Goal: Transaction & Acquisition: Purchase product/service

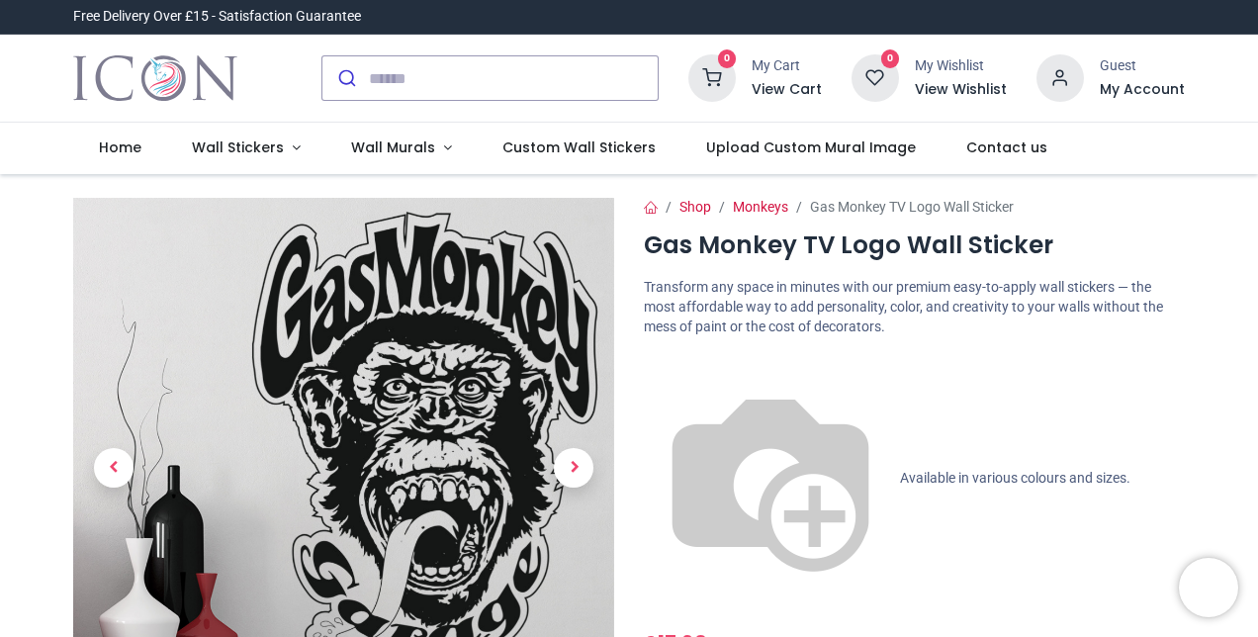
drag, startPoint x: 1253, startPoint y: 55, endPoint x: 1254, endPoint y: 67, distance: 11.9
click at [1254, 67] on div "0 My Cart View Cart 0 Guest" at bounding box center [629, 79] width 1258 height 88
click at [1254, 74] on div "0 My Cart View Cart 0 Guest" at bounding box center [629, 79] width 1258 height 88
drag, startPoint x: 1254, startPoint y: 71, endPoint x: 1254, endPoint y: 89, distance: 17.8
click at [1254, 89] on div "0 My Cart View Cart 0 Guest" at bounding box center [629, 79] width 1258 height 88
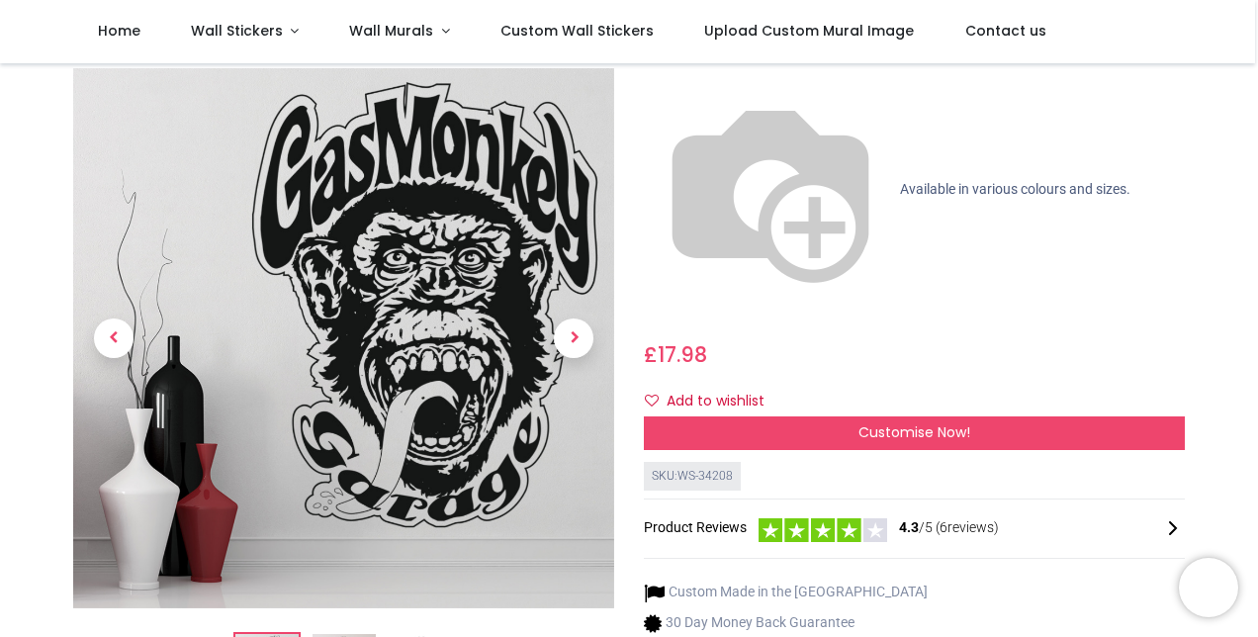
scroll to position [210, 0]
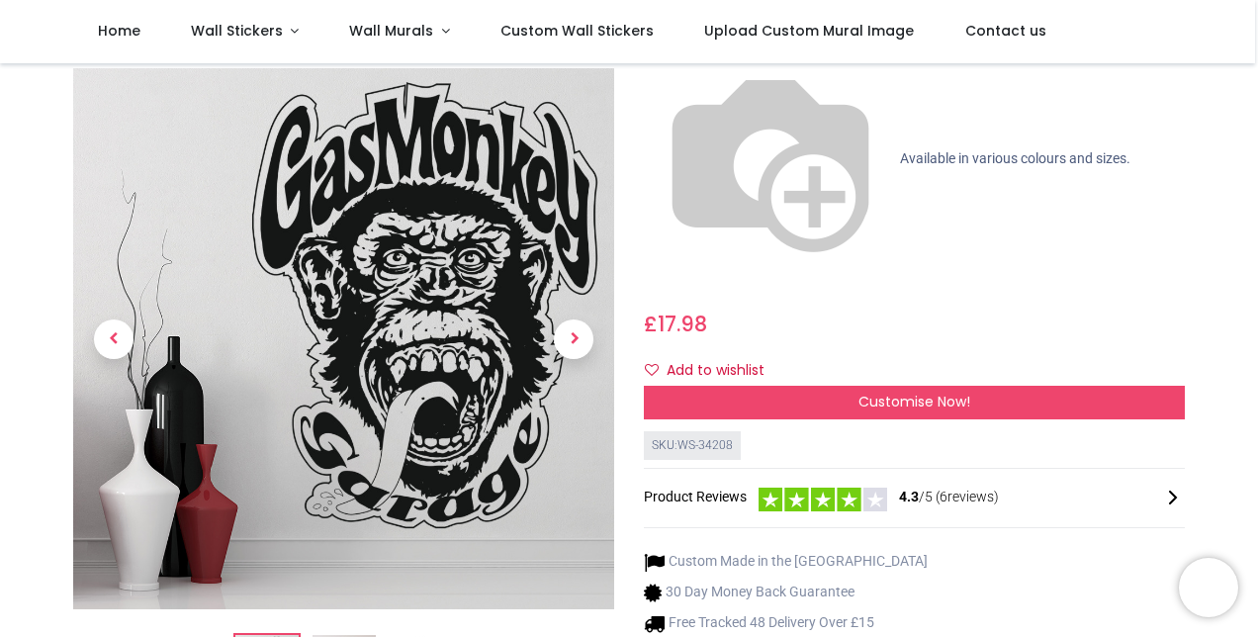
click at [707, 485] on div "Product Reviews 4.3 /5 ( 6 reviews)" at bounding box center [914, 498] width 541 height 27
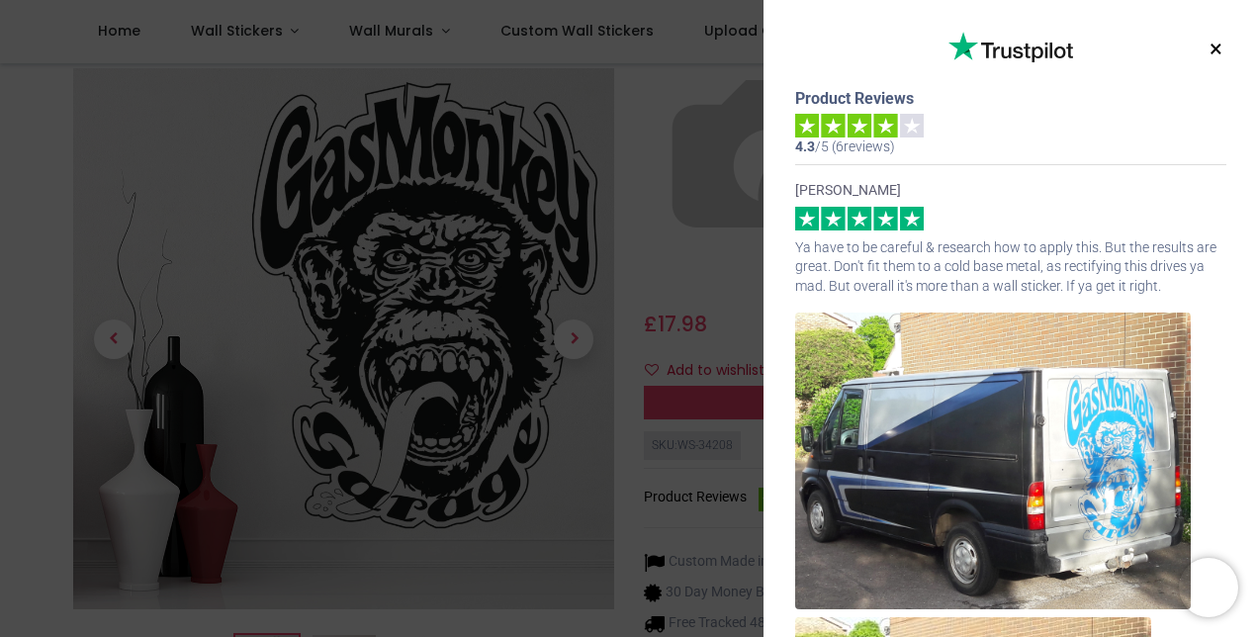
drag, startPoint x: 1250, startPoint y: 26, endPoint x: 1248, endPoint y: 49, distance: 23.9
click at [1248, 49] on div "× Trustpilot Product Reviews 4.3 /5 ( 6 reviews) Mr Lee Franklin Ya have to be …" at bounding box center [1011, 318] width 495 height 637
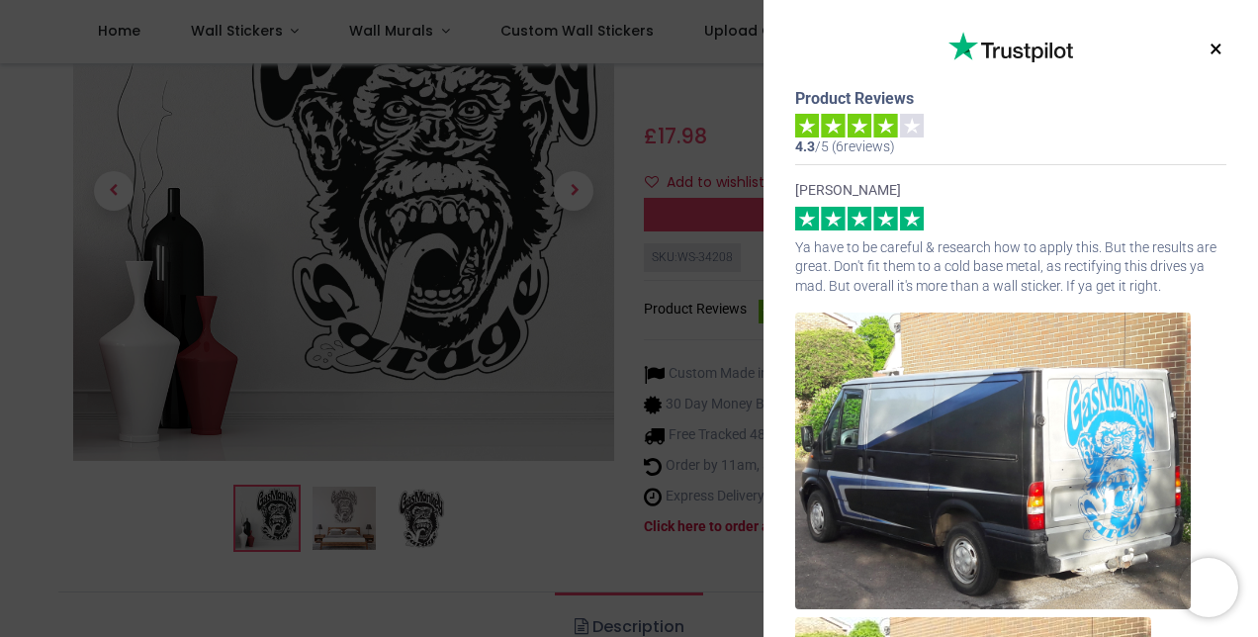
click at [1253, 79] on div "× Trustpilot Product Reviews 4.3 /5 ( 6 reviews) Mr Lee Franklin Ya have to be …" at bounding box center [1011, 318] width 495 height 637
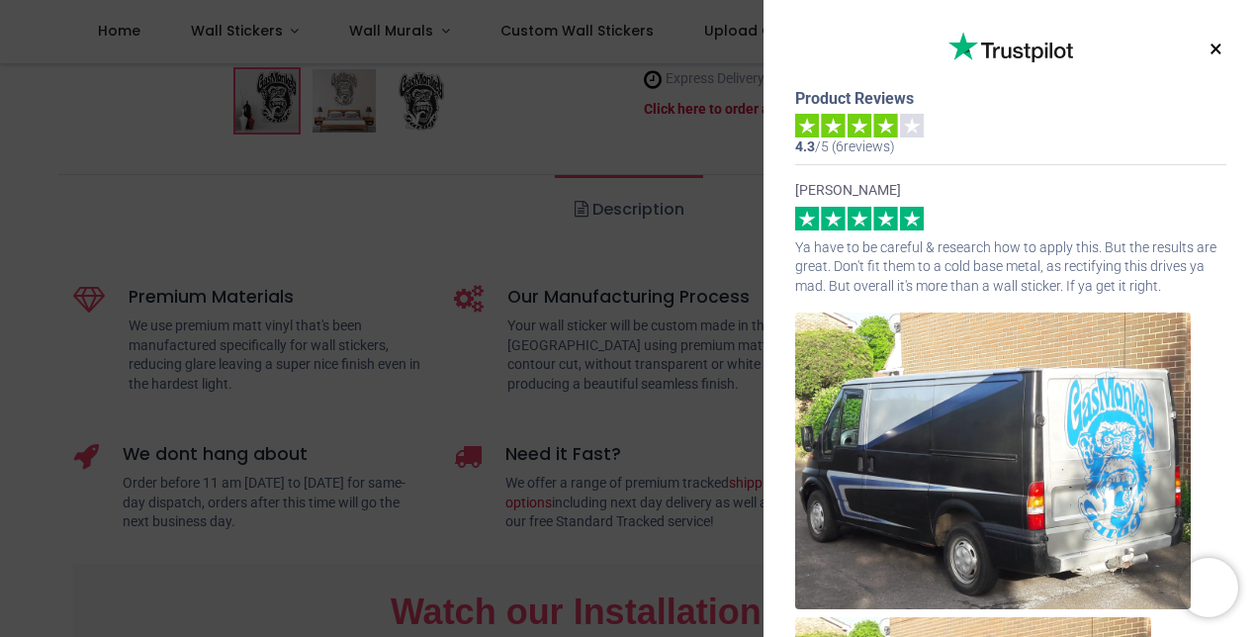
scroll to position [855, 0]
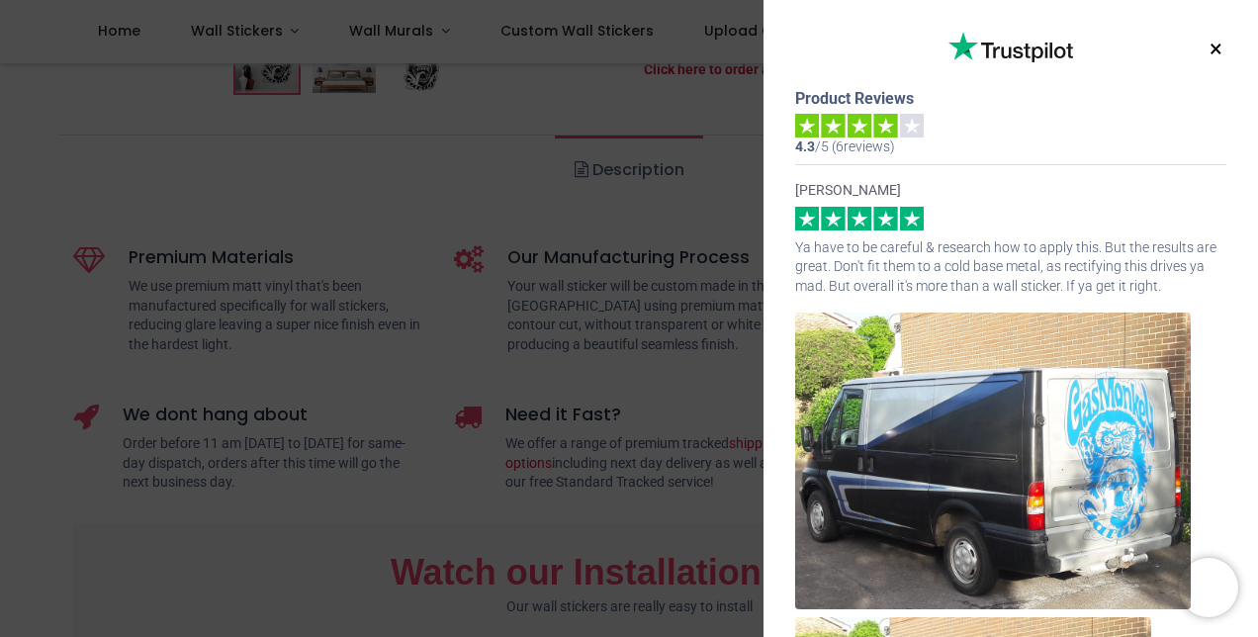
drag, startPoint x: 1205, startPoint y: 240, endPoint x: 1136, endPoint y: 142, distance: 120.0
click at [1136, 142] on div "× Trustpilot Product Reviews 4.3 /5 ( 6 reviews) Mr Lee Franklin Ya have to be …" at bounding box center [1011, 318] width 495 height 637
click at [1136, 142] on div "Product Reviews 4.3 /5 ( 6 reviews)" at bounding box center [1010, 122] width 431 height 69
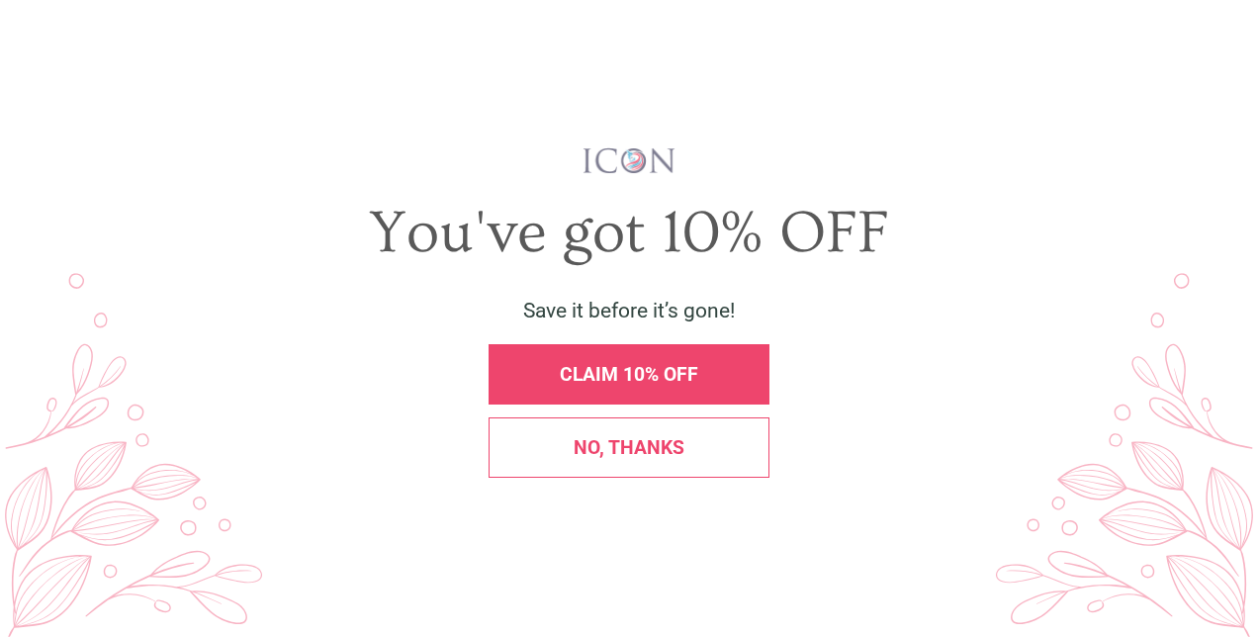
scroll to position [2097, 0]
click at [571, 415] on div "You've got 10% OFF Save it before it’s gone! CLAIM 10% OFF No, thanks" at bounding box center [630, 318] width 1198 height 345
click at [586, 435] on div "No, thanks" at bounding box center [629, 447] width 281 height 60
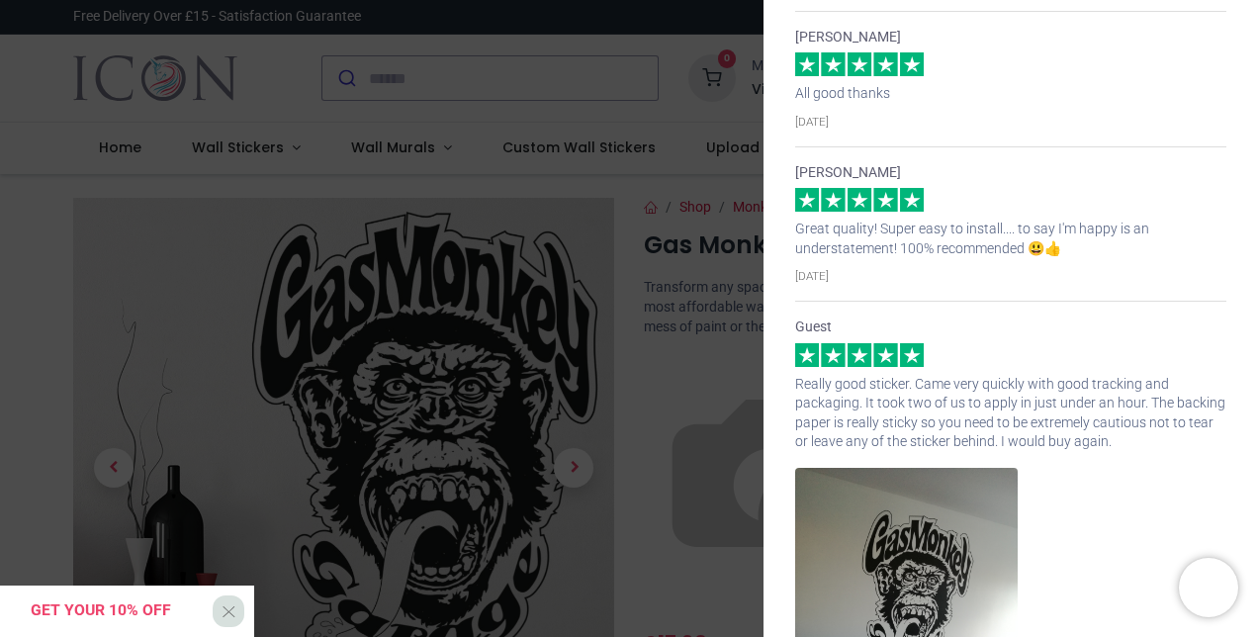
click at [1211, 258] on div "SANDRA MOORE Great quality! Super easy to install.... to say I'm happy is an un…" at bounding box center [1010, 223] width 431 height 155
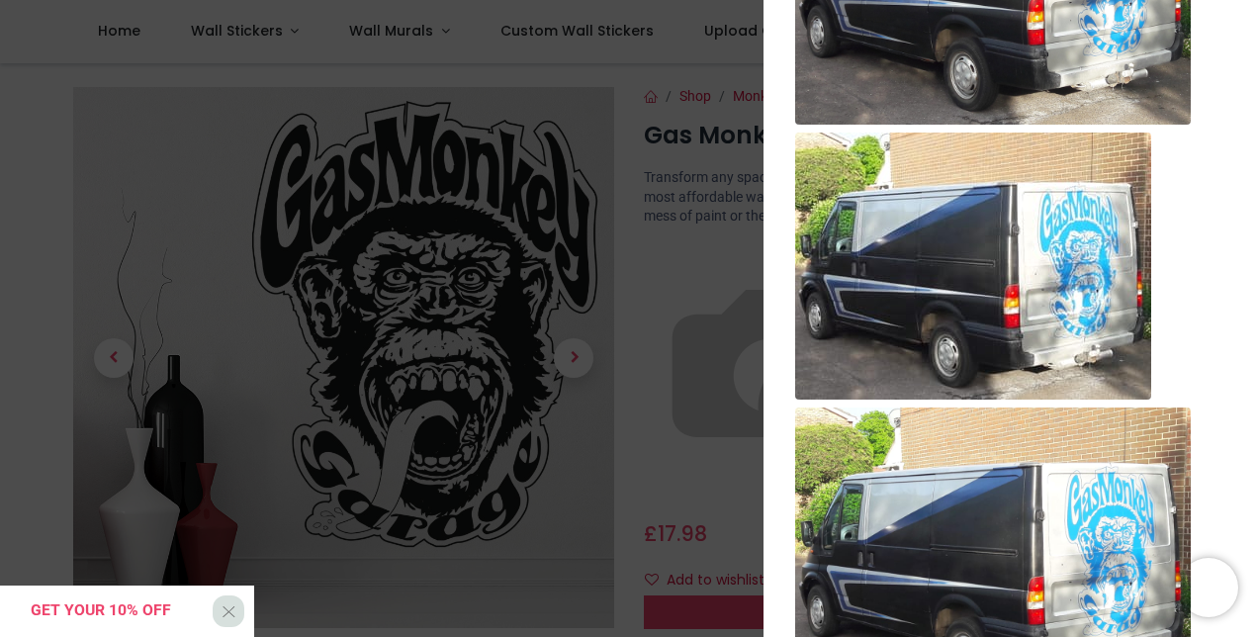
scroll to position [557, 0]
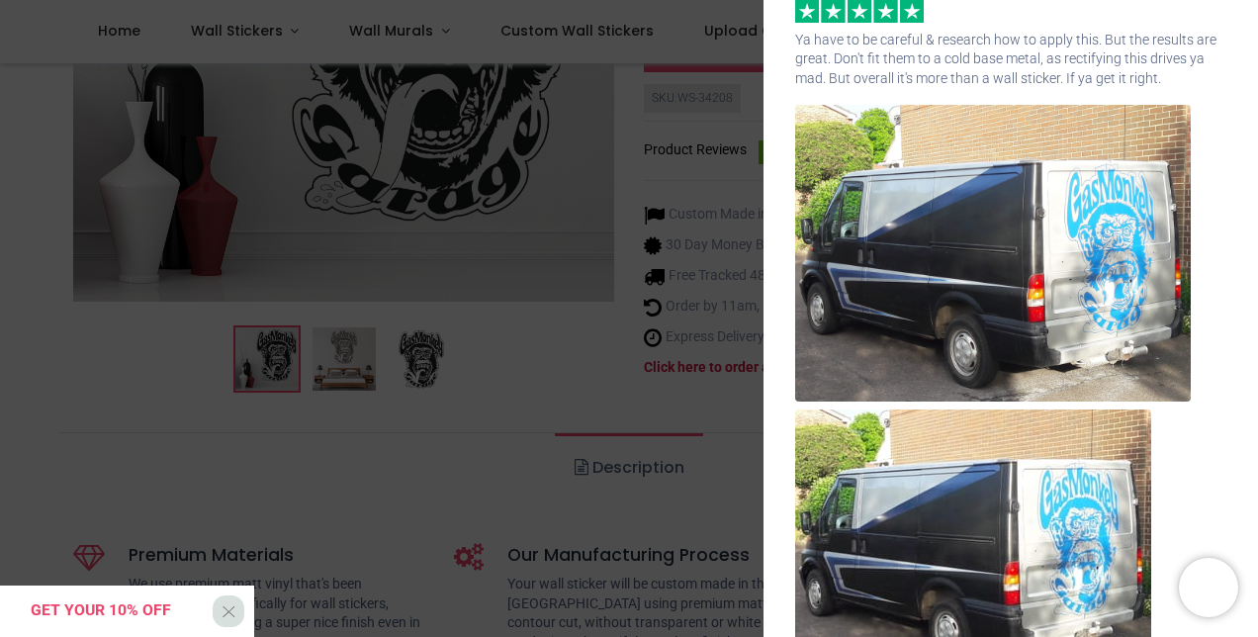
scroll to position [0, 0]
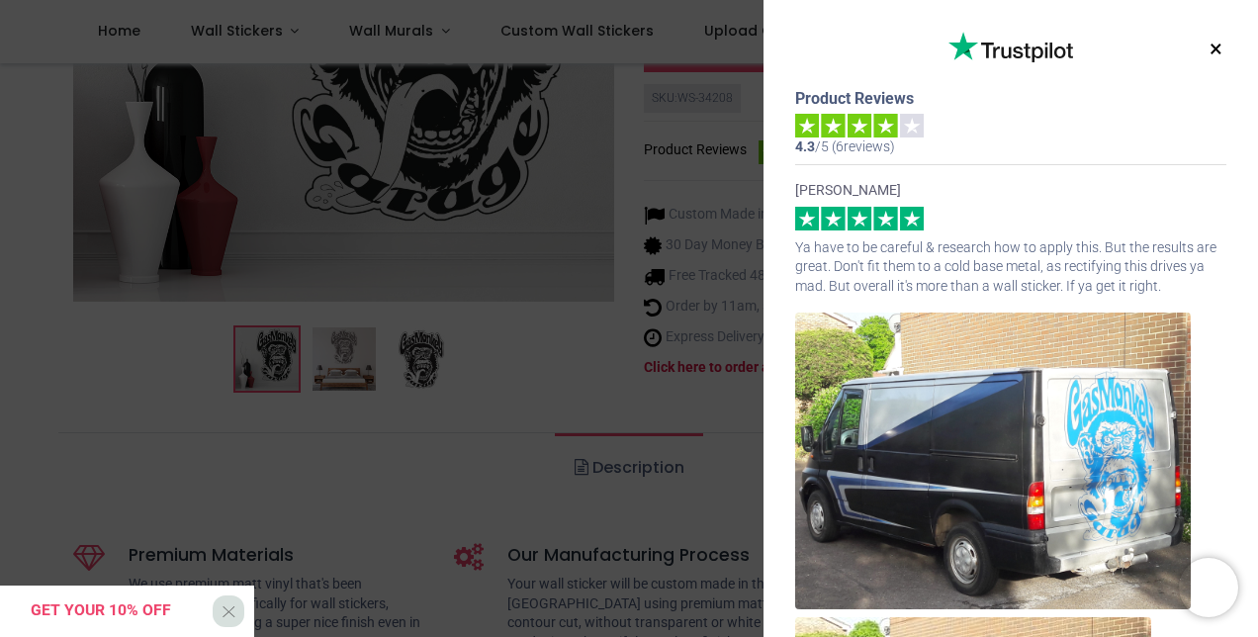
click at [1209, 46] on button "×" at bounding box center [1216, 50] width 25 height 36
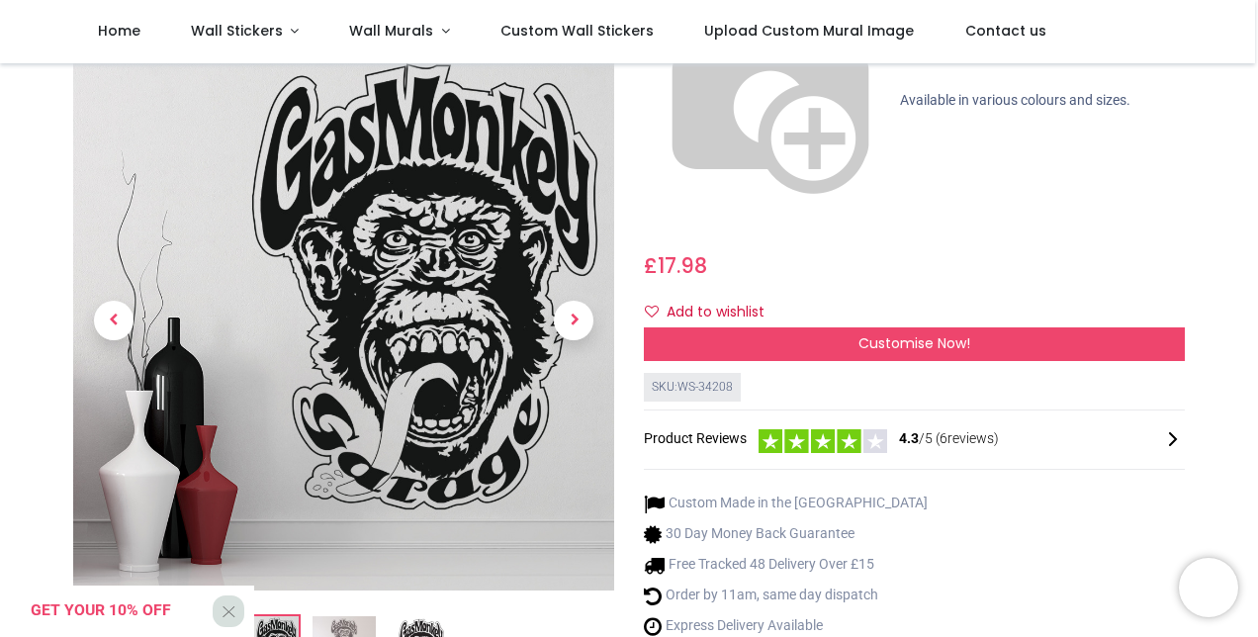
scroll to position [249, 0]
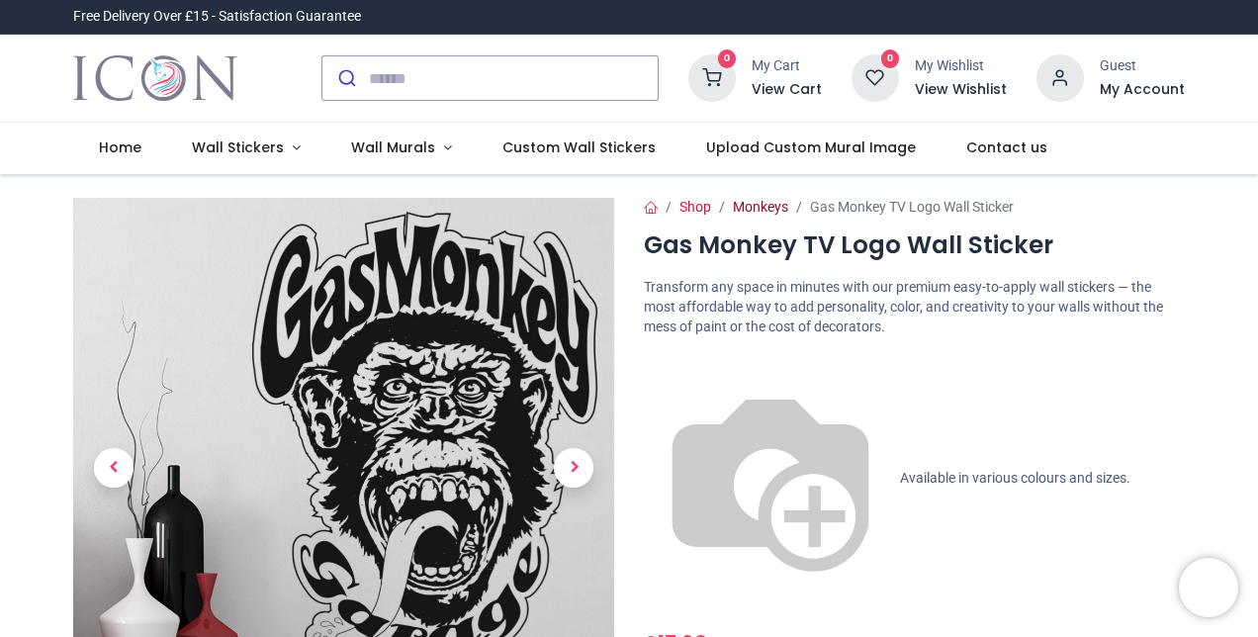
click at [758, 209] on link "Monkeys" at bounding box center [760, 207] width 55 height 16
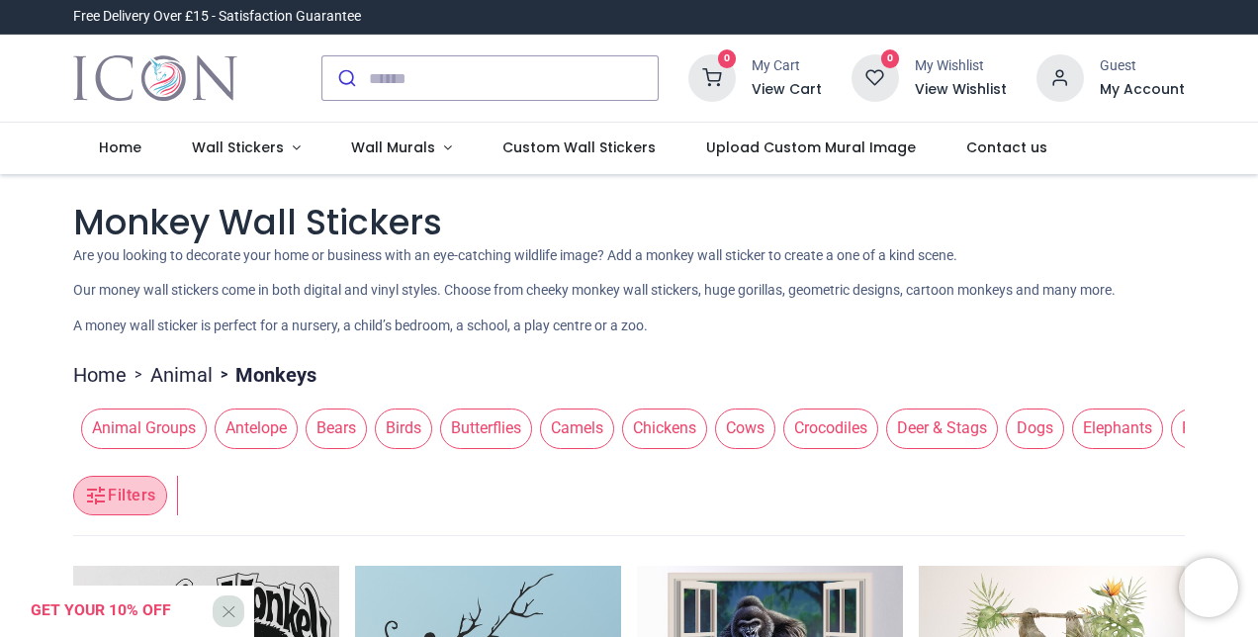
click at [115, 491] on button "Filters" at bounding box center [119, 496] width 93 height 40
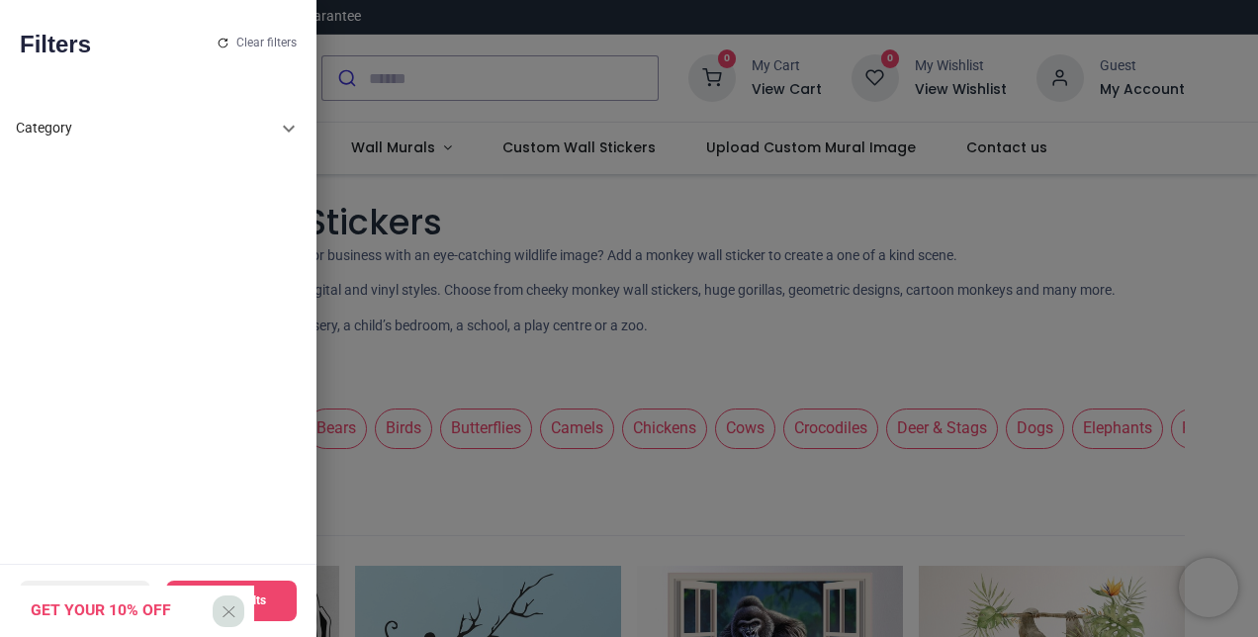
click at [287, 140] on div "Category" at bounding box center [158, 128] width 285 height 47
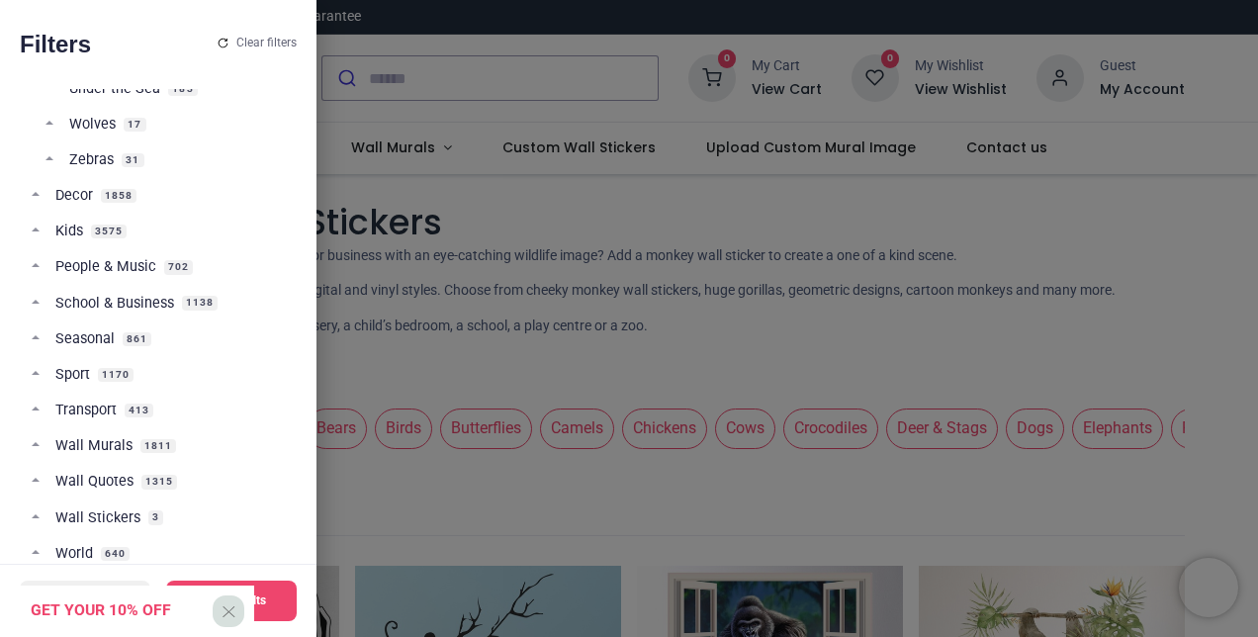
scroll to position [1425, 0]
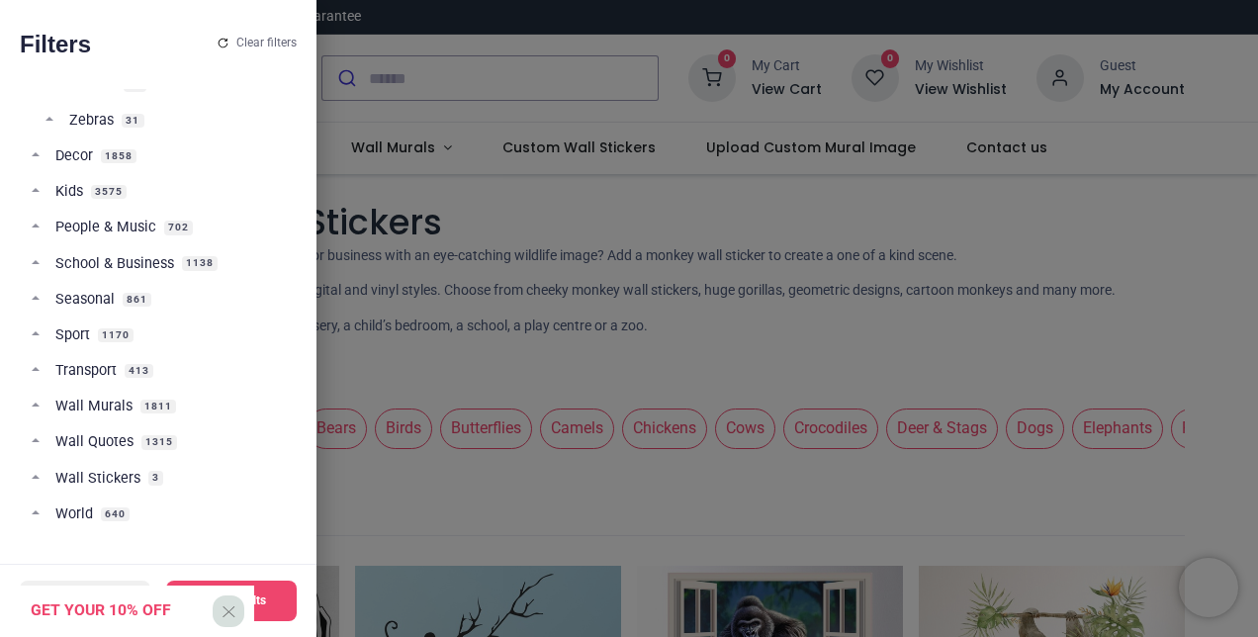
click at [47, 366] on link "Transport 413" at bounding box center [158, 379] width 253 height 36
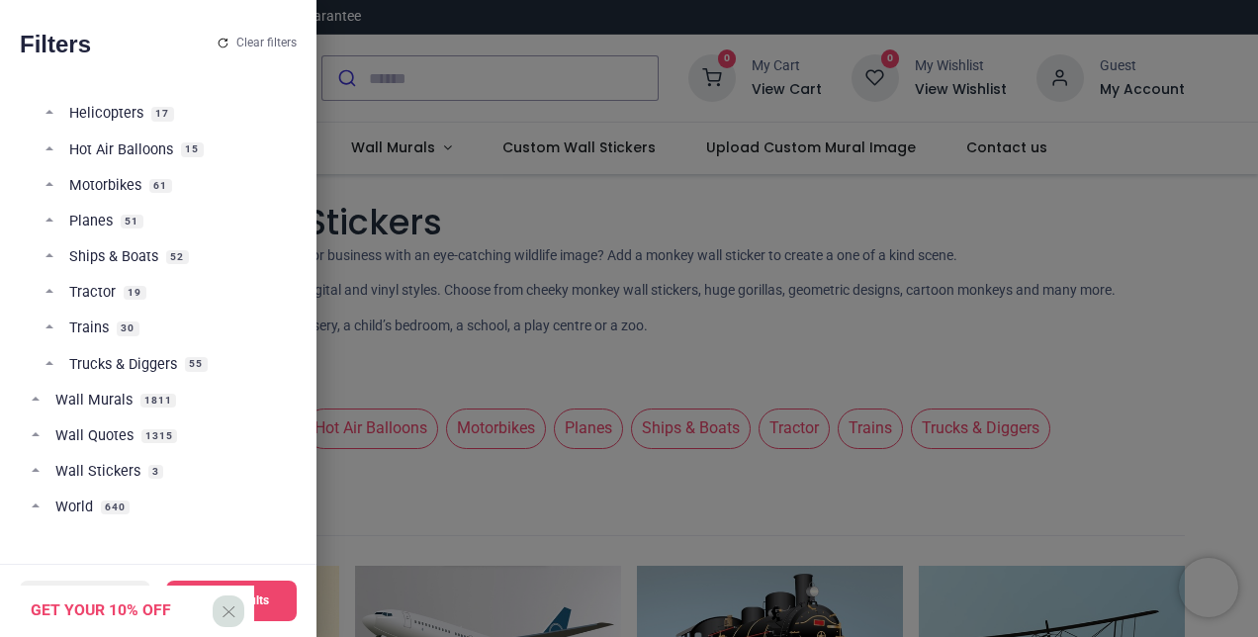
scroll to position [394, 0]
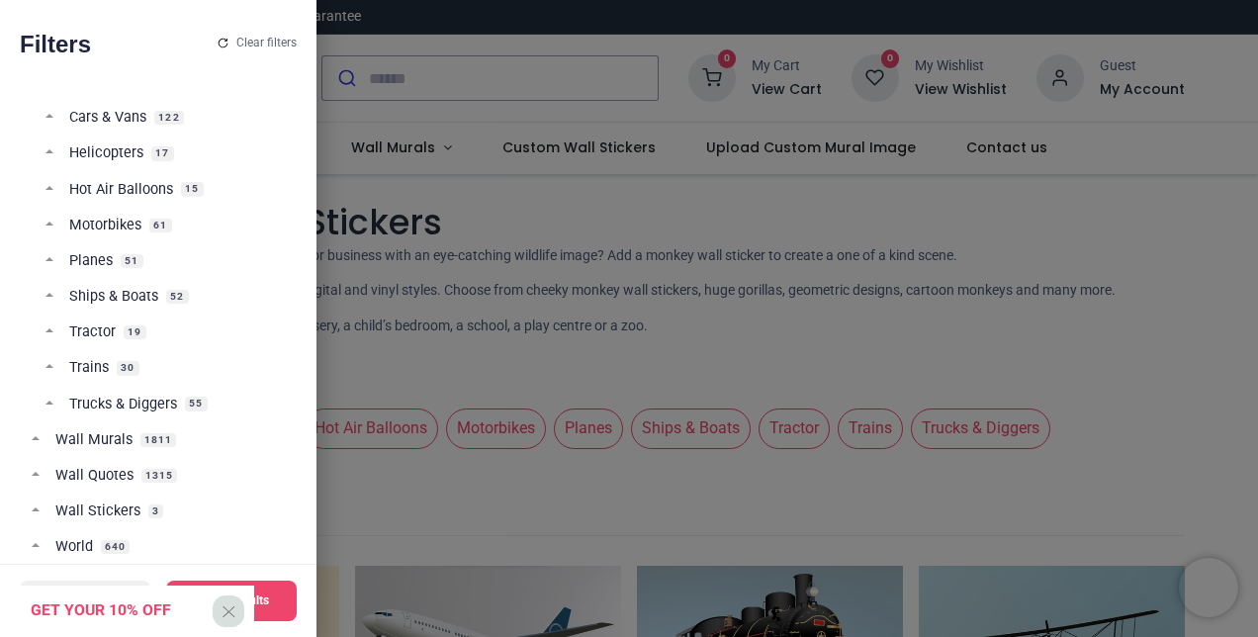
scroll to position [315, 0]
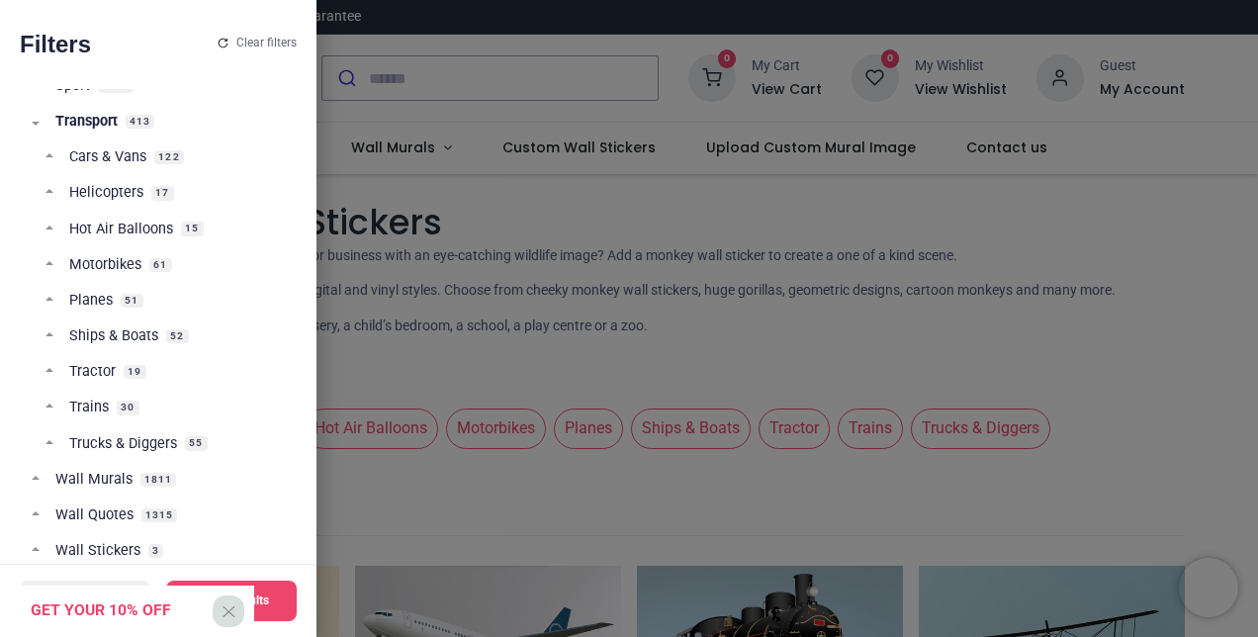
click at [105, 155] on span "Cars & Vans" at bounding box center [107, 157] width 77 height 20
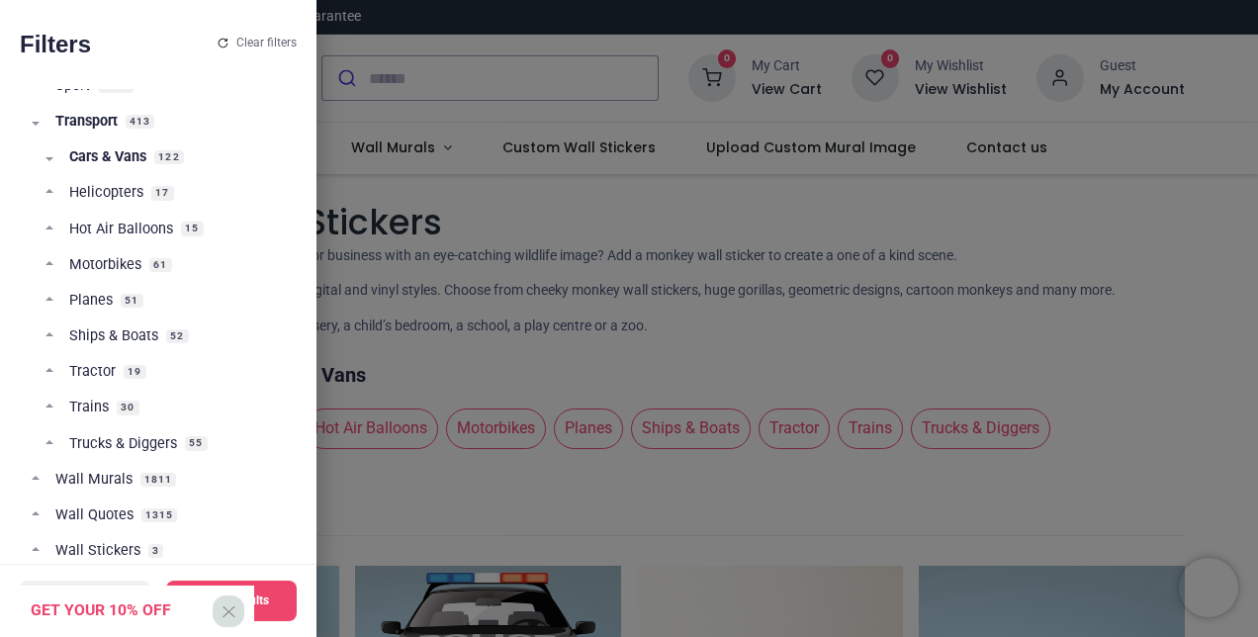
click at [1011, 273] on div at bounding box center [629, 318] width 1258 height 637
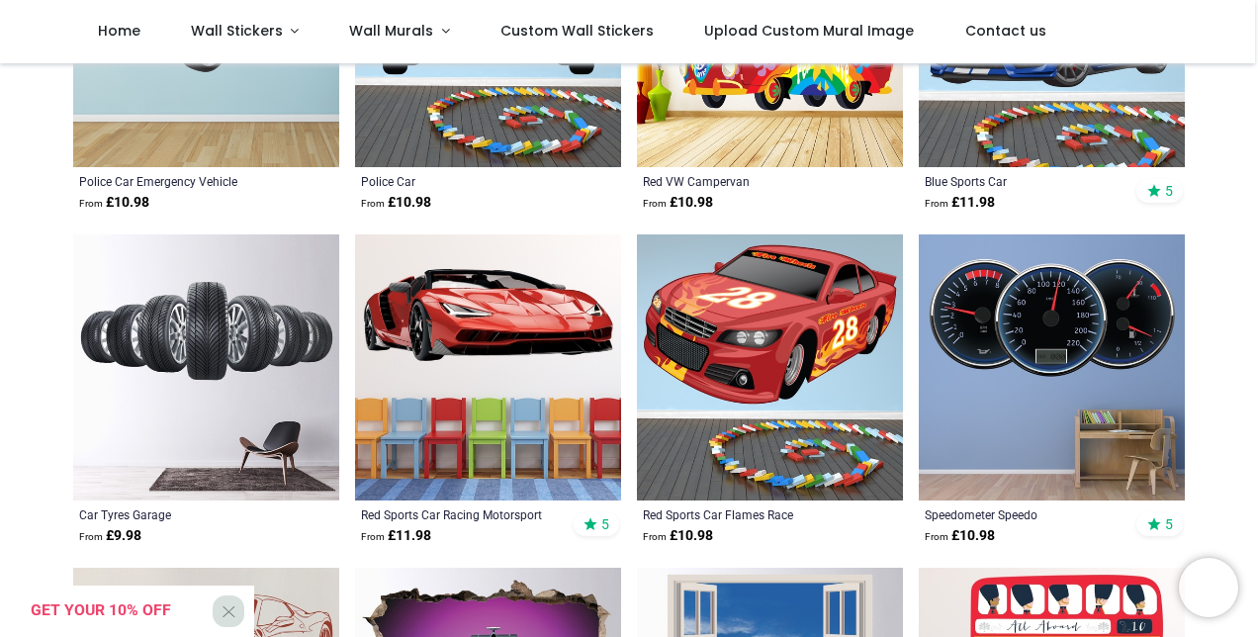
scroll to position [673, 0]
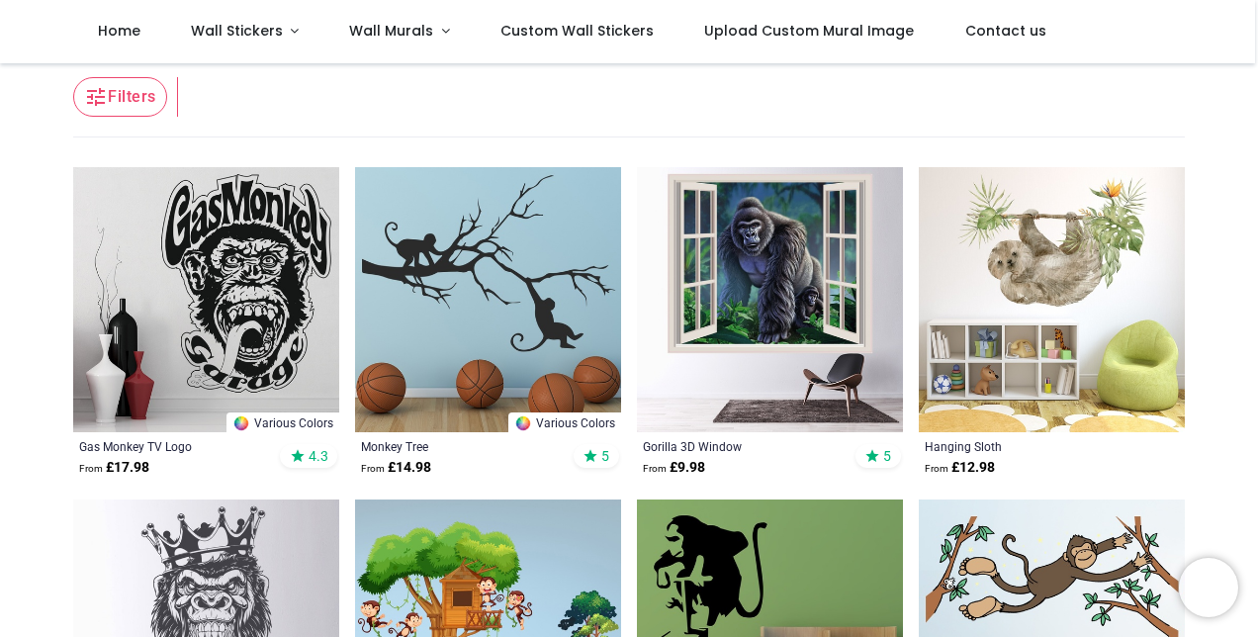
scroll to position [283, 0]
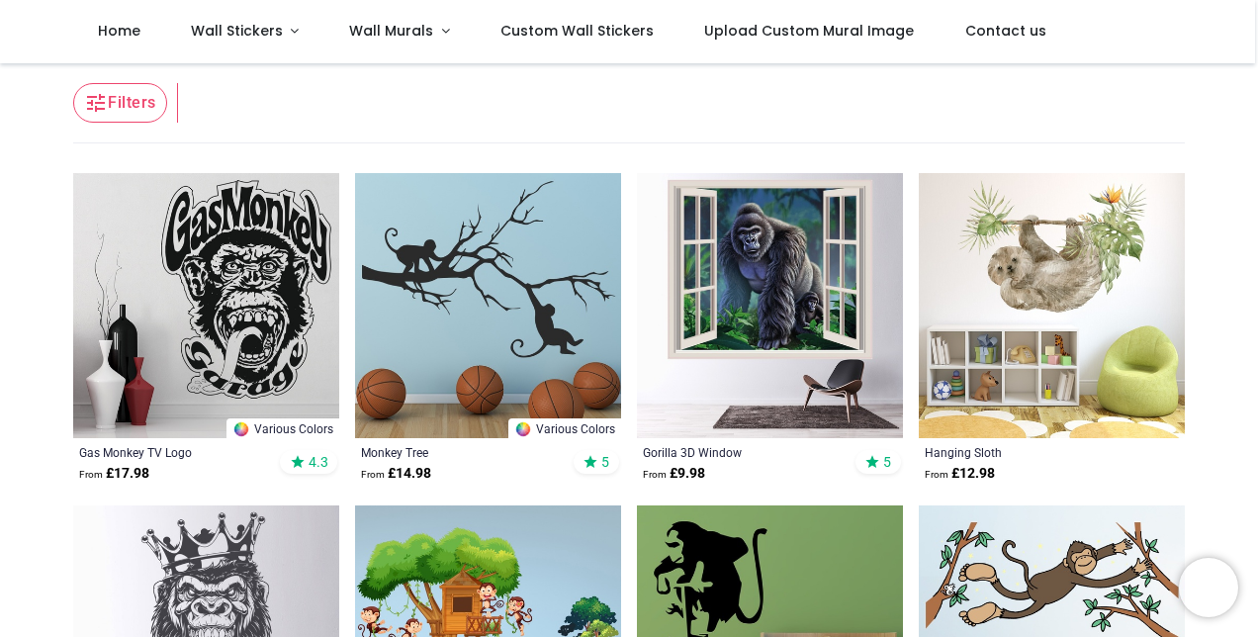
click at [216, 283] on img at bounding box center [206, 306] width 266 height 266
click at [247, 252] on img at bounding box center [206, 306] width 266 height 266
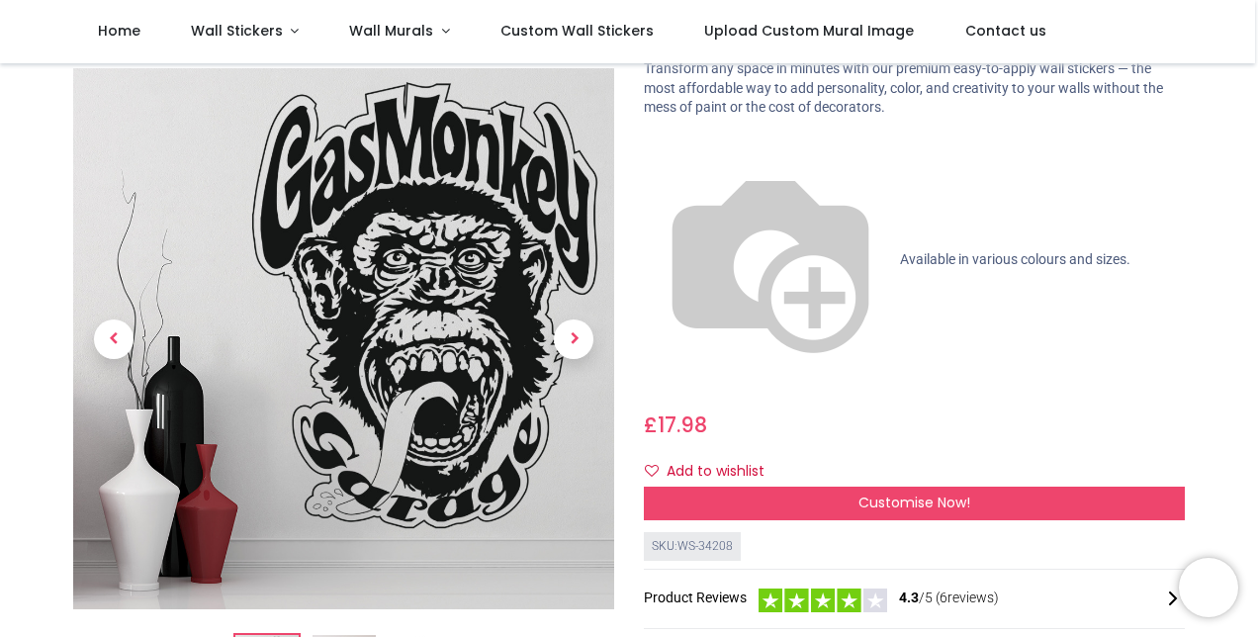
scroll to position [54, 0]
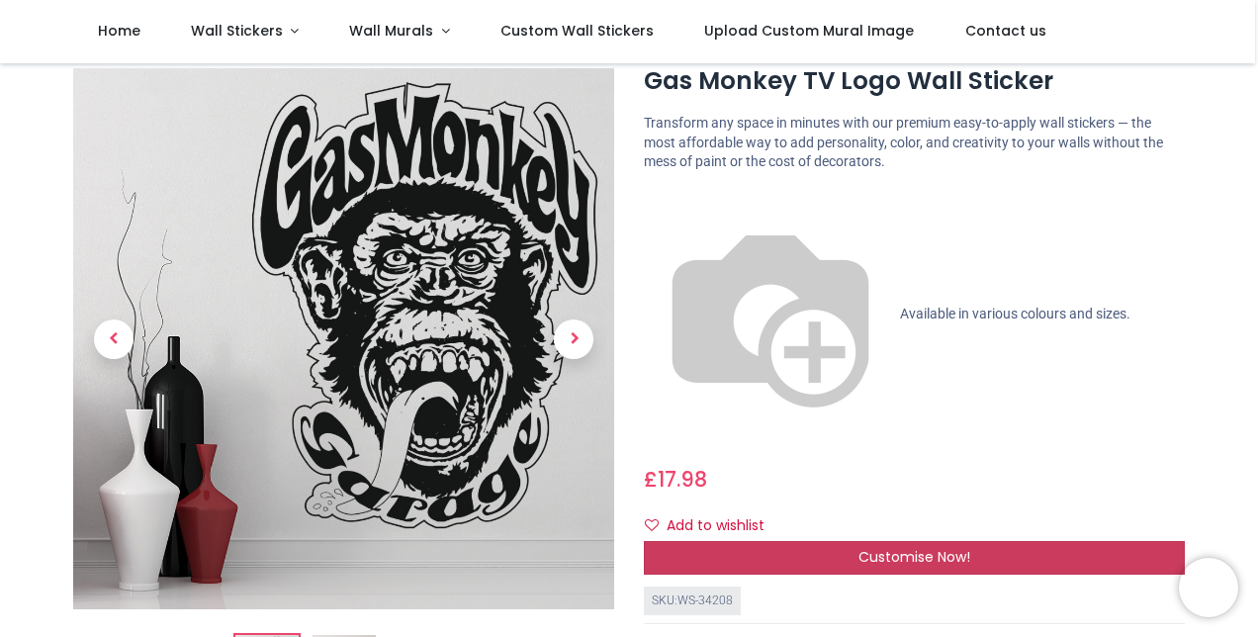
click at [839, 541] on div "Customise Now!" at bounding box center [914, 558] width 541 height 34
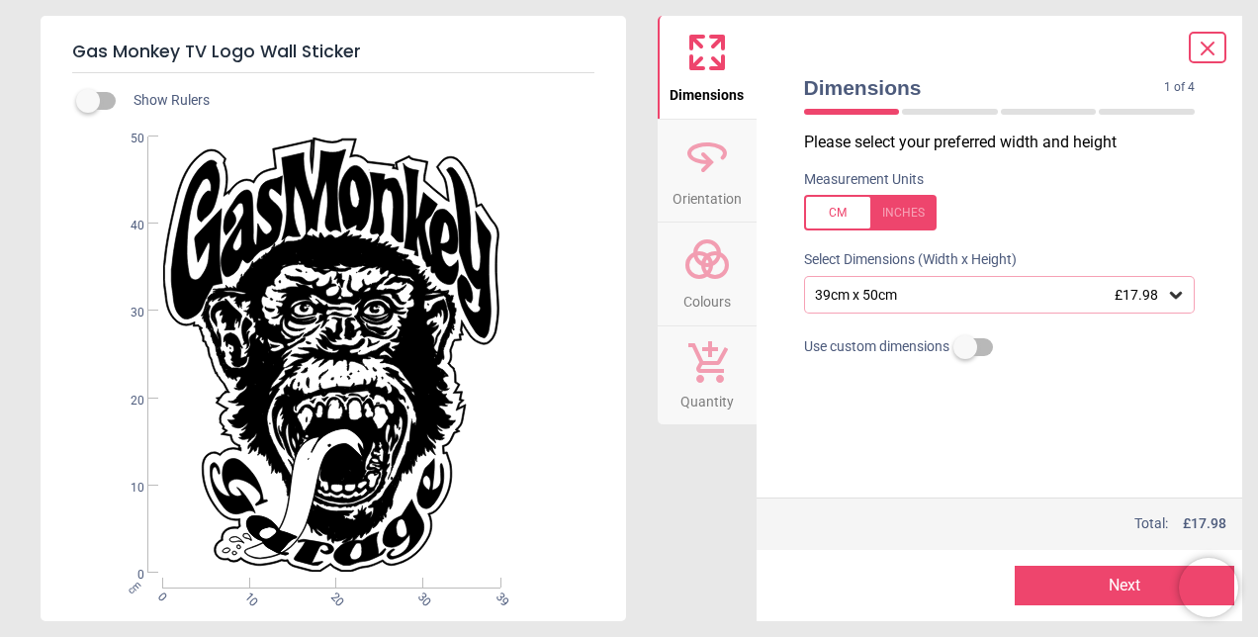
click at [936, 297] on div "39cm x 50cm £17.98" at bounding box center [990, 295] width 354 height 17
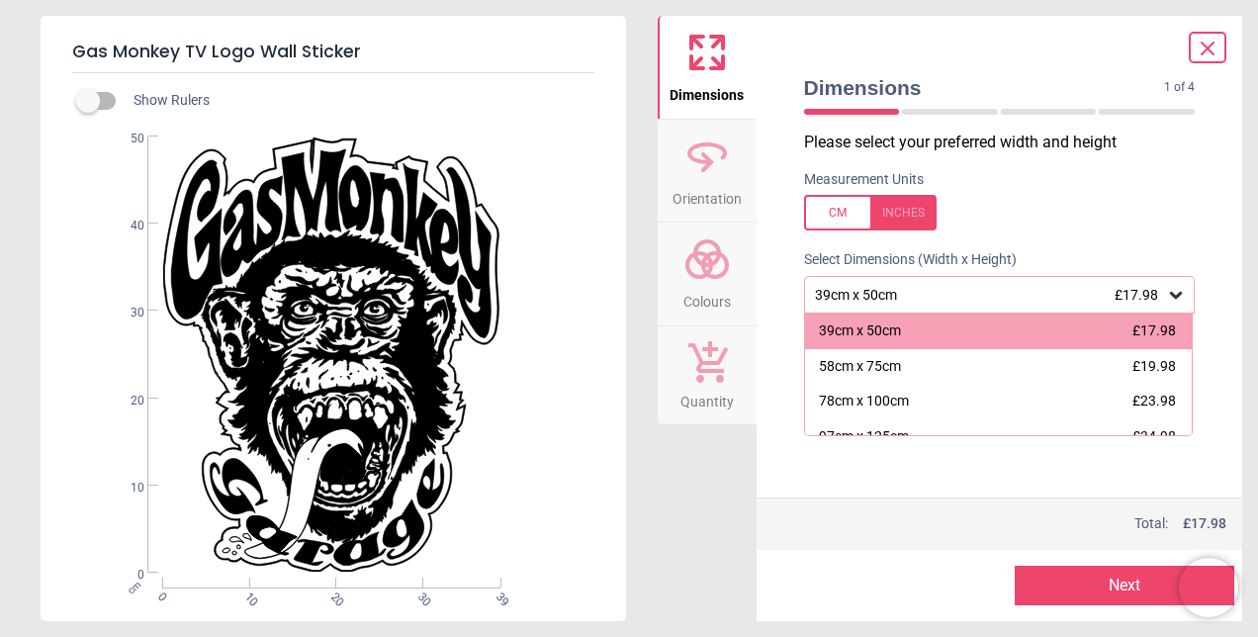
click at [1122, 295] on span "£17.98" at bounding box center [1137, 295] width 44 height 16
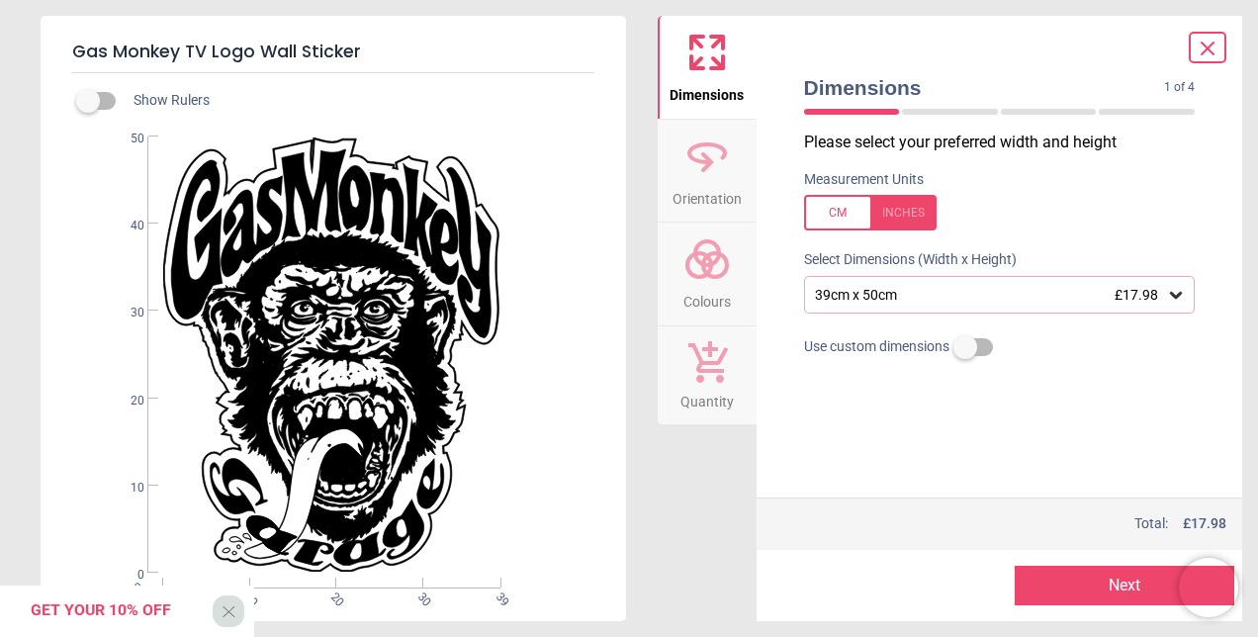
click at [887, 294] on div "39cm x 50cm £17.98" at bounding box center [990, 295] width 354 height 17
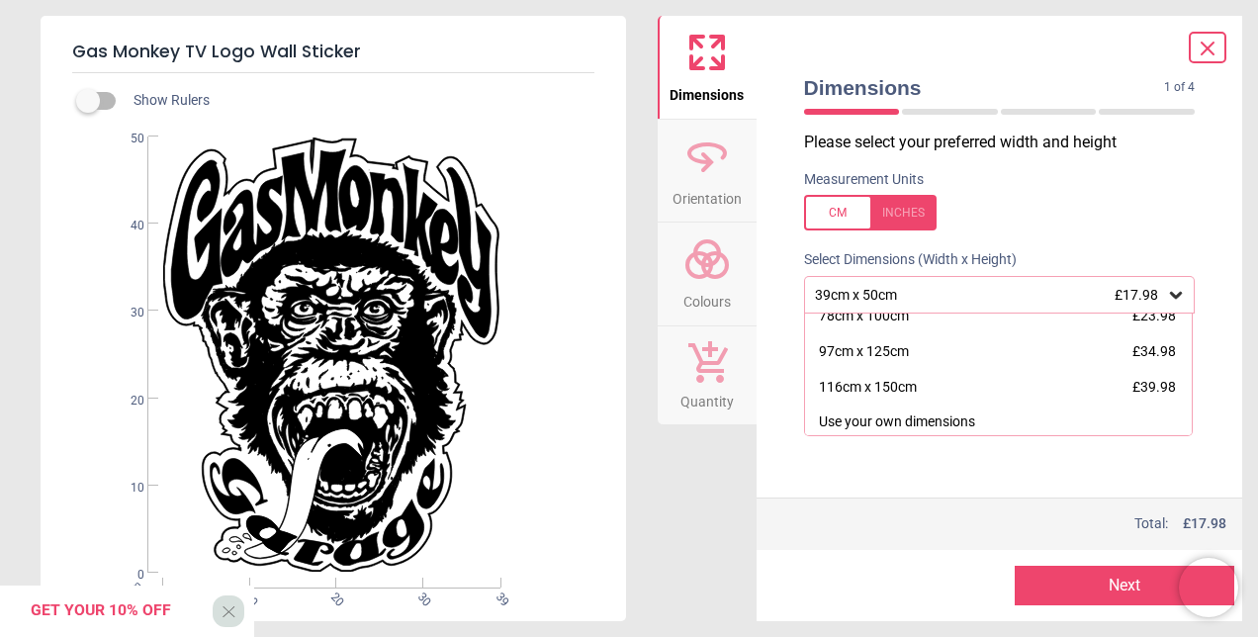
scroll to position [89, 0]
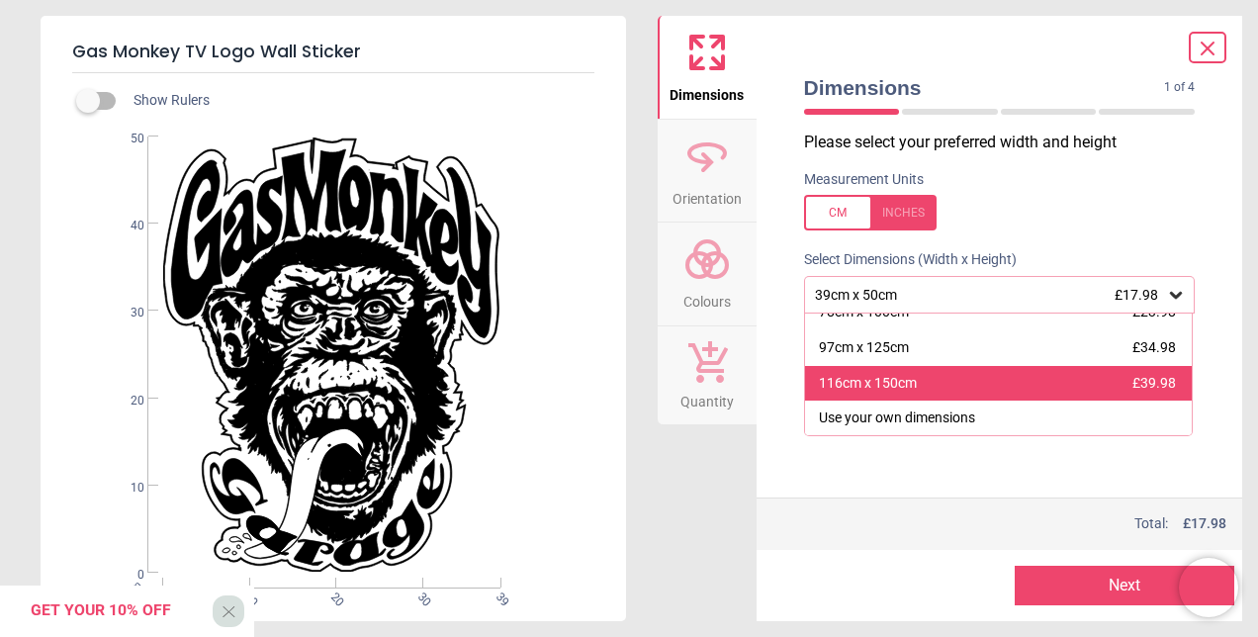
click at [987, 387] on div "116cm x 150cm £39.98" at bounding box center [999, 384] width 388 height 36
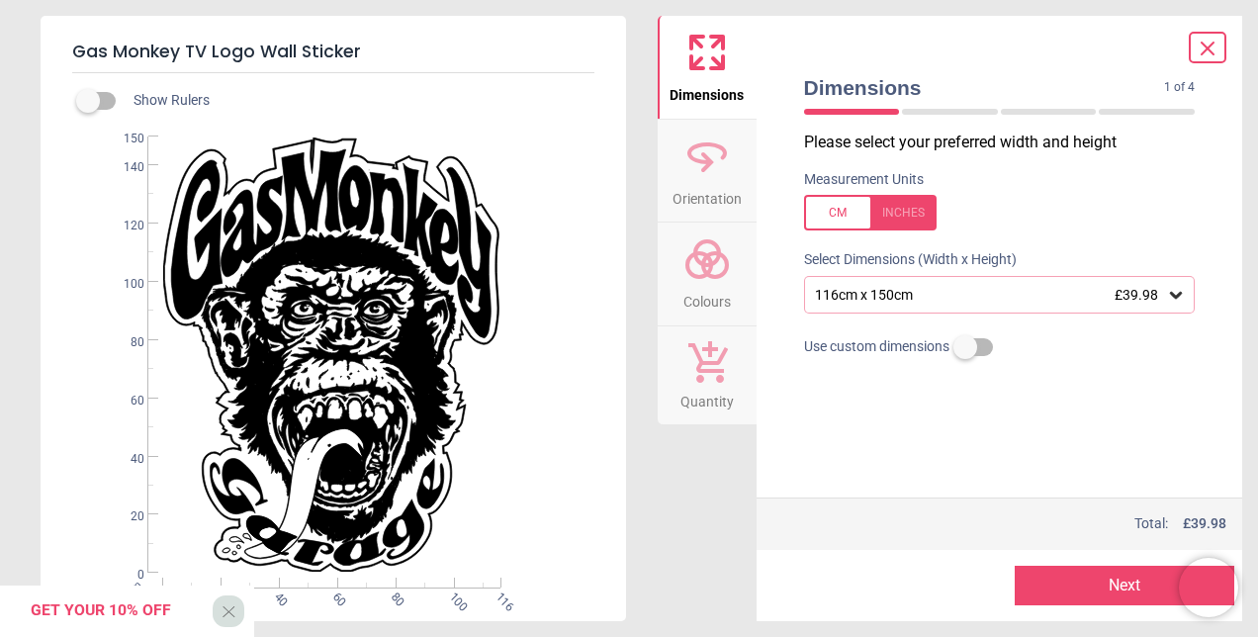
click at [1043, 300] on div "116cm x 150cm £39.98" at bounding box center [990, 295] width 354 height 17
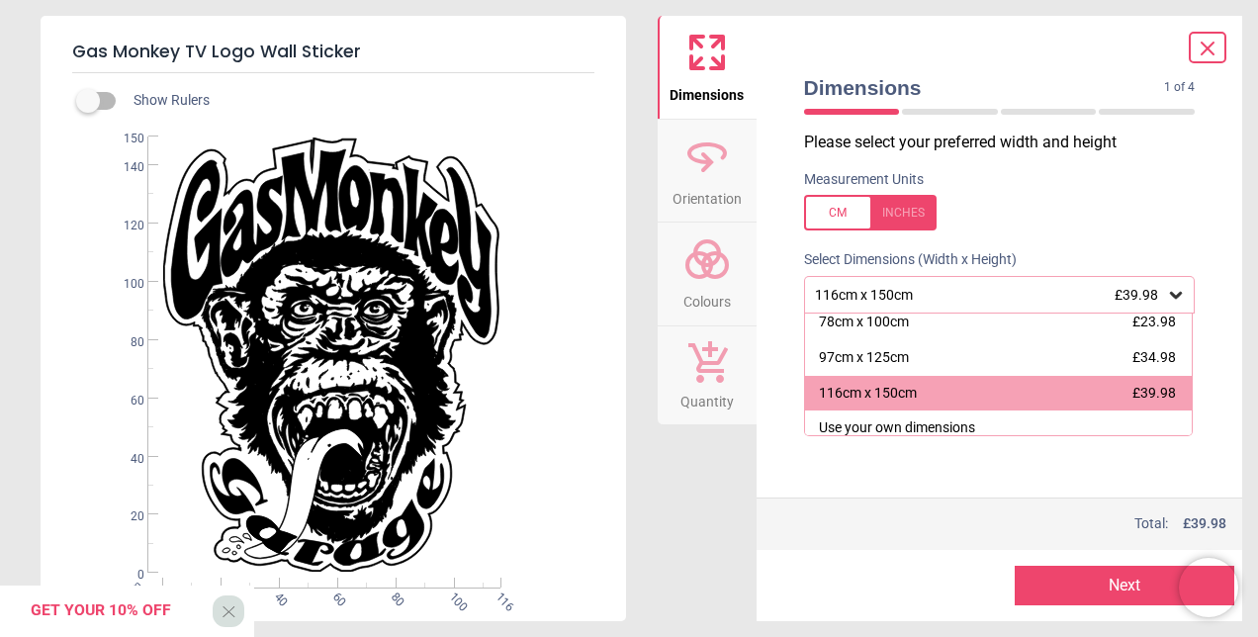
scroll to position [89, 0]
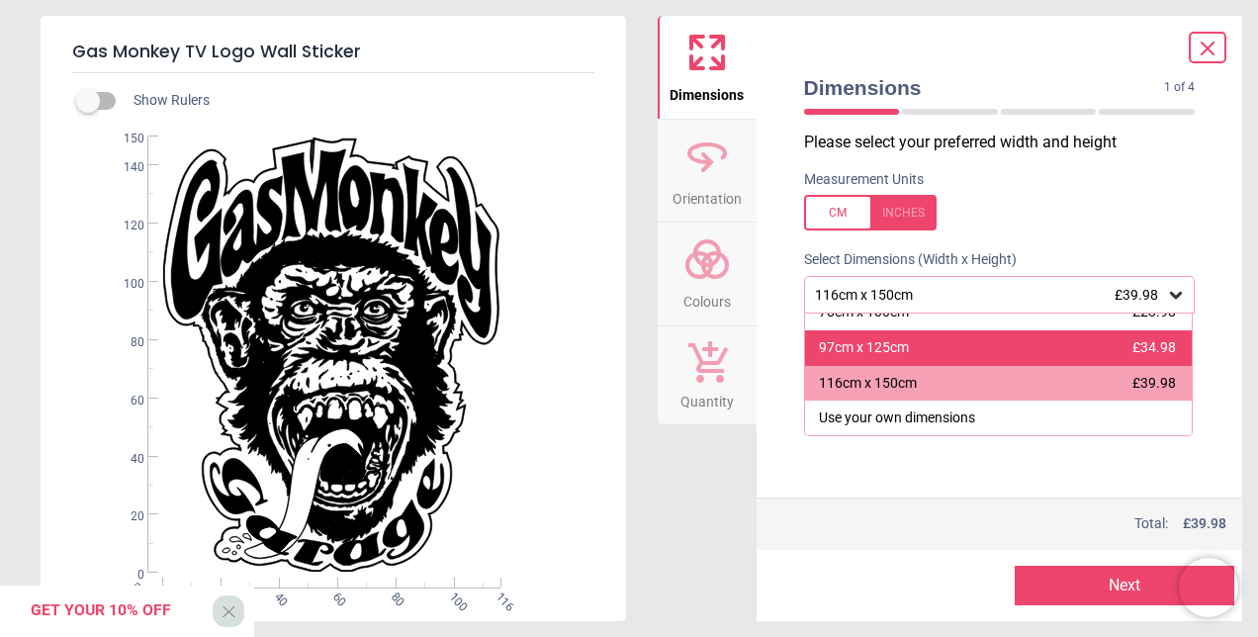
click at [931, 352] on div "97cm x 125cm £34.98" at bounding box center [999, 348] width 388 height 36
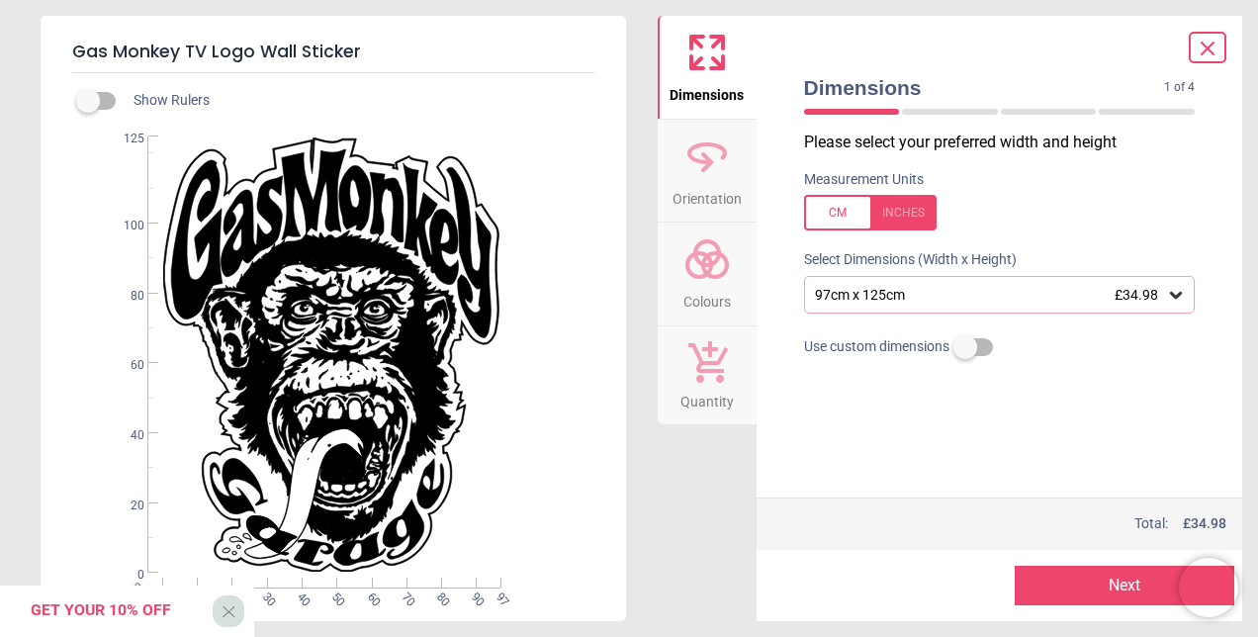
click at [1219, 44] on icon at bounding box center [1208, 49] width 24 height 24
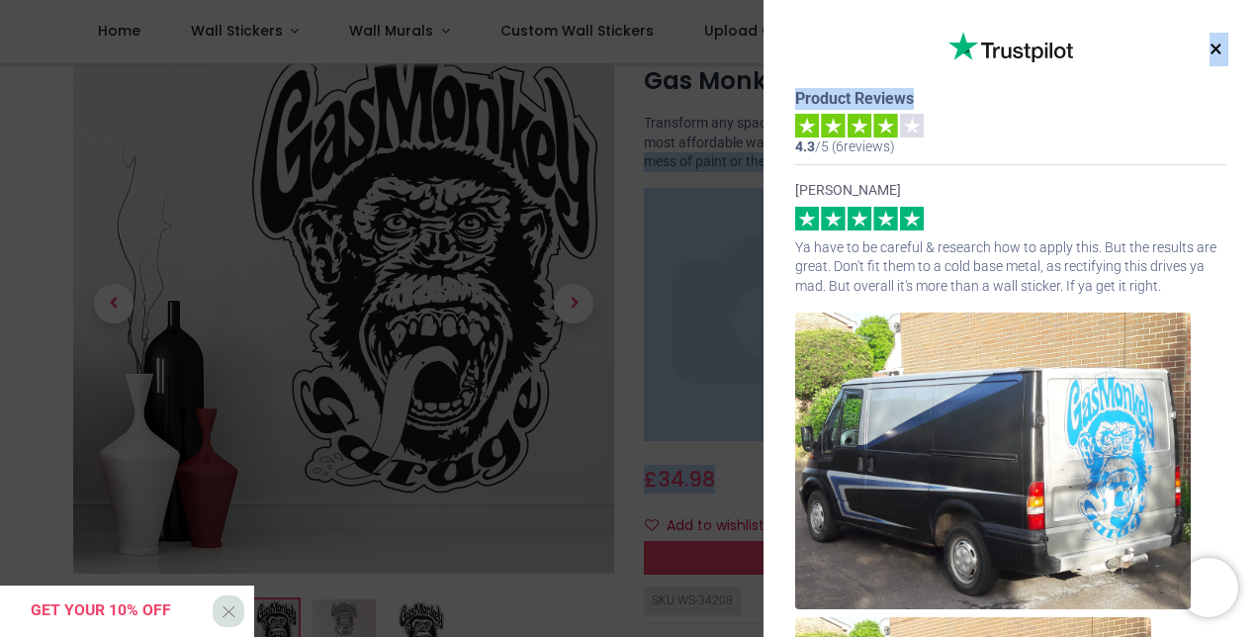
drag, startPoint x: 1254, startPoint y: 107, endPoint x: 1259, endPoint y: 142, distance: 36.0
click at [1257, 142] on html "Login • Register Home Wall Stickers" at bounding box center [629, 318] width 1258 height 637
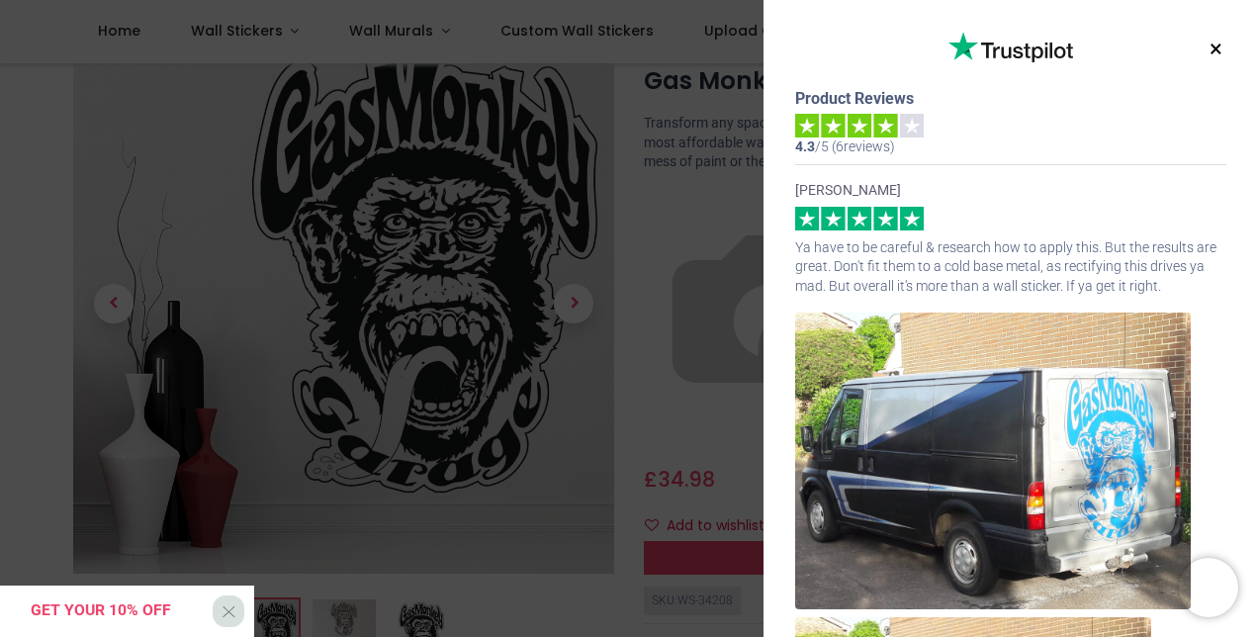
drag, startPoint x: 1259, startPoint y: 142, endPoint x: 1041, endPoint y: 144, distance: 218.6
click at [1041, 144] on div "Product Reviews 4.3 /5 ( 6 reviews)" at bounding box center [1010, 122] width 431 height 69
click at [1207, 51] on button "×" at bounding box center [1216, 50] width 25 height 36
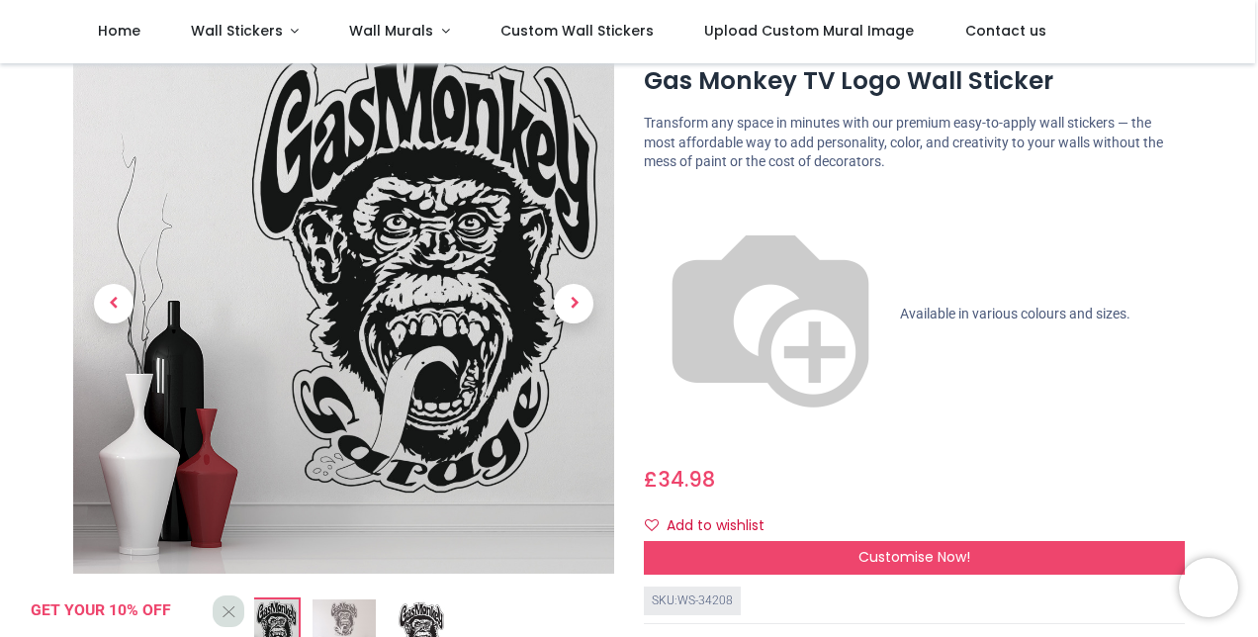
click at [344, 623] on img at bounding box center [344, 631] width 63 height 63
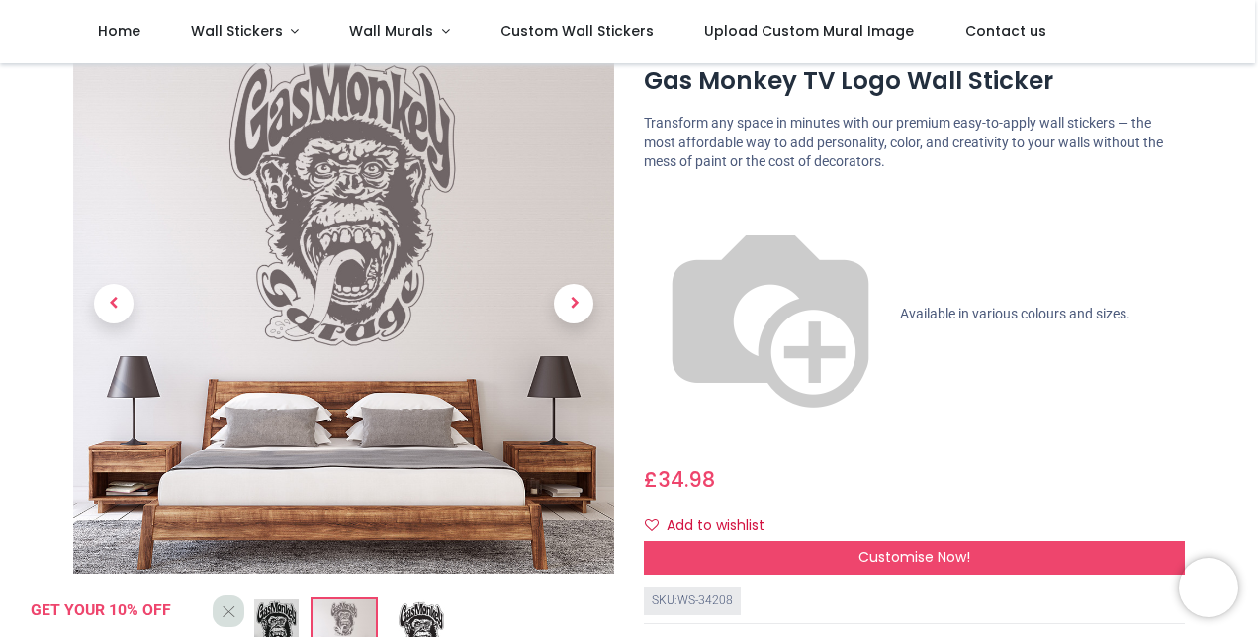
click at [393, 621] on img at bounding box center [421, 631] width 63 height 63
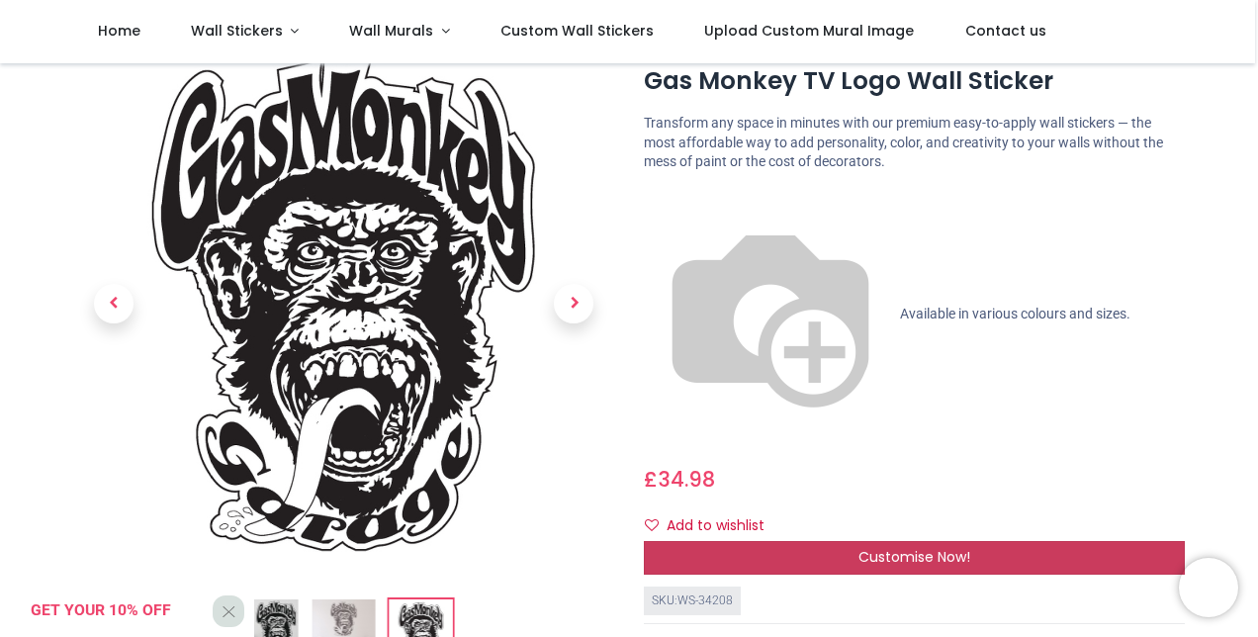
click at [855, 541] on div "Customise Now!" at bounding box center [914, 558] width 541 height 34
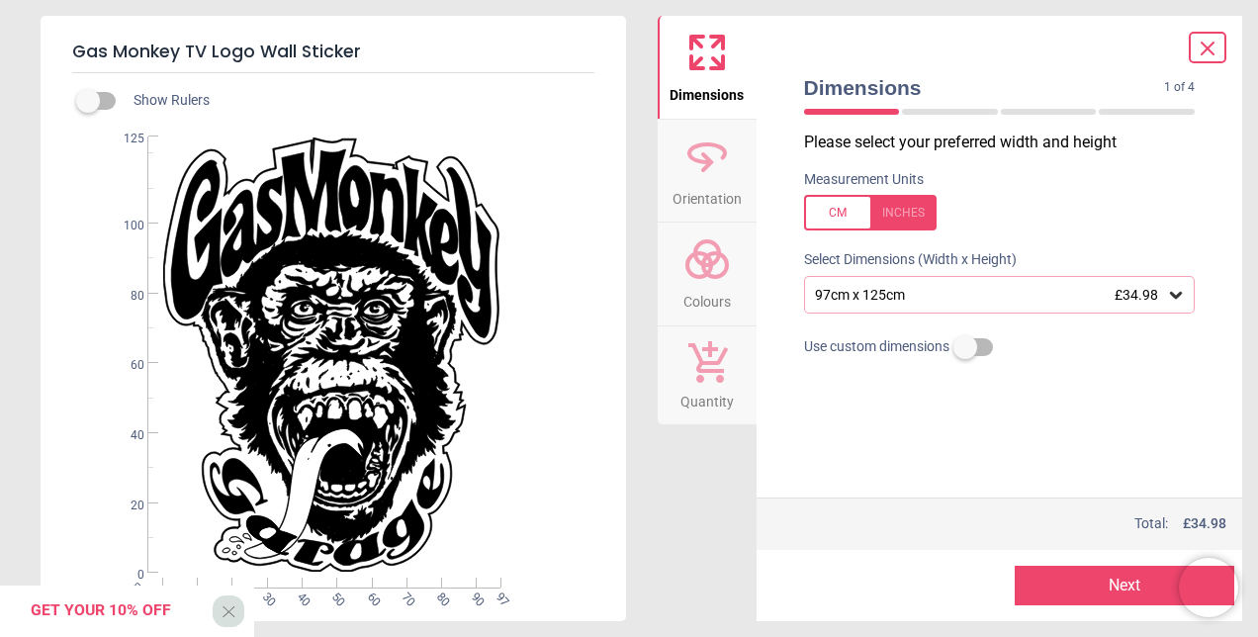
click at [932, 296] on div "97cm x 125cm £34.98" at bounding box center [990, 295] width 354 height 17
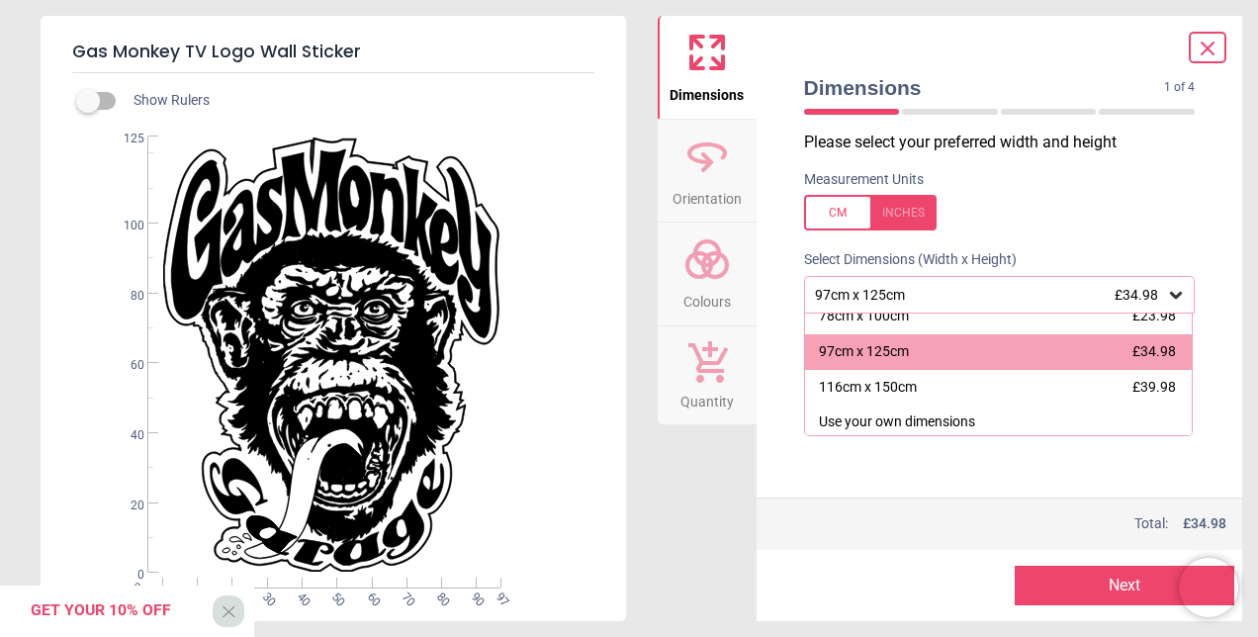
scroll to position [89, 0]
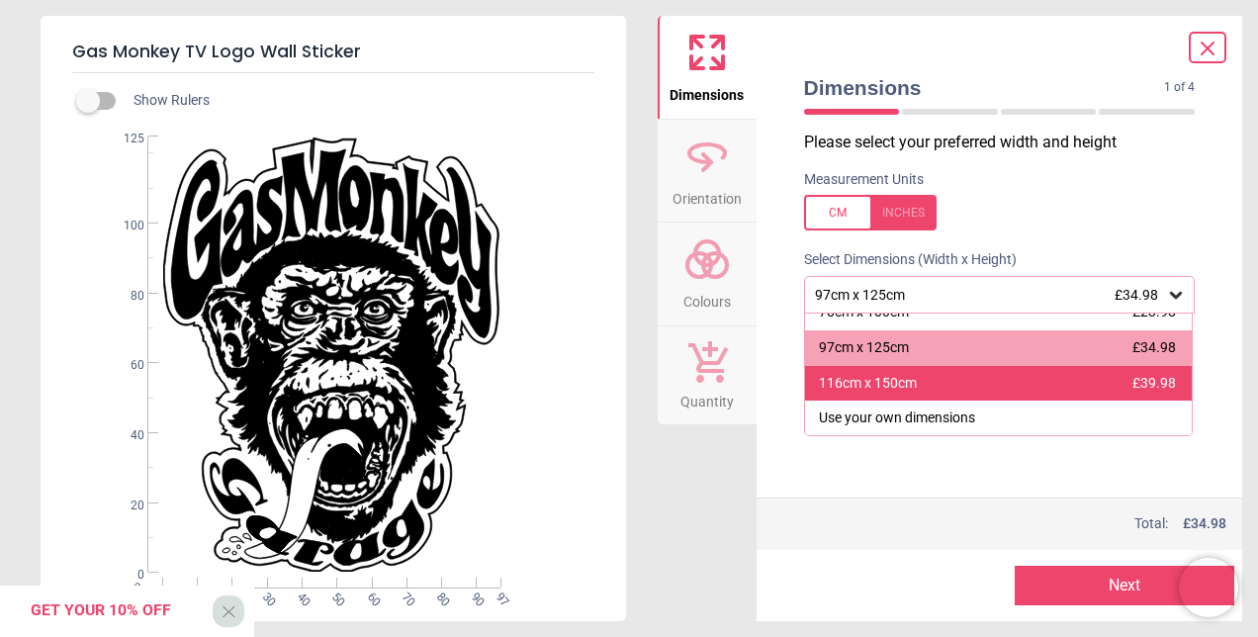
click at [943, 376] on div "116cm x 150cm £39.98" at bounding box center [999, 384] width 388 height 36
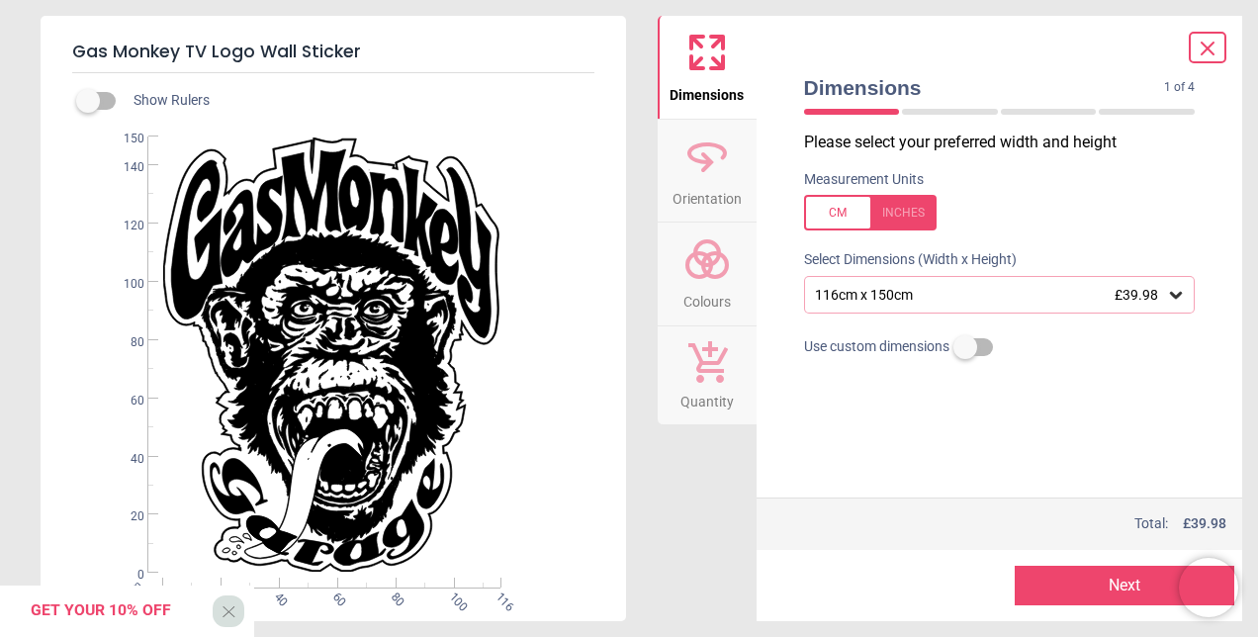
click at [911, 305] on div "116cm x 150cm £39.98" at bounding box center [1000, 295] width 392 height 38
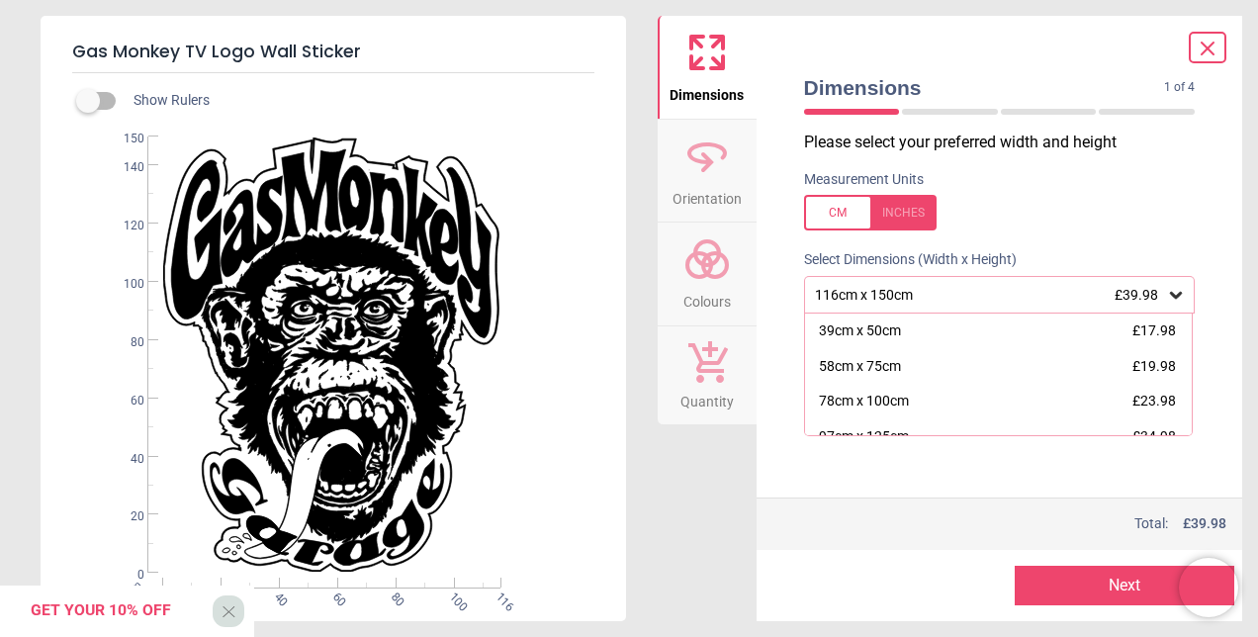
scroll to position [53, 0]
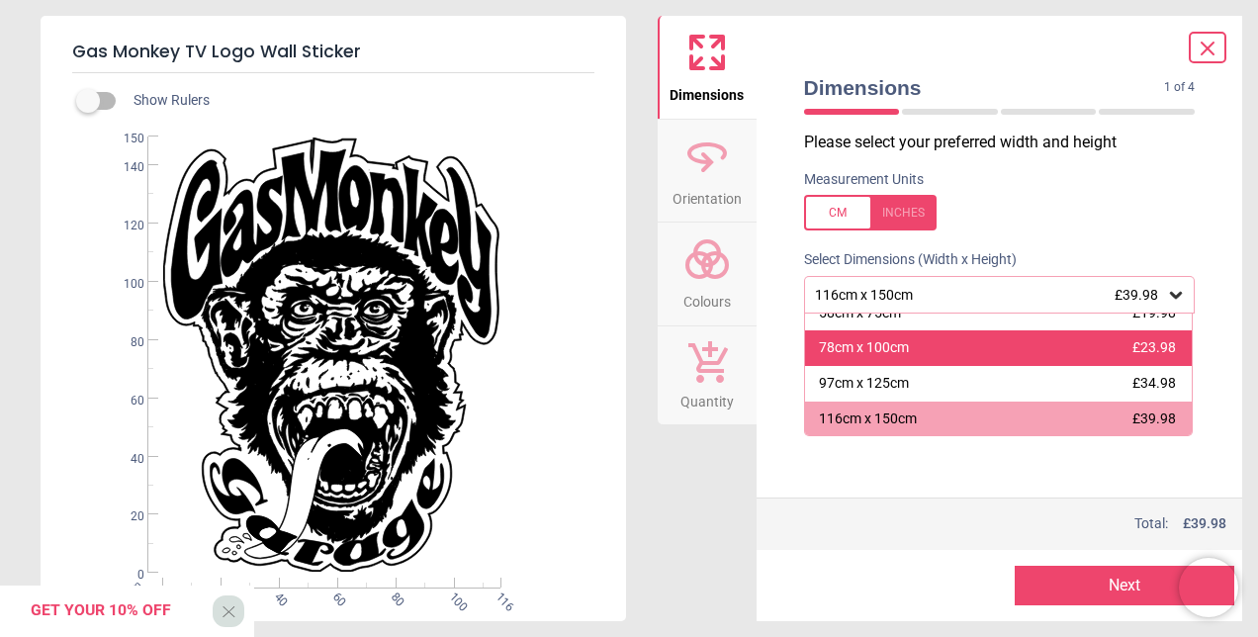
click at [938, 357] on div "78cm x 100cm £23.98" at bounding box center [999, 348] width 388 height 36
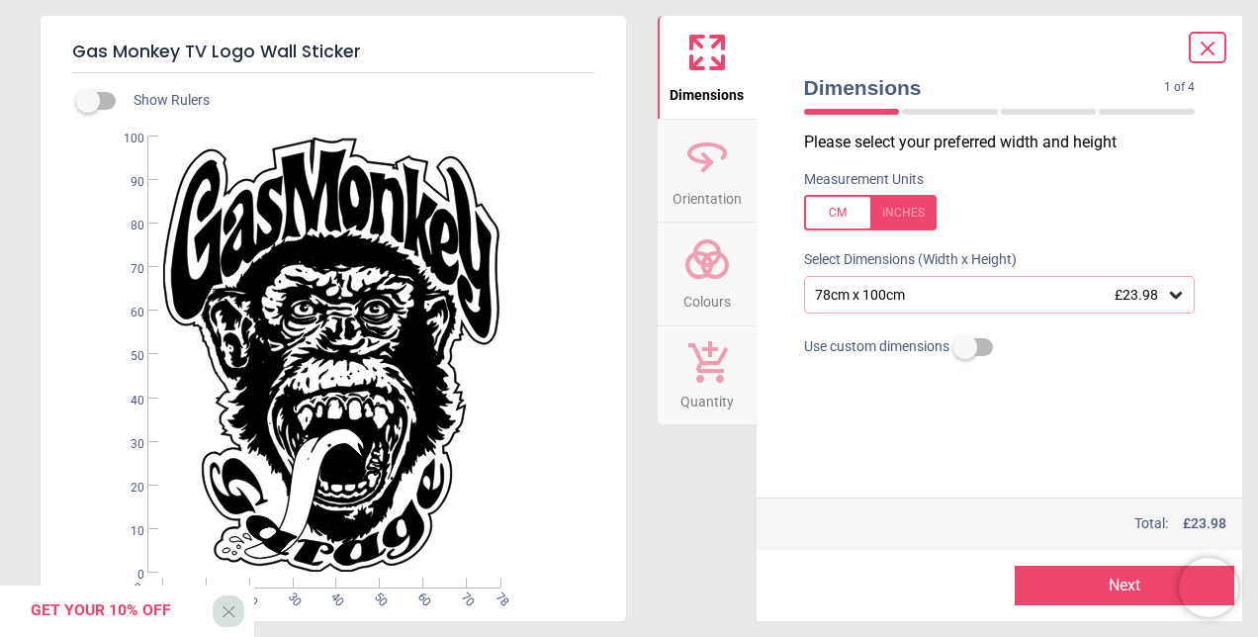
click at [896, 211] on div at bounding box center [870, 213] width 133 height 36
click at [829, 212] on div at bounding box center [870, 213] width 133 height 36
click at [987, 300] on div "78cm x 100cm £23.98" at bounding box center [990, 295] width 354 height 17
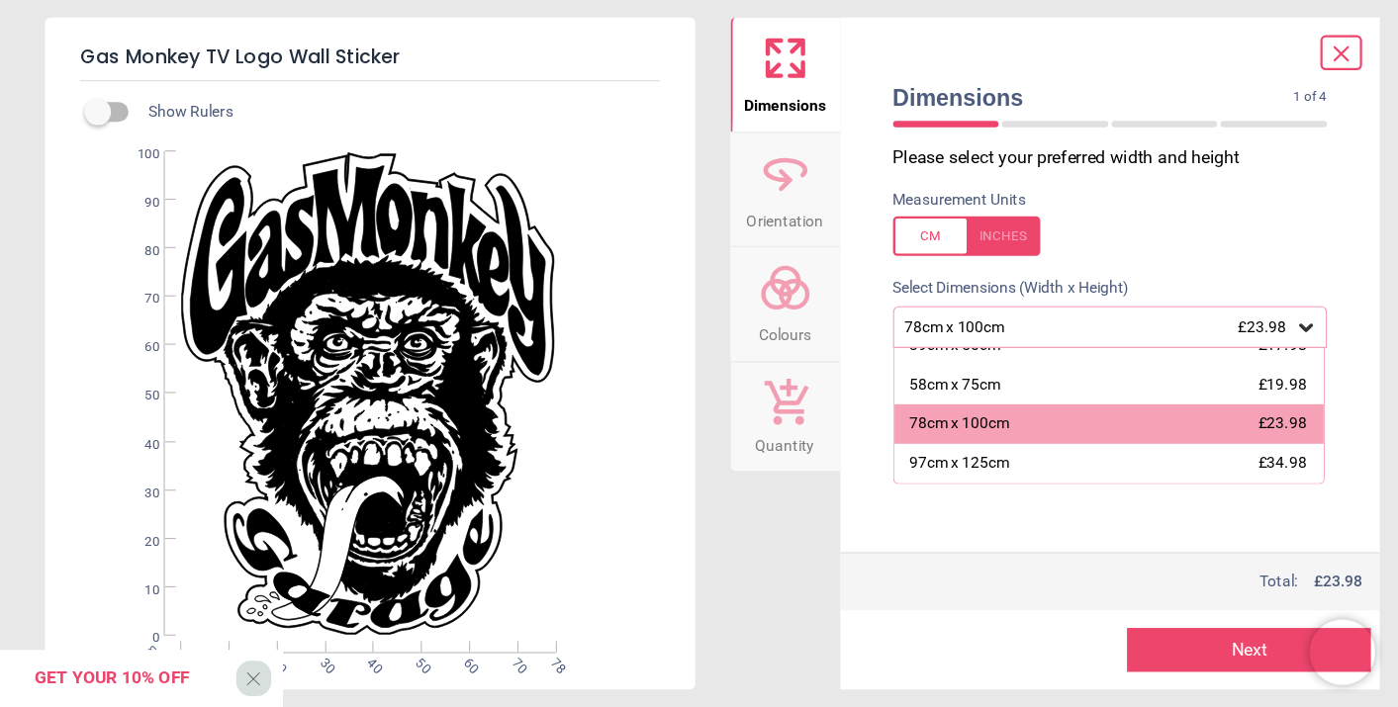
scroll to position [21, 0]
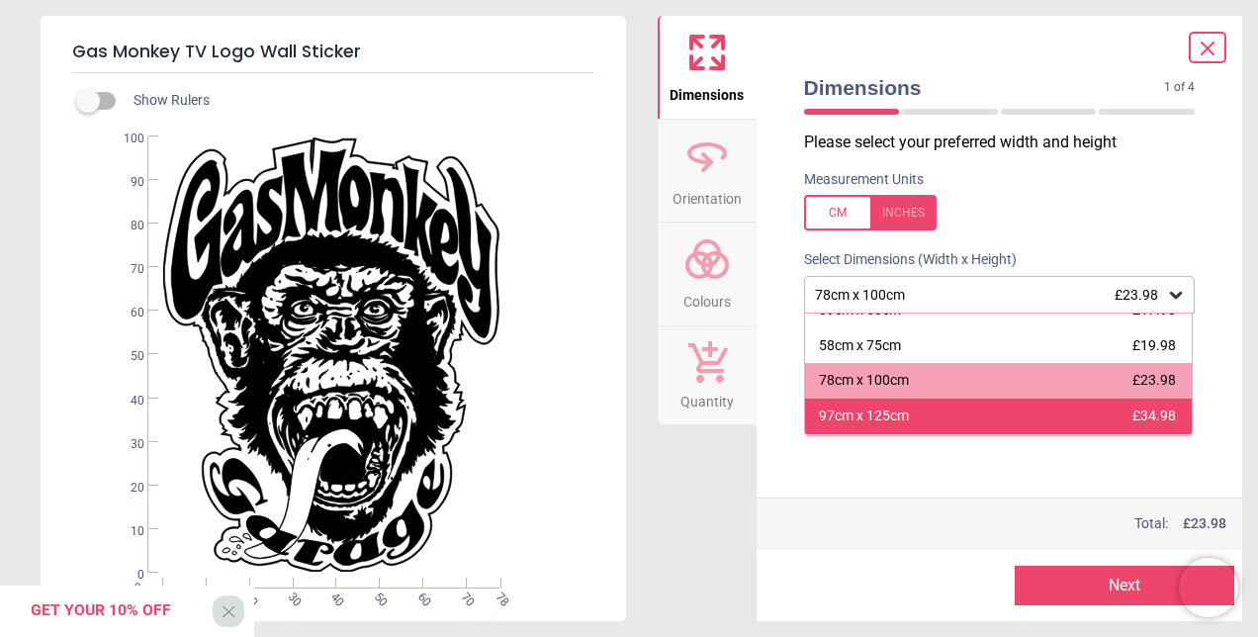
click at [934, 414] on div "97cm x 125cm £34.98" at bounding box center [999, 417] width 388 height 36
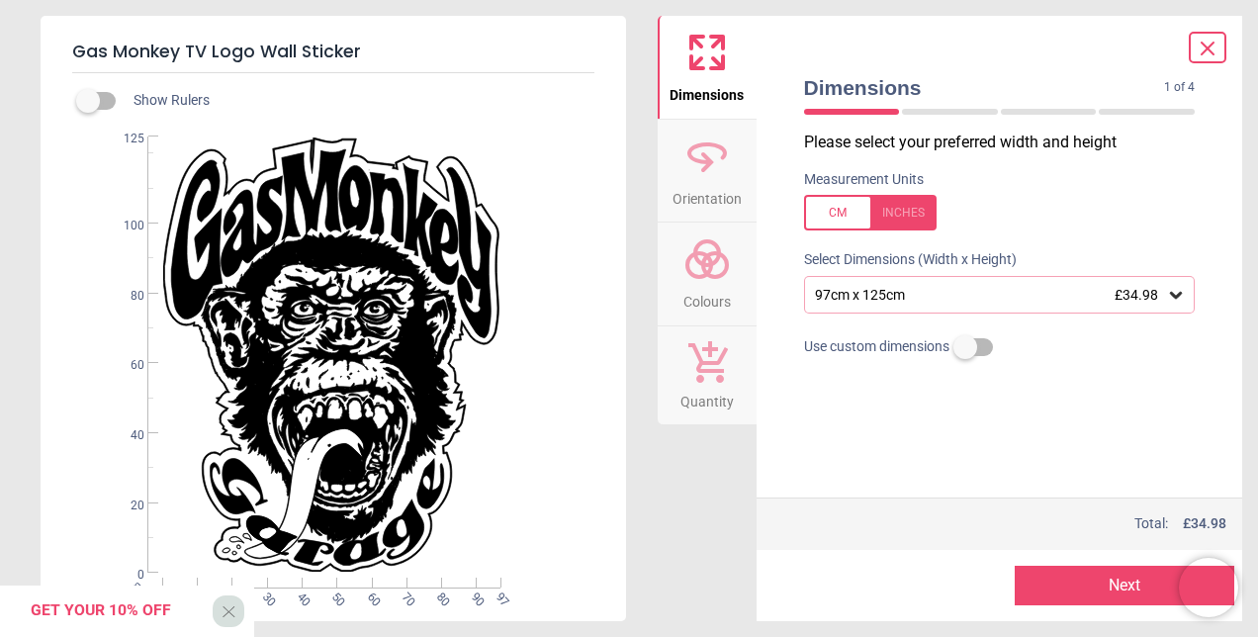
click at [1108, 578] on button "Next" at bounding box center [1125, 586] width 220 height 40
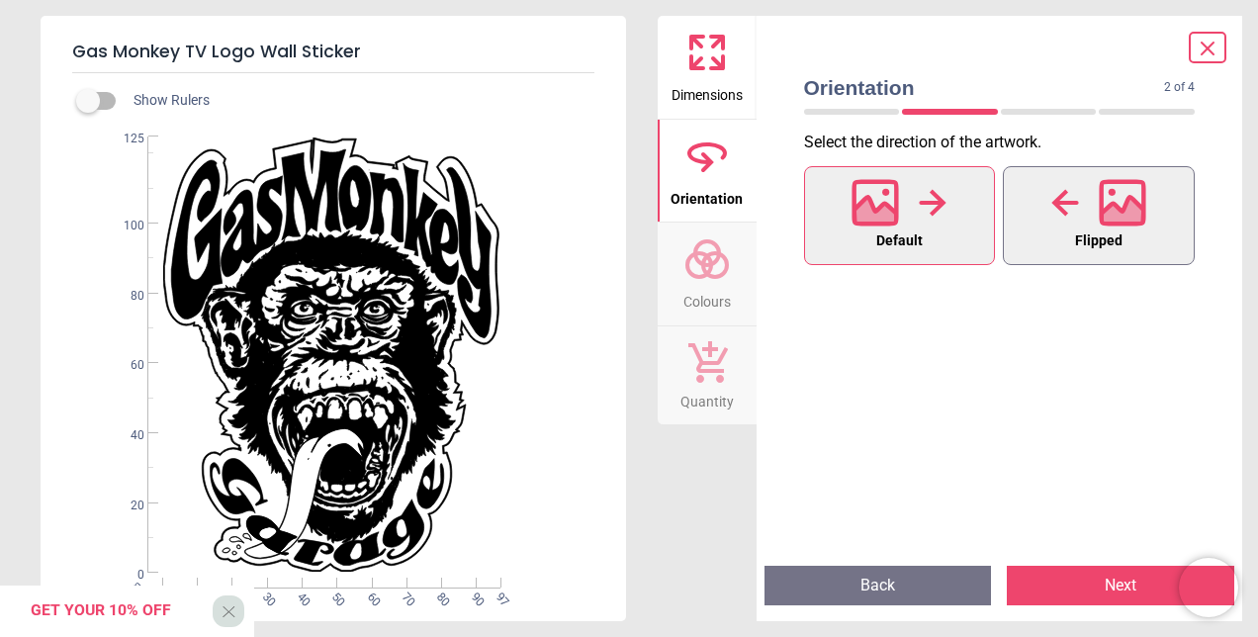
click at [1064, 212] on icon at bounding box center [1065, 202] width 27 height 27
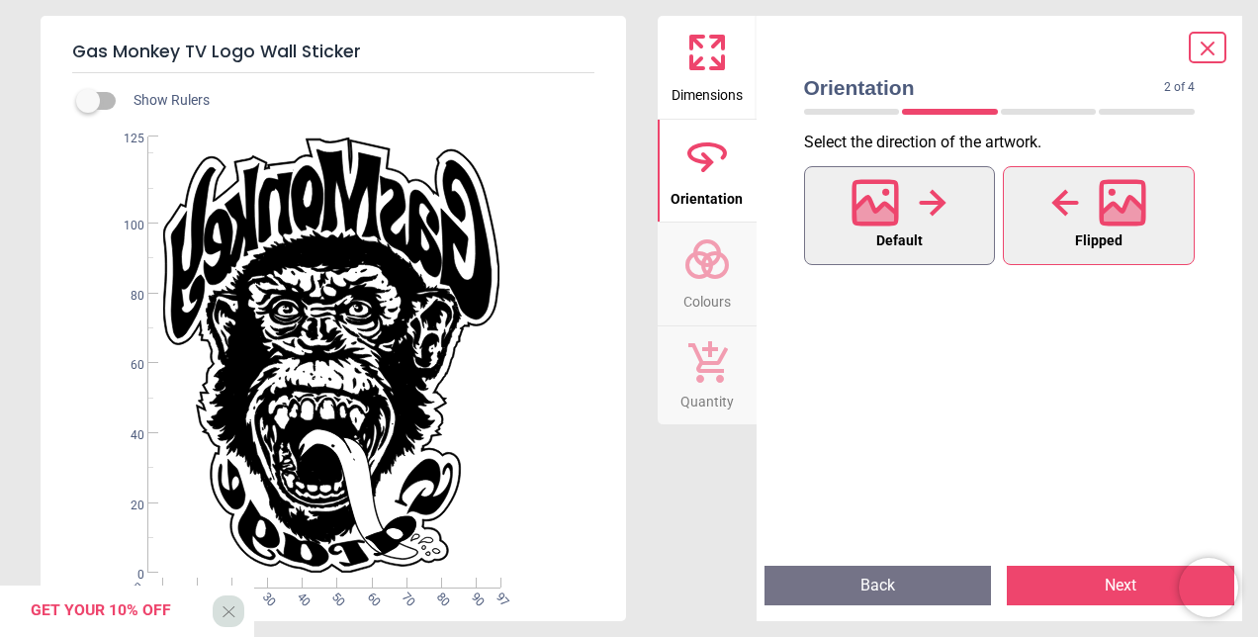
click at [928, 206] on icon at bounding box center [933, 203] width 28 height 30
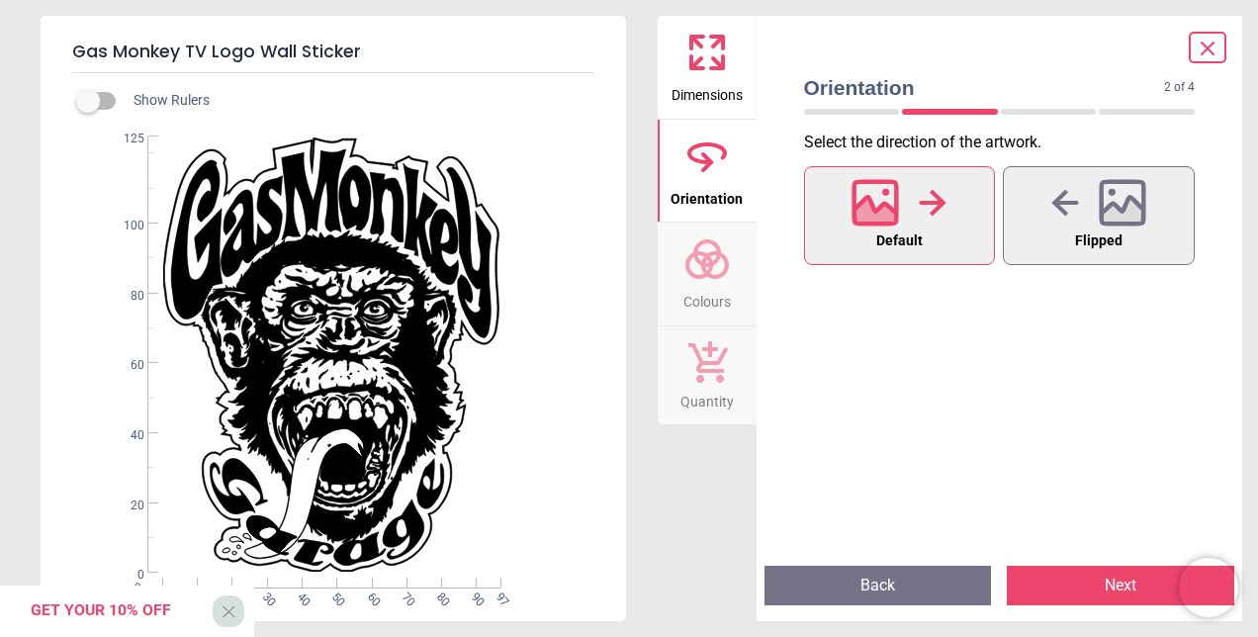
click at [1096, 586] on button "Next" at bounding box center [1121, 586] width 228 height 40
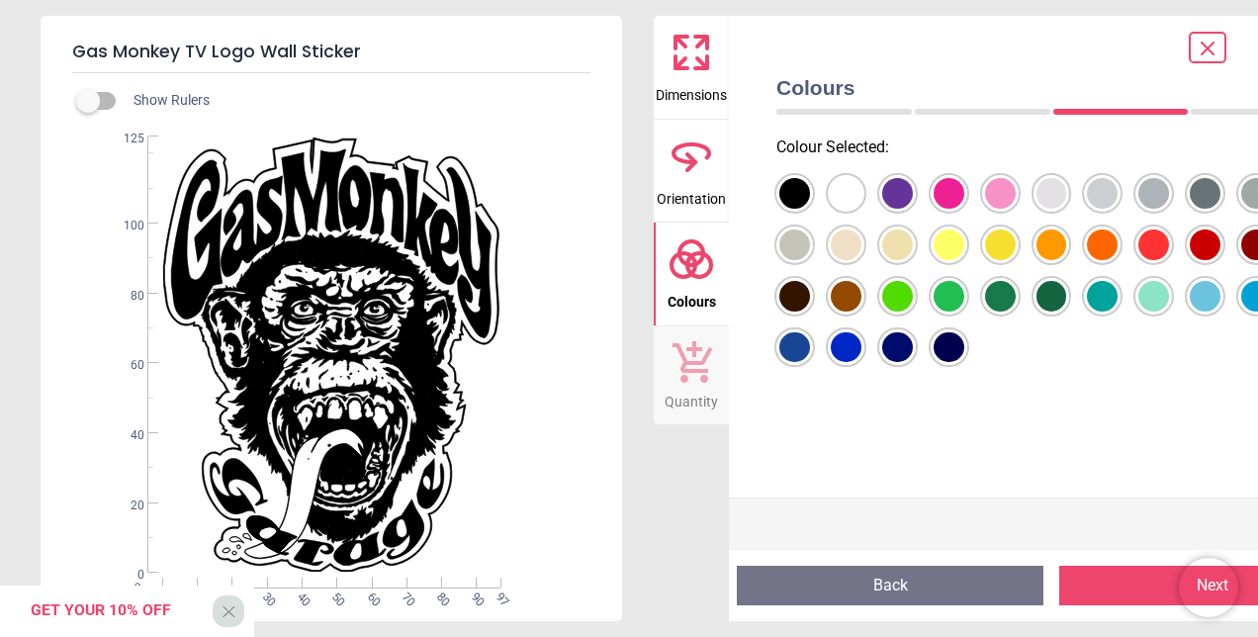
click at [793, 186] on div at bounding box center [795, 193] width 31 height 31
click at [810, 188] on div at bounding box center [795, 193] width 31 height 31
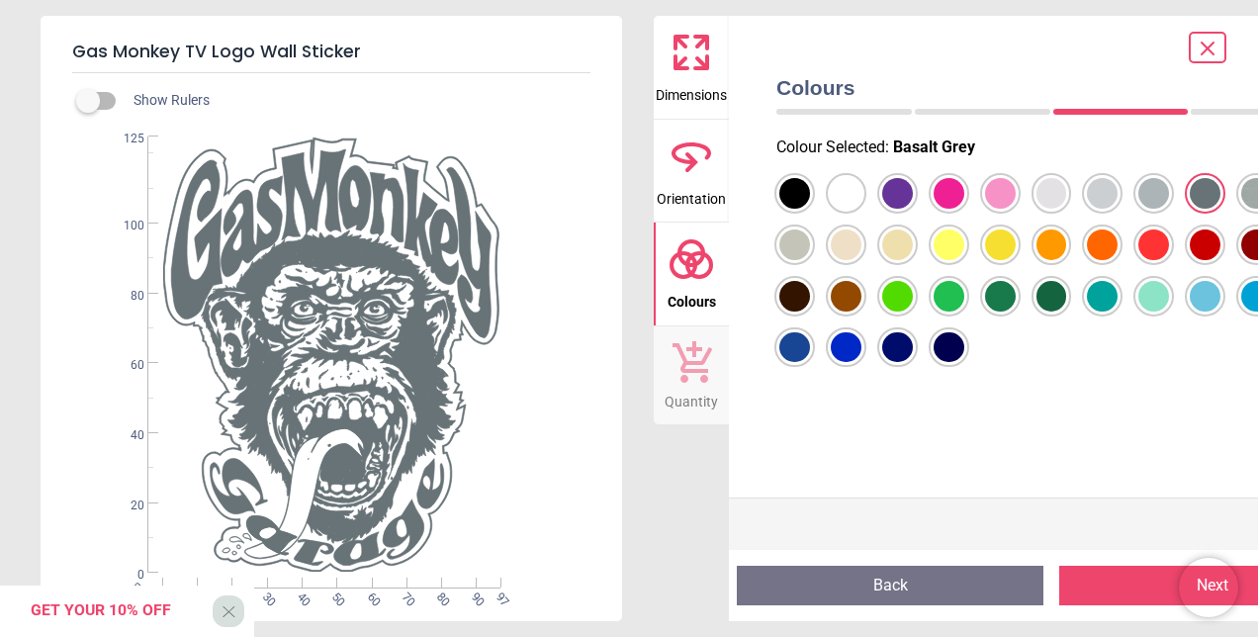
click at [810, 199] on div at bounding box center [795, 193] width 31 height 31
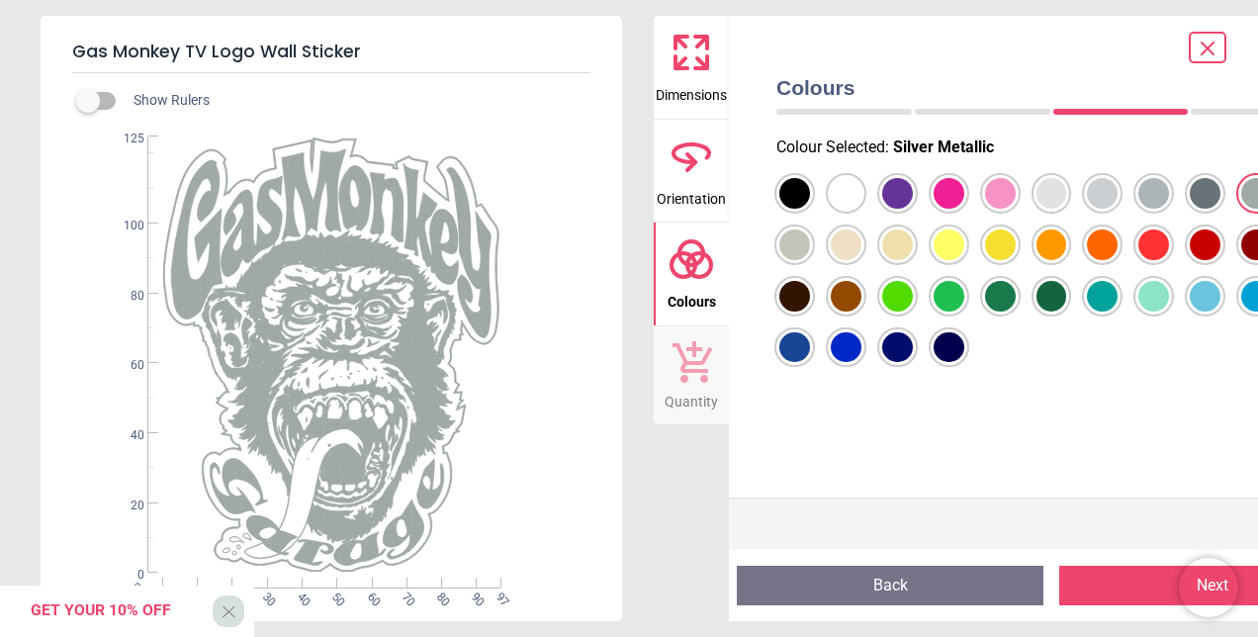
click at [805, 209] on div at bounding box center [795, 193] width 31 height 31
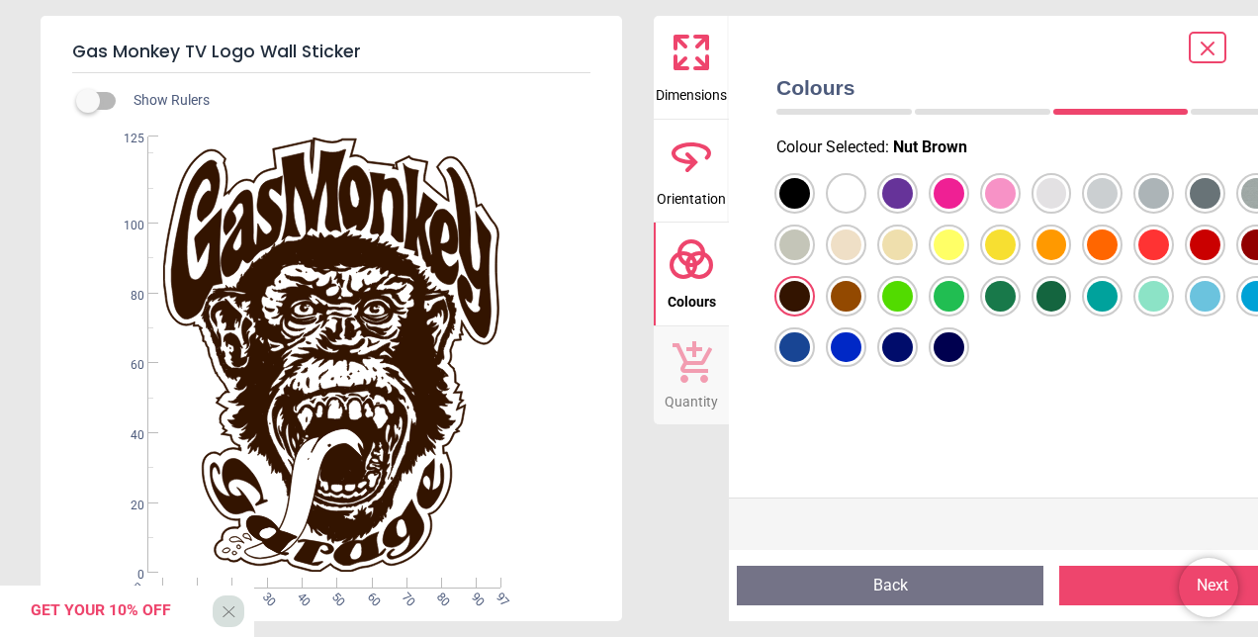
click at [793, 186] on div at bounding box center [795, 193] width 31 height 31
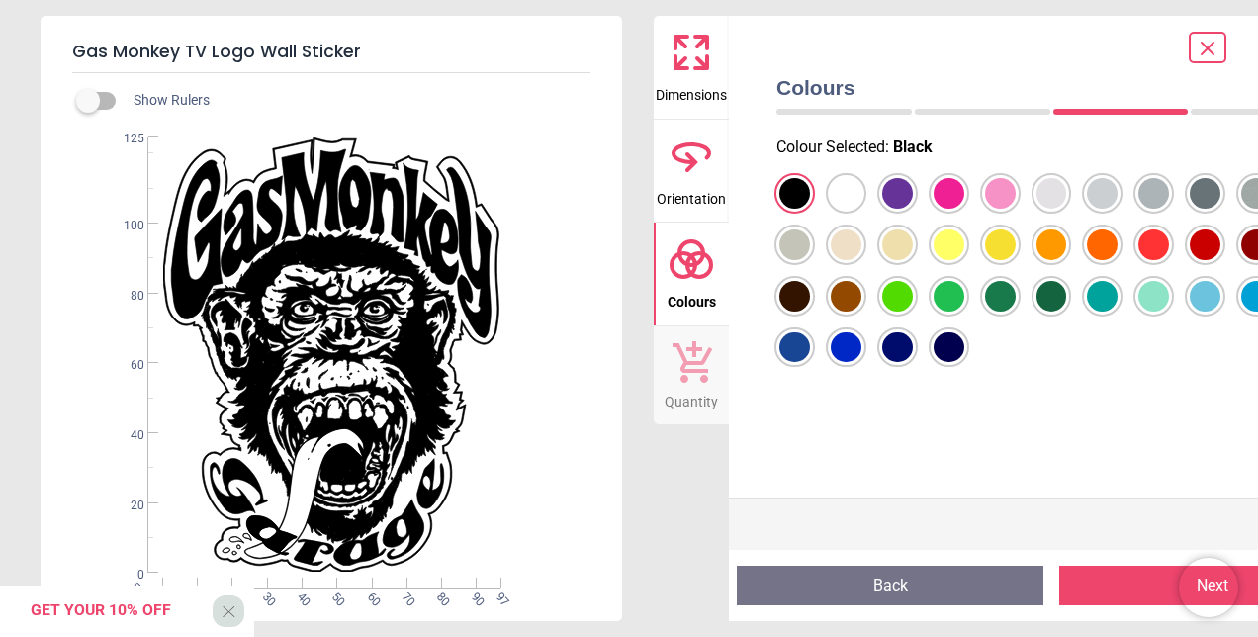
click at [810, 209] on div at bounding box center [795, 193] width 31 height 31
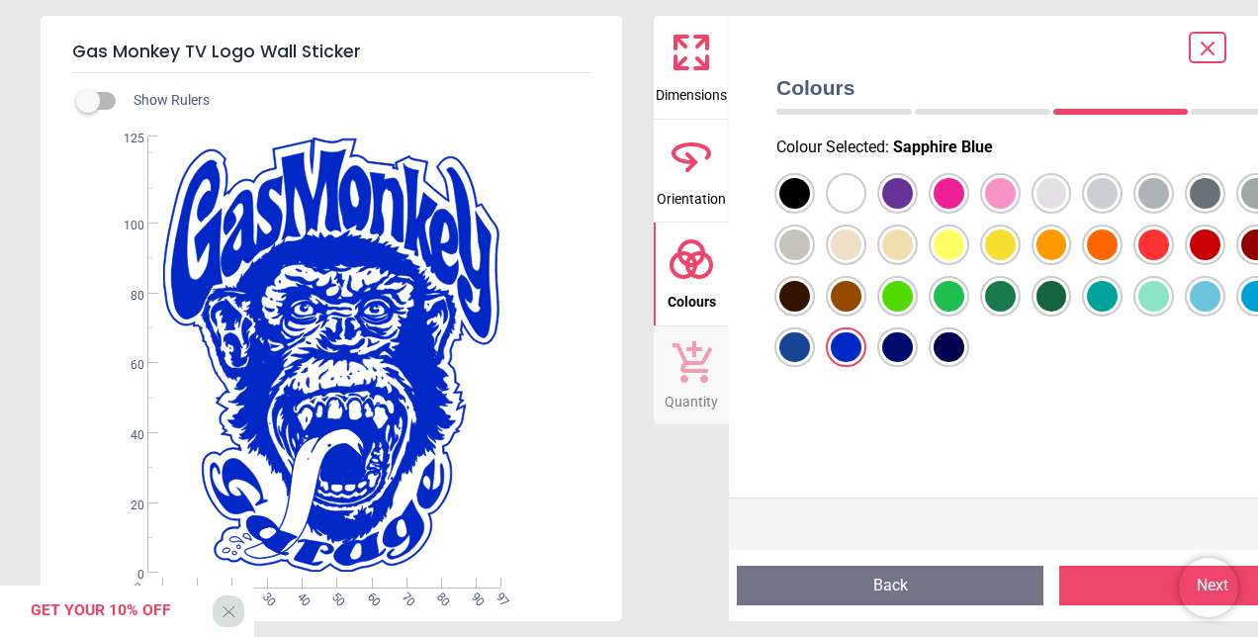
click at [792, 192] on div at bounding box center [795, 193] width 31 height 31
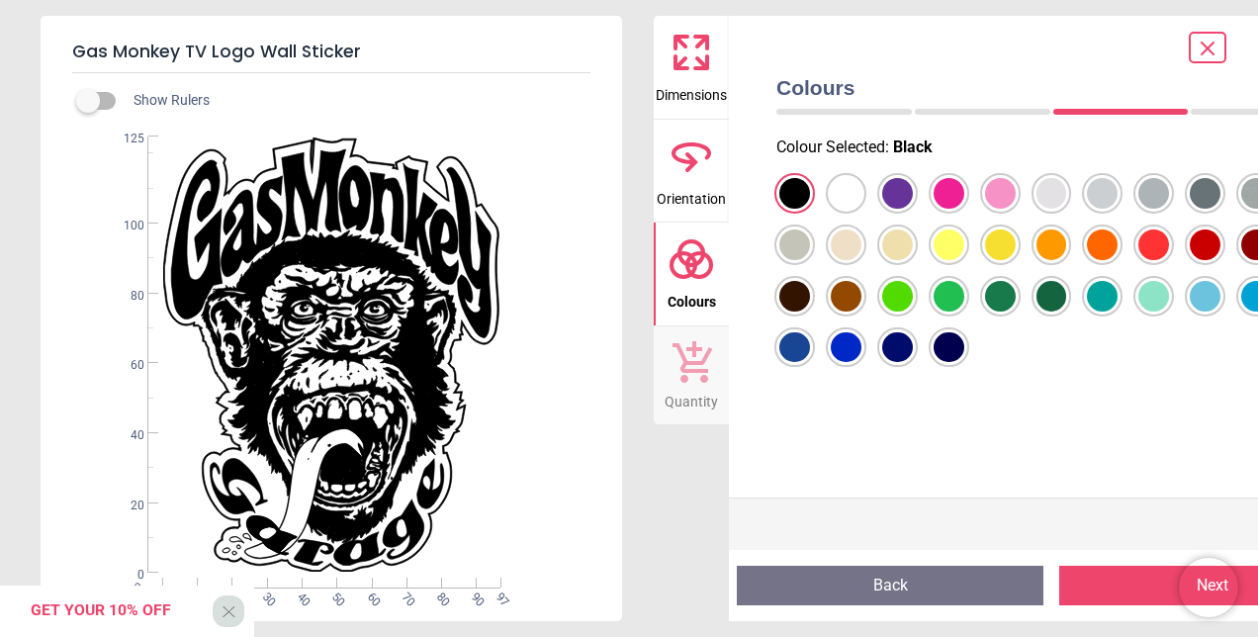
click at [810, 192] on div at bounding box center [795, 193] width 31 height 31
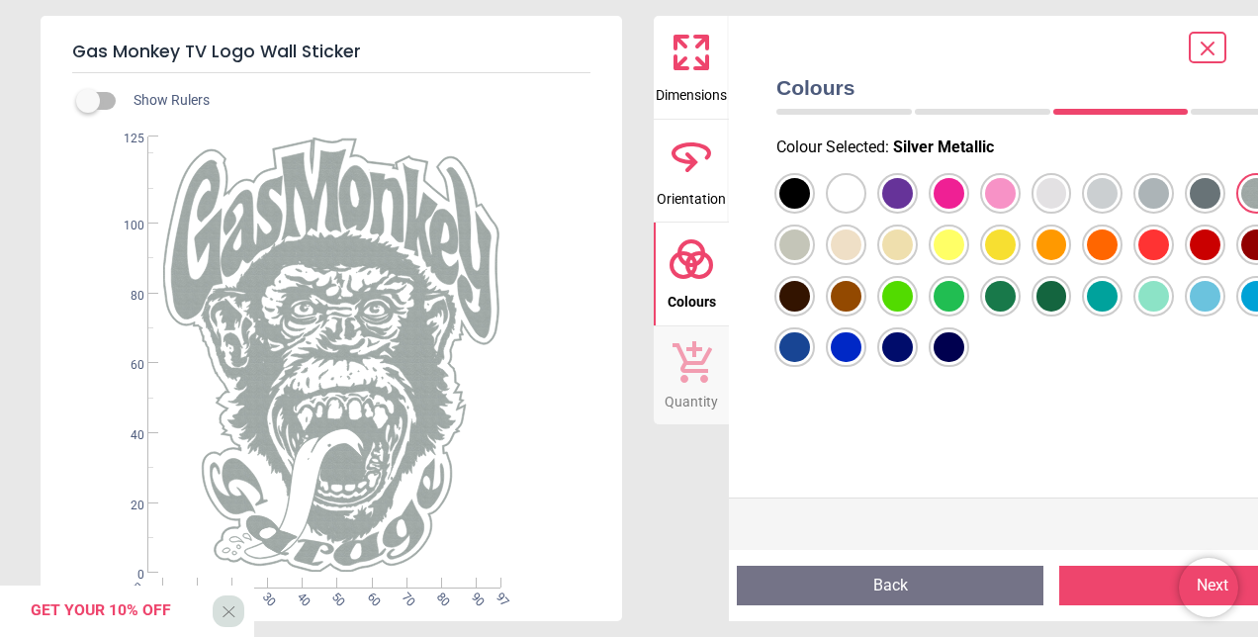
click at [810, 191] on div at bounding box center [795, 193] width 31 height 31
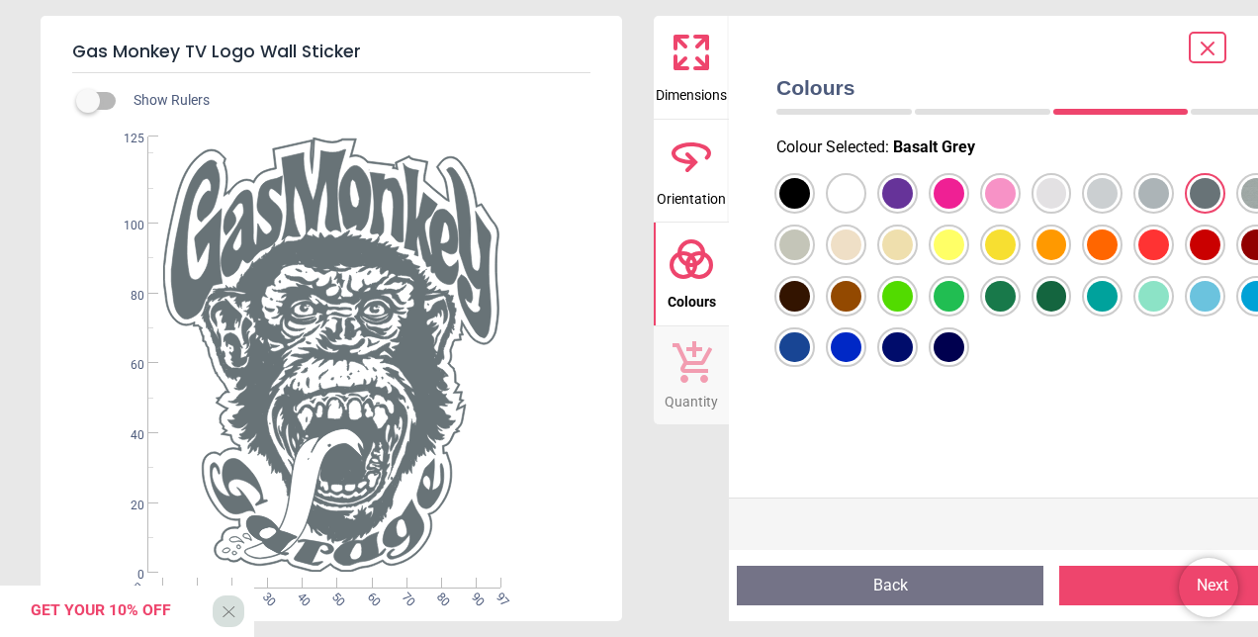
click at [810, 196] on div at bounding box center [795, 193] width 31 height 31
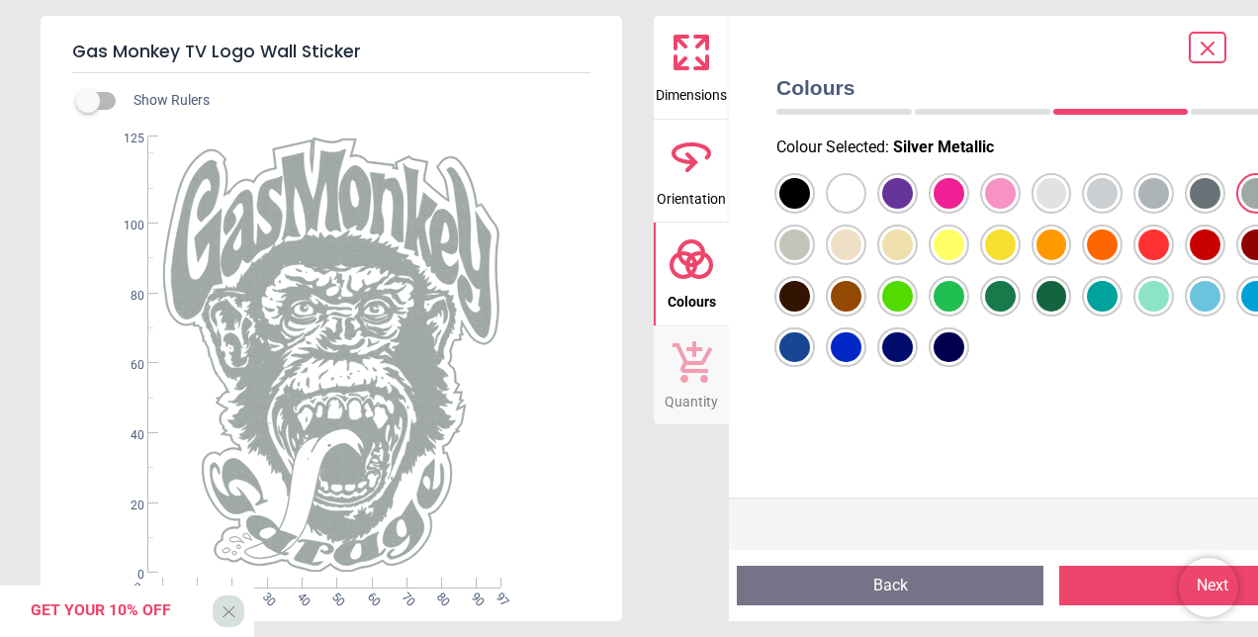
click at [786, 192] on div at bounding box center [795, 193] width 31 height 31
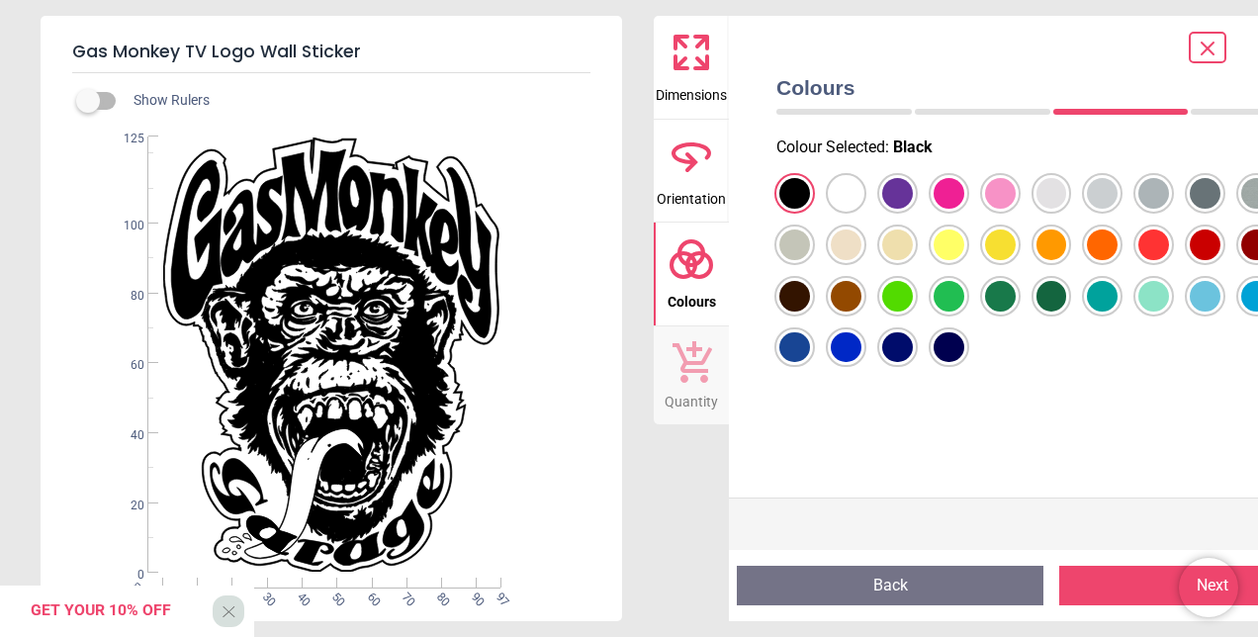
click at [810, 196] on div at bounding box center [795, 193] width 31 height 31
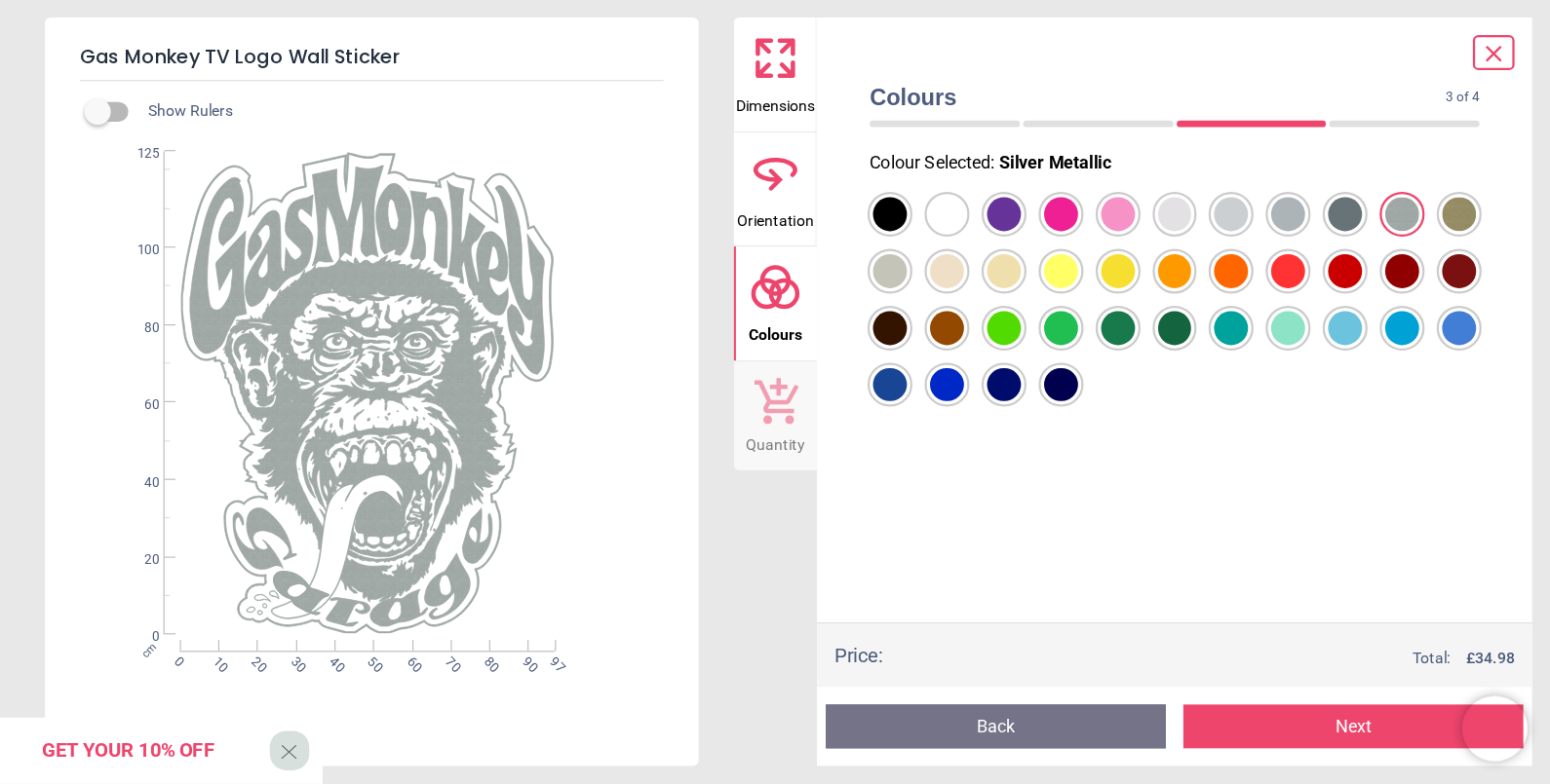
scroll to position [53, 0]
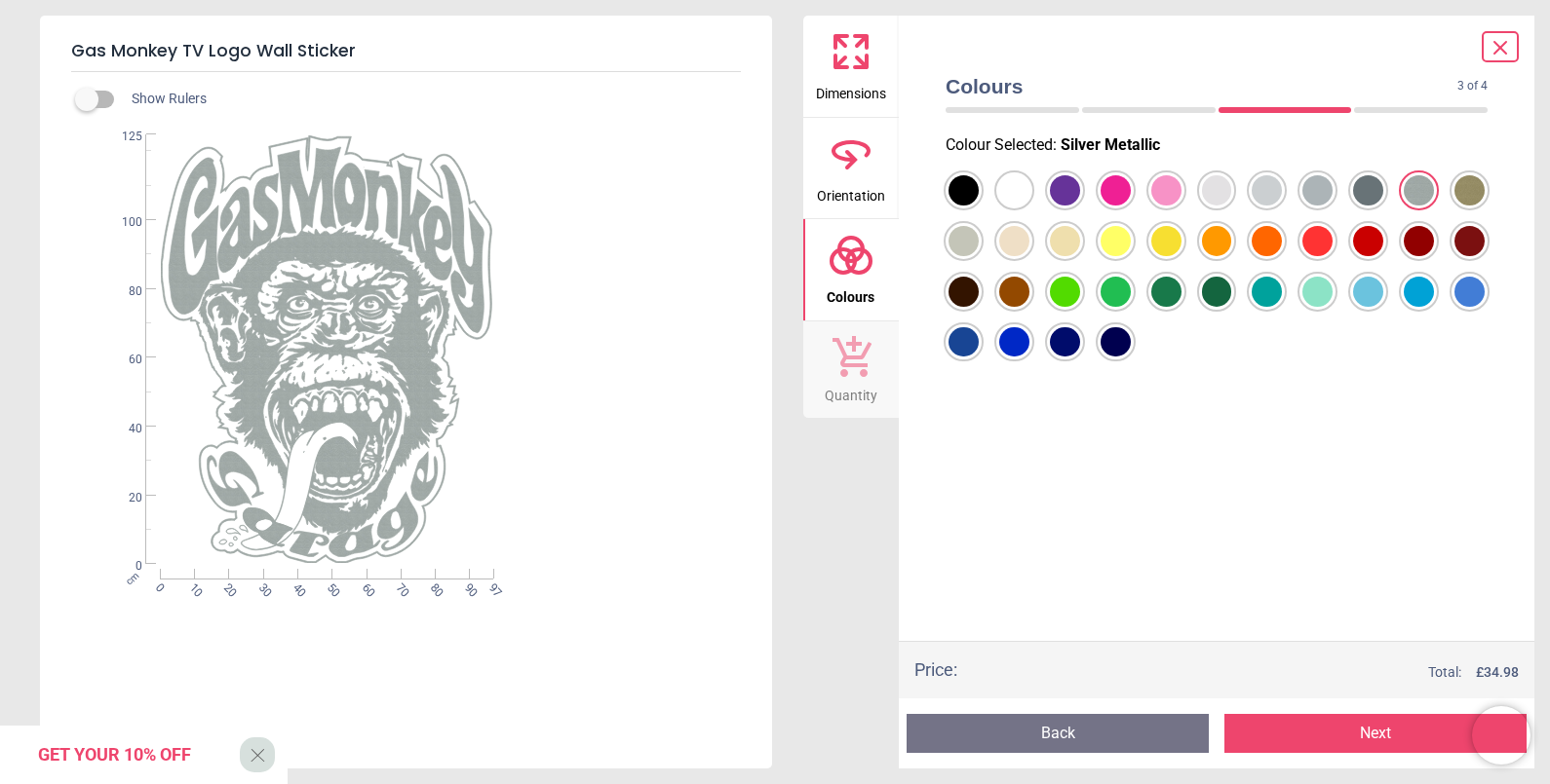
click at [978, 186] on div at bounding box center [964, 190] width 31 height 31
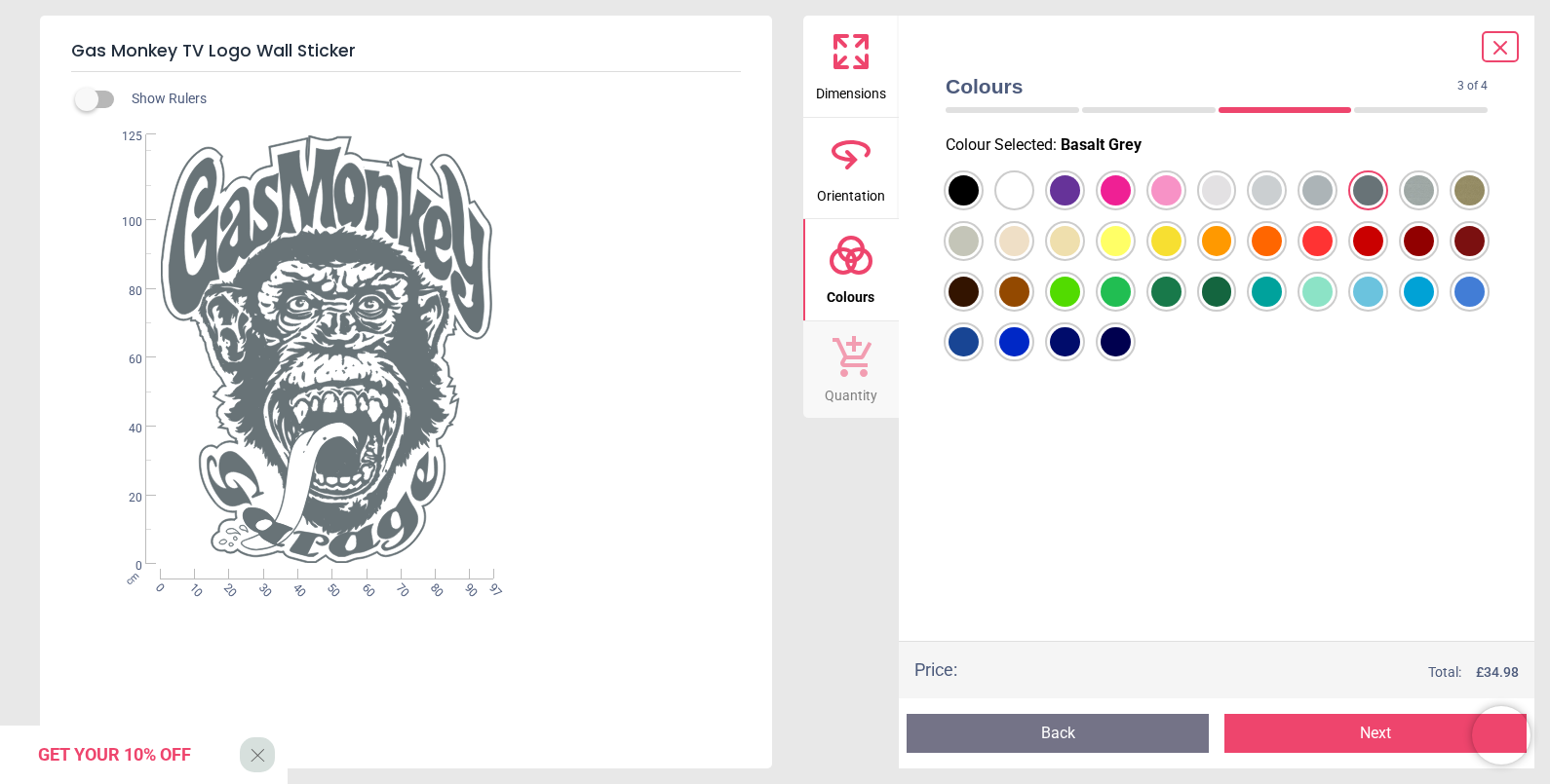
click at [978, 206] on div at bounding box center [964, 190] width 31 height 31
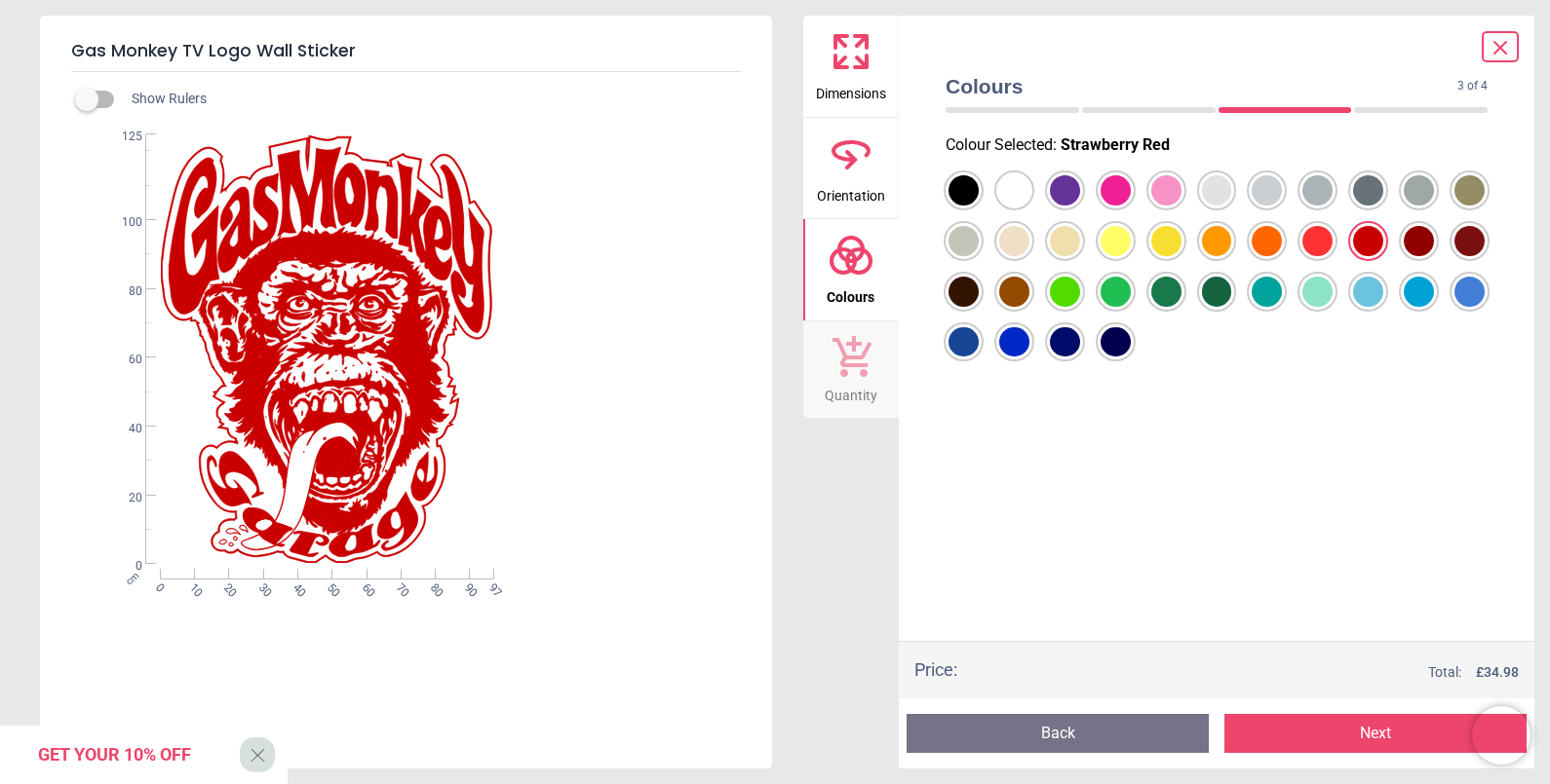
click at [978, 206] on div at bounding box center [964, 190] width 31 height 31
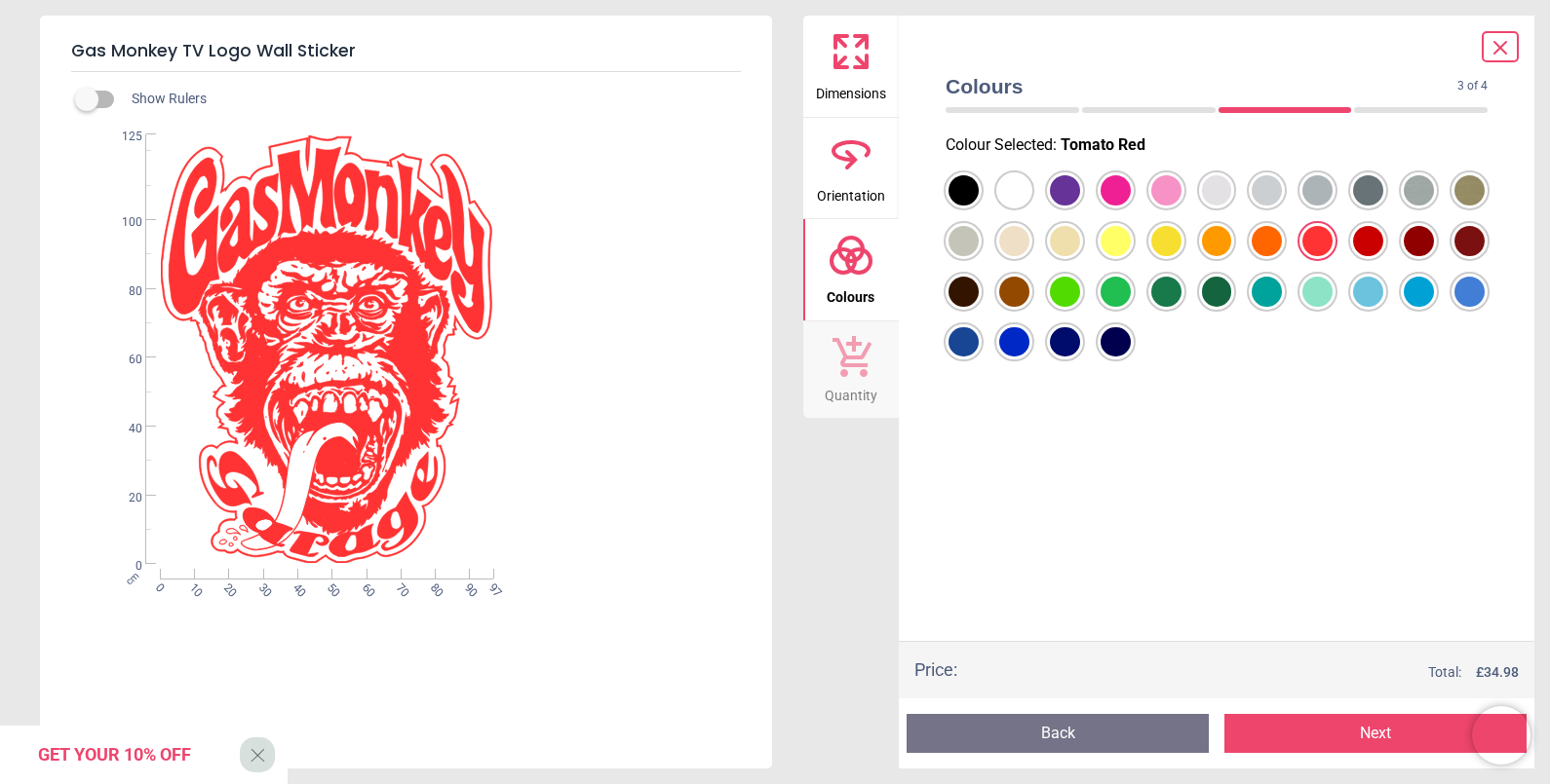
click at [968, 193] on div at bounding box center [964, 190] width 31 height 31
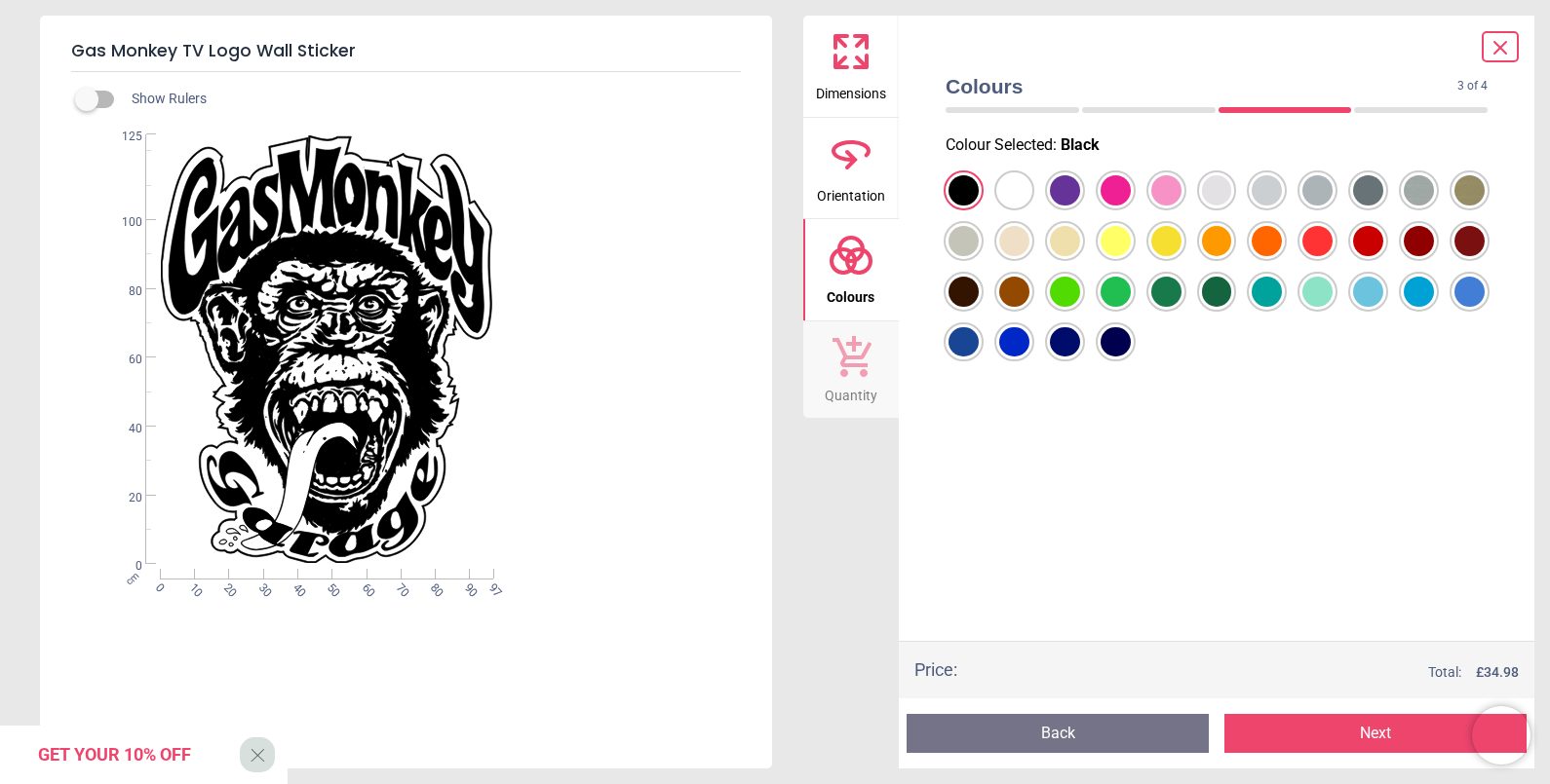
click at [978, 191] on div at bounding box center [964, 190] width 31 height 31
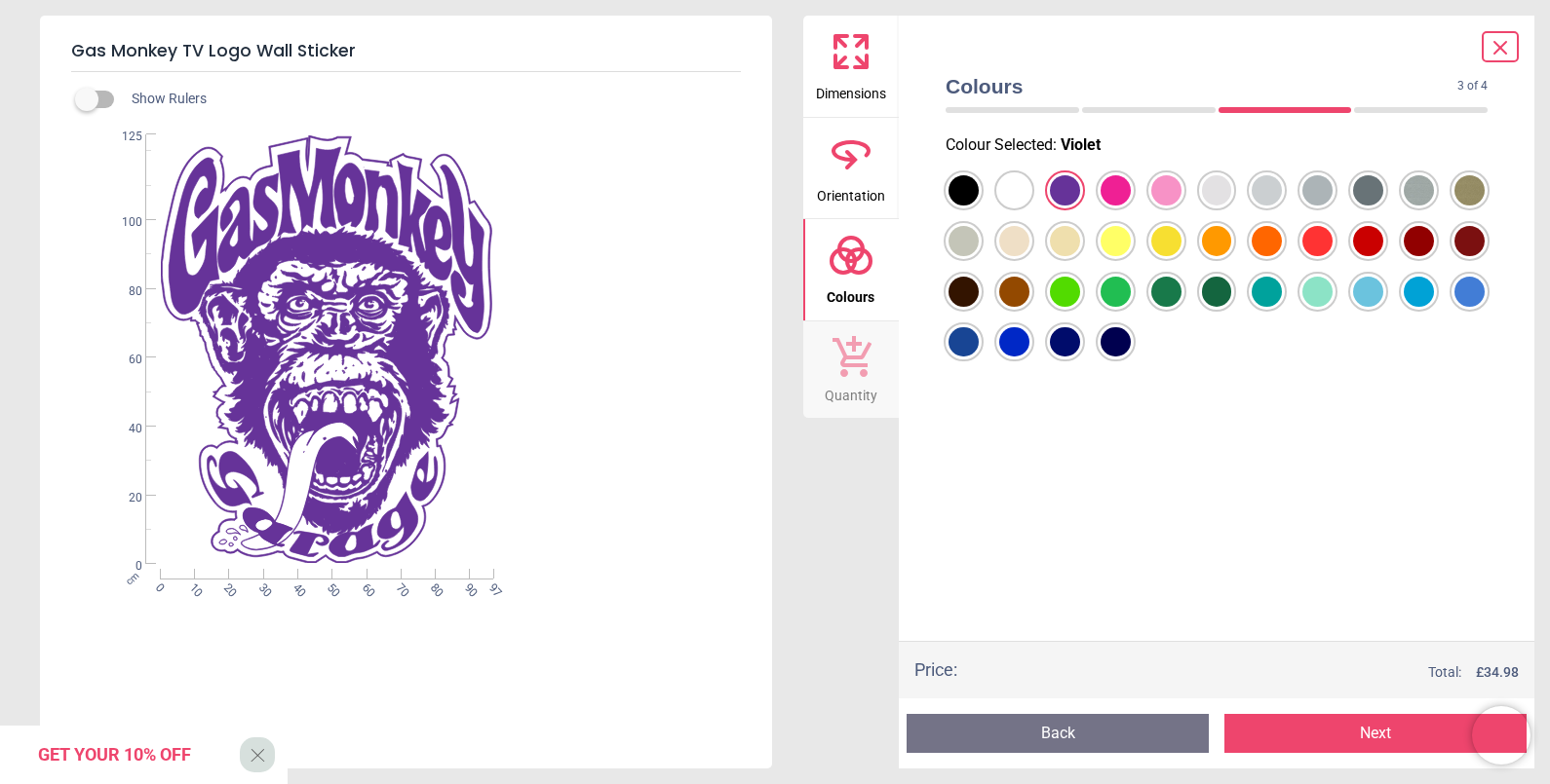
click at [941, 188] on div at bounding box center [1217, 266] width 573 height 204
click at [960, 190] on div at bounding box center [964, 190] width 31 height 31
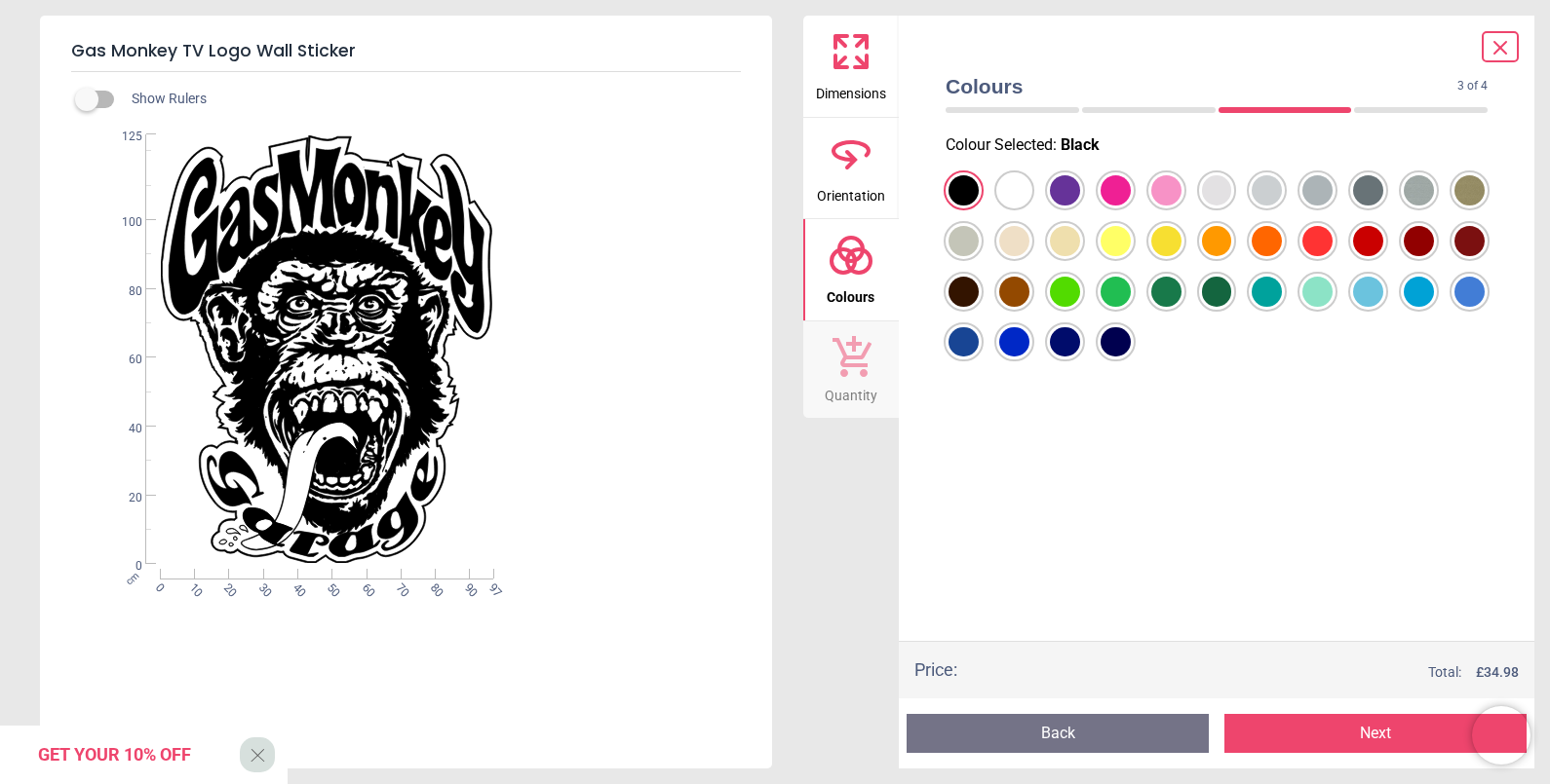
click at [978, 196] on div at bounding box center [964, 190] width 31 height 31
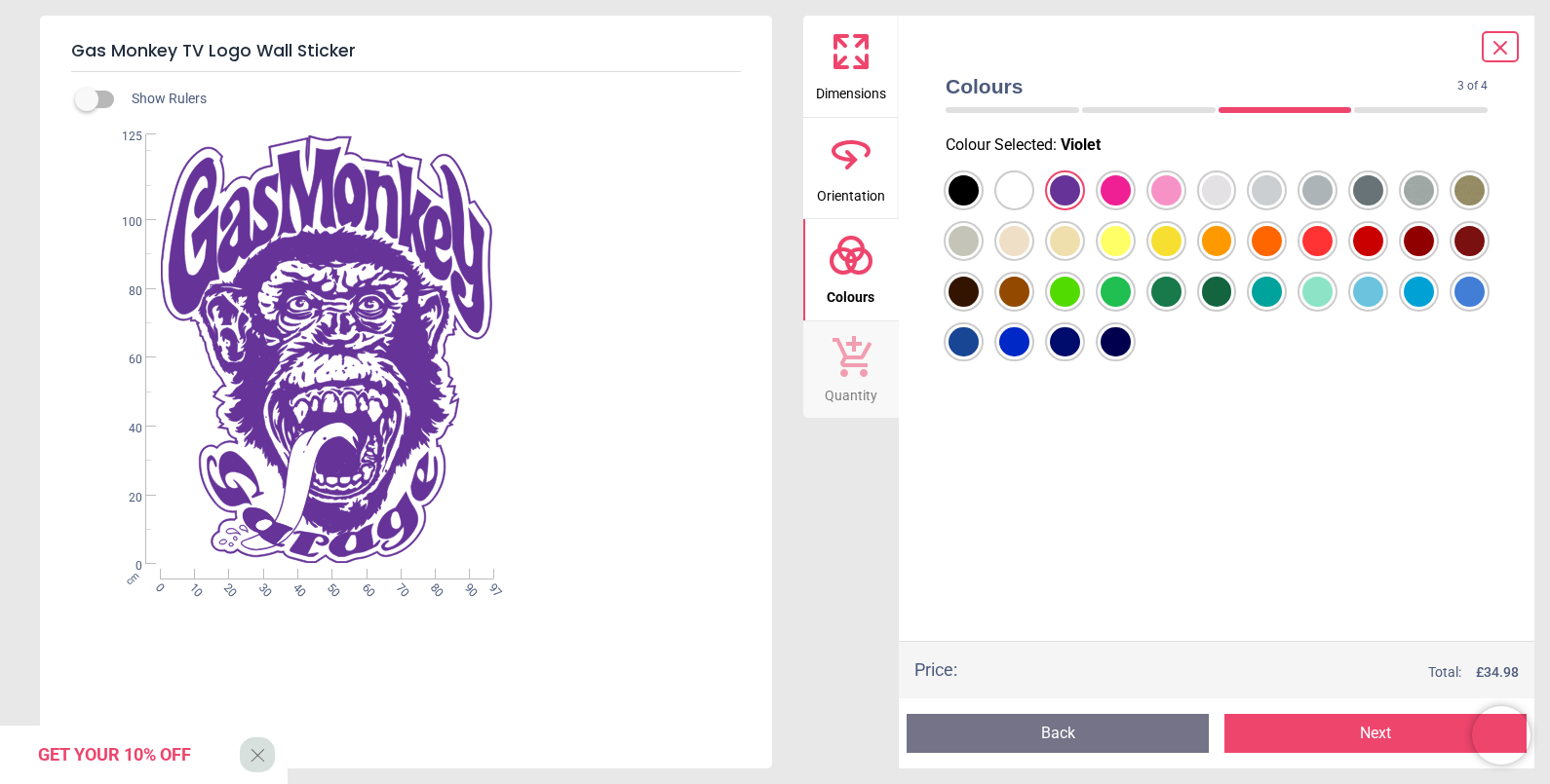
click at [960, 206] on div at bounding box center [964, 190] width 31 height 31
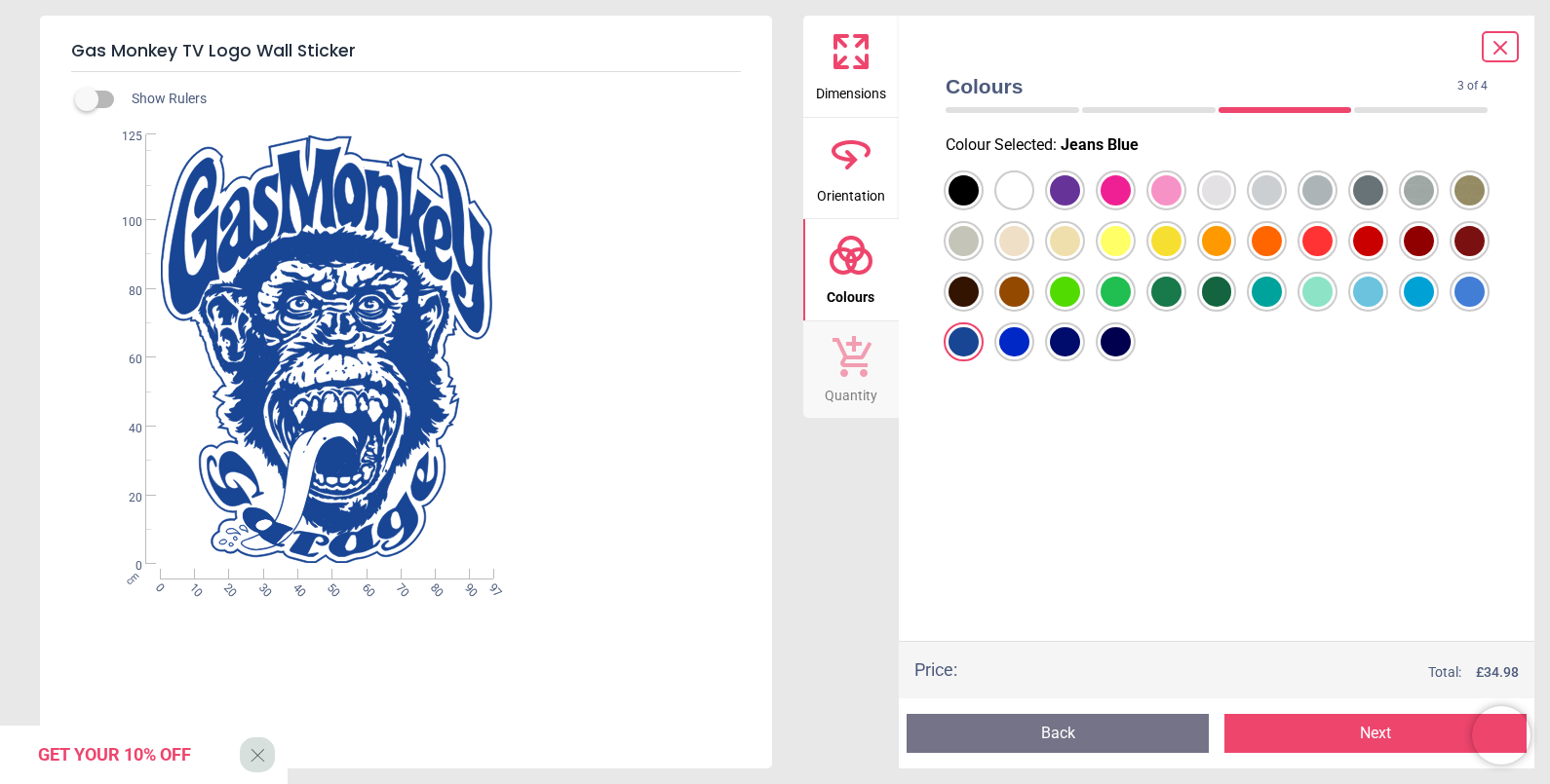
click at [978, 206] on div at bounding box center [964, 190] width 31 height 31
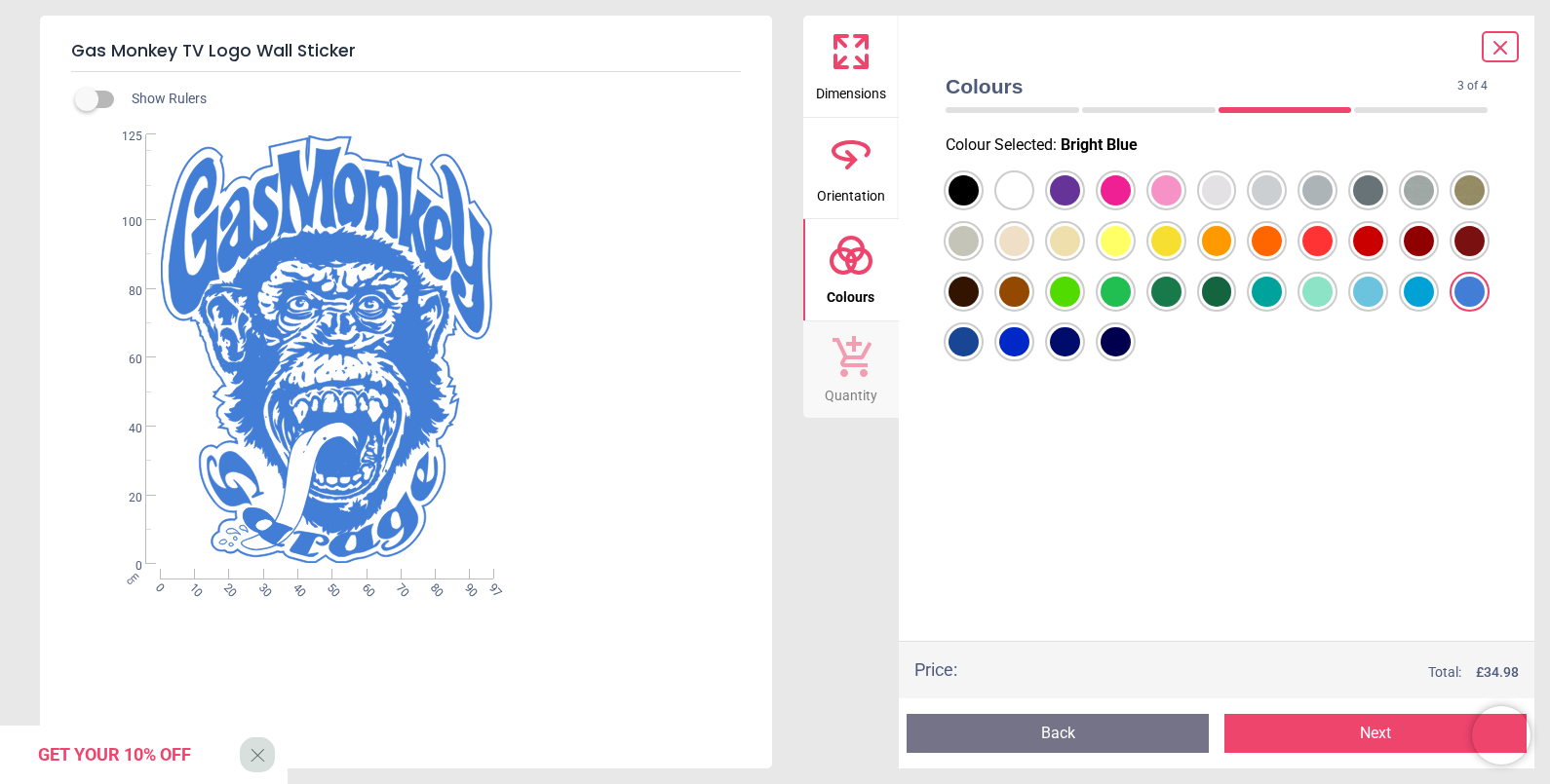
click at [964, 205] on div at bounding box center [964, 190] width 31 height 31
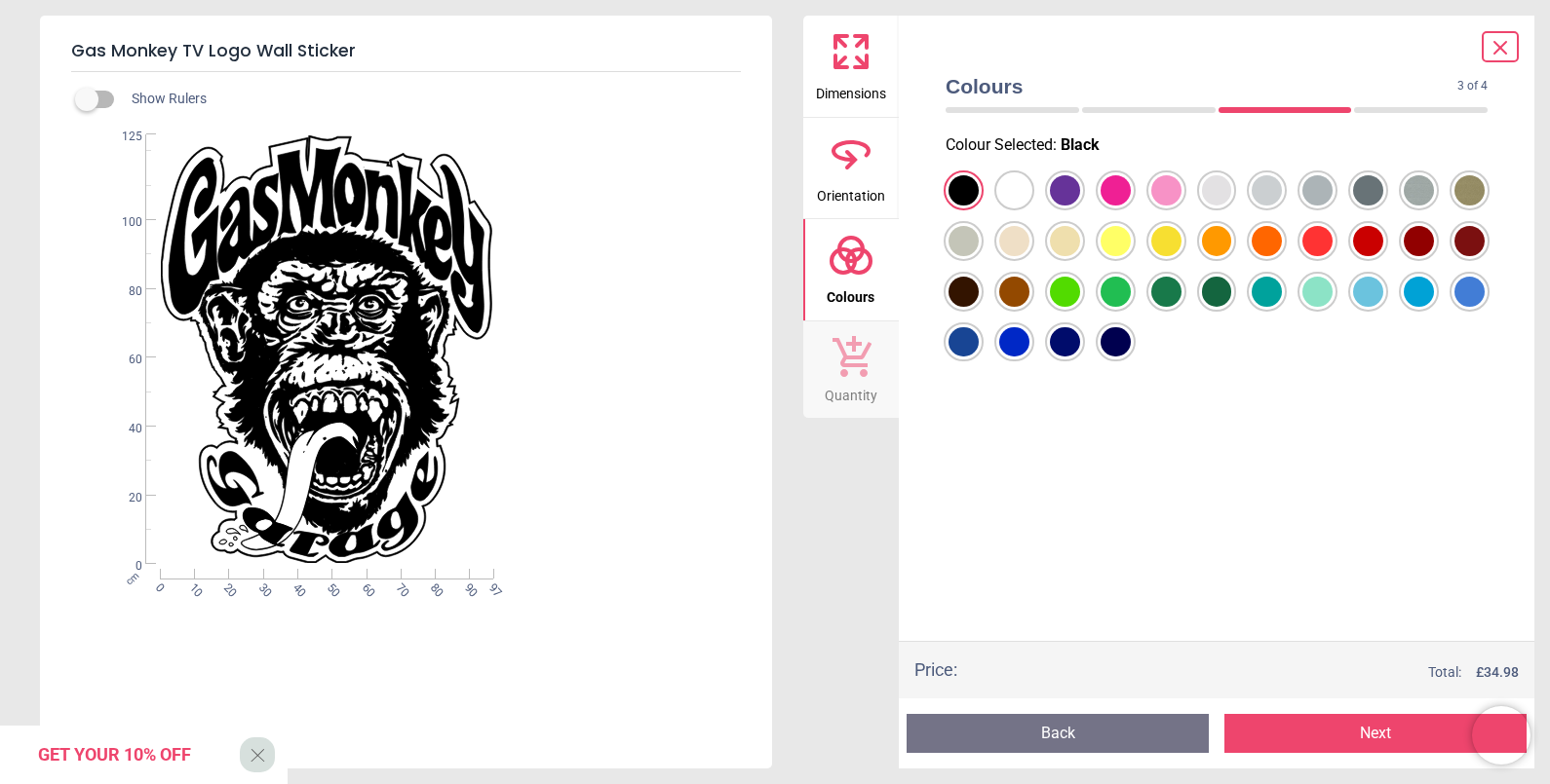
click at [1239, 626] on button "Next" at bounding box center [1376, 734] width 303 height 39
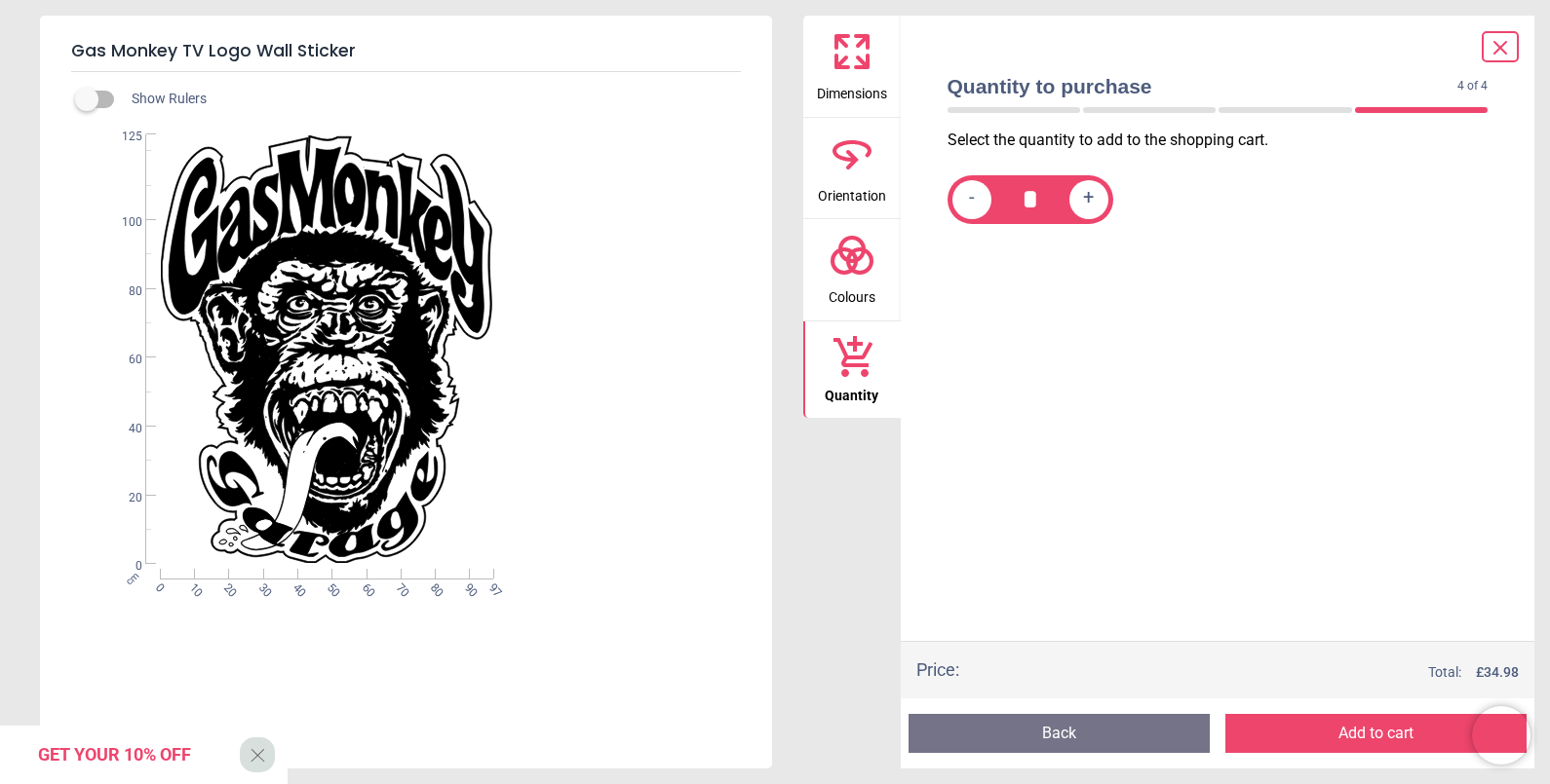
click at [1239, 626] on button "Add to cart" at bounding box center [1377, 734] width 302 height 39
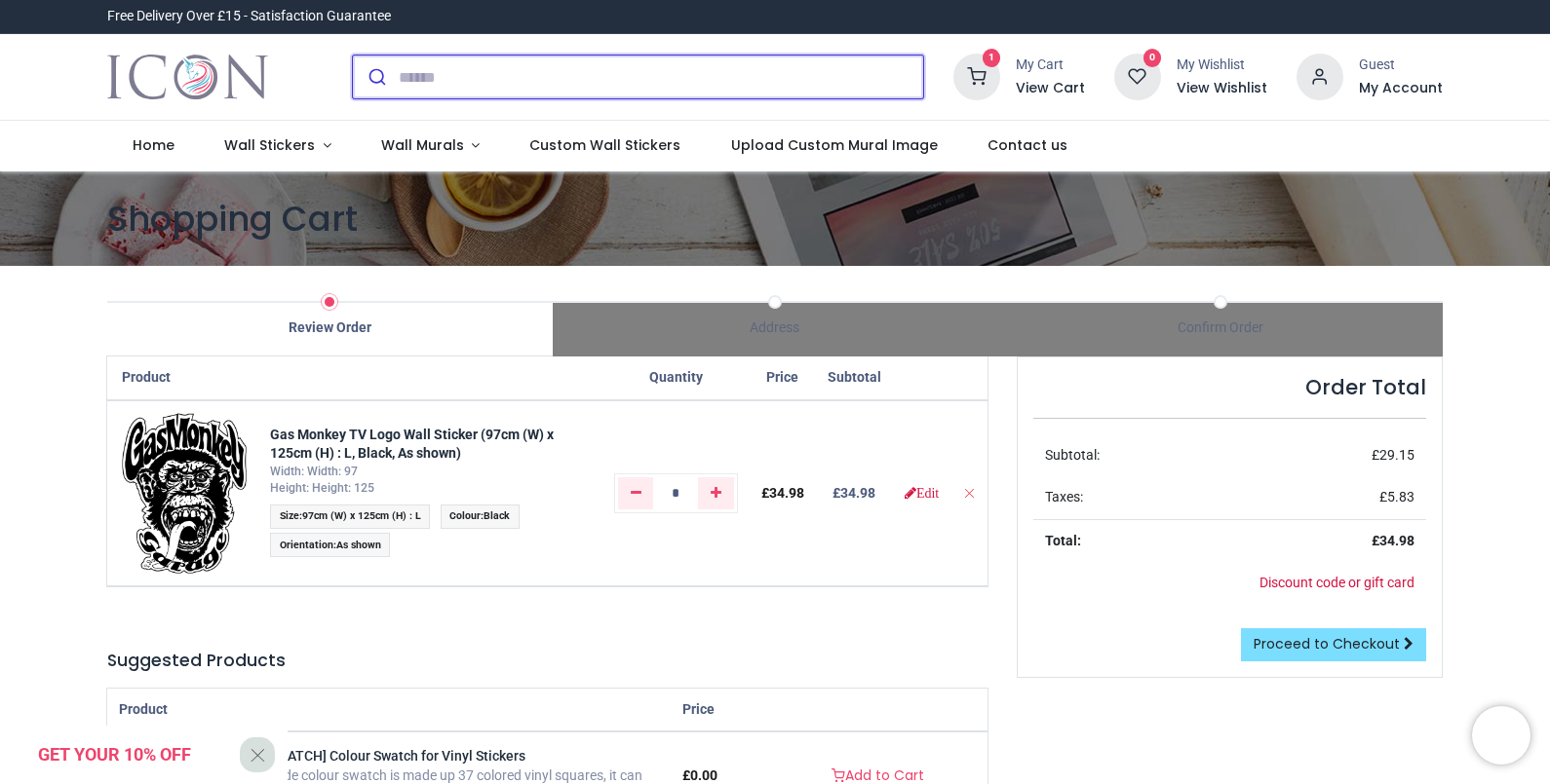
click at [455, 87] on input "search" at bounding box center [661, 77] width 524 height 43
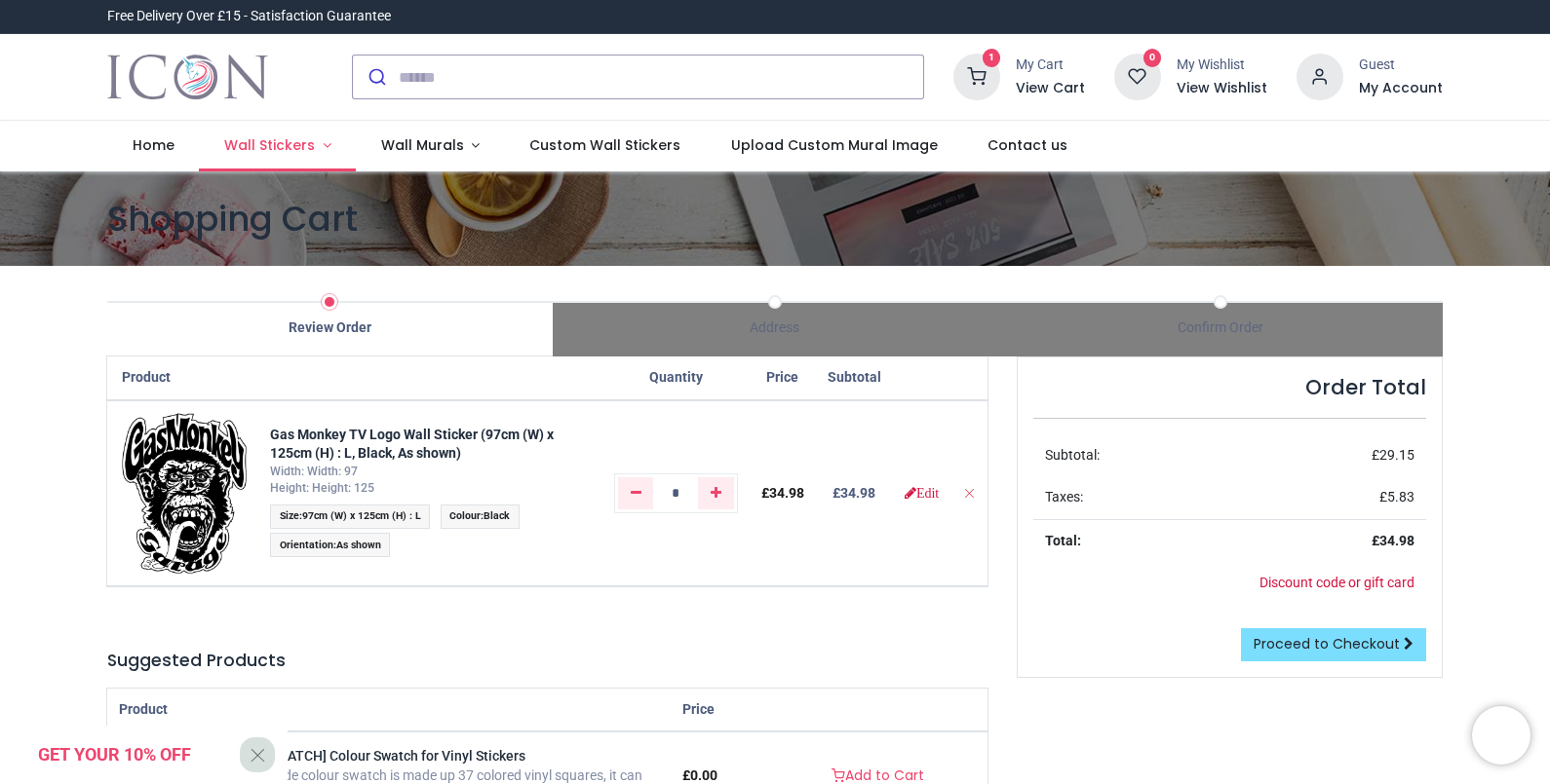
click at [261, 161] on link "Wall Stickers" at bounding box center [277, 146] width 157 height 50
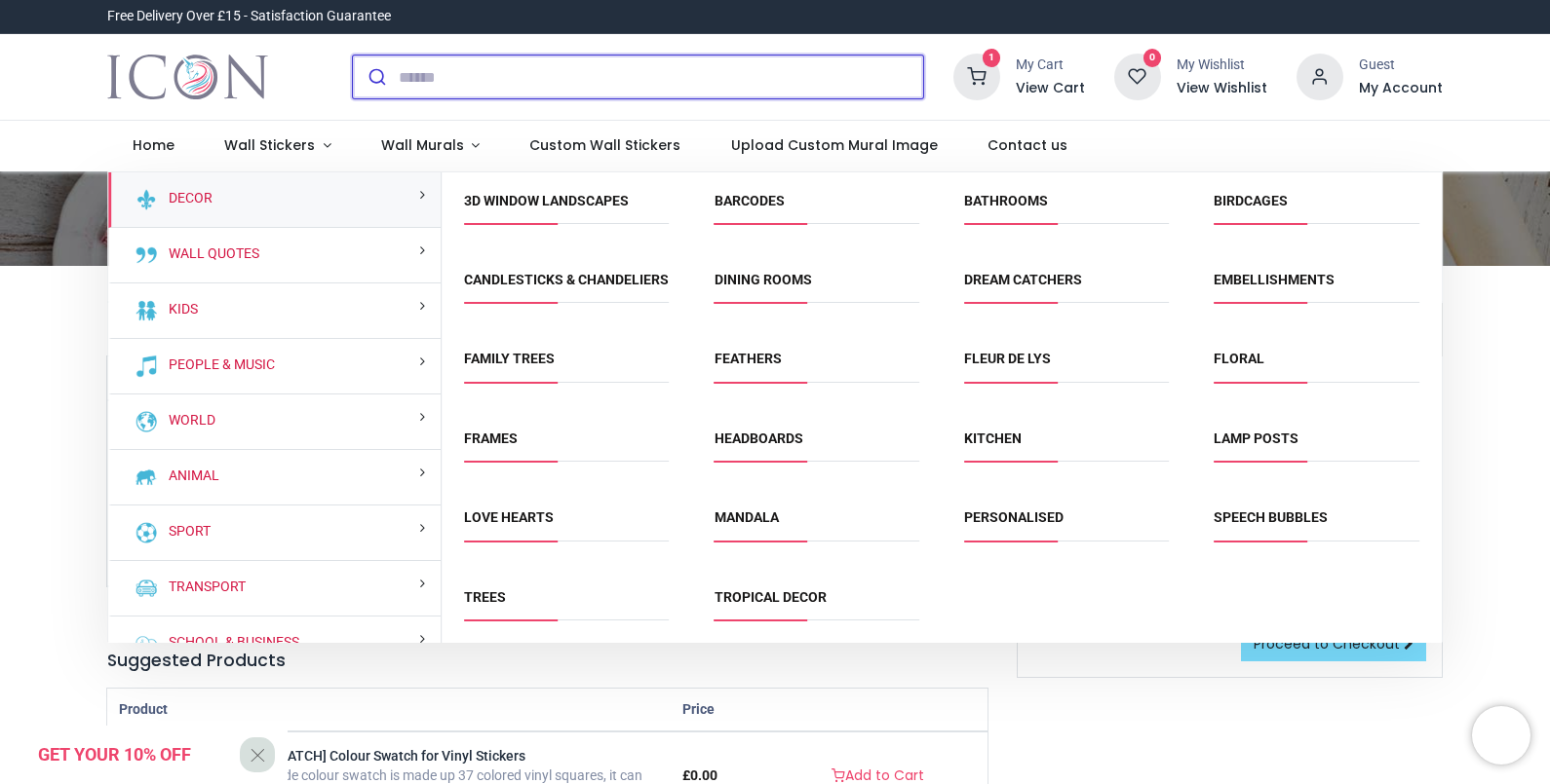
click at [401, 76] on input "search" at bounding box center [661, 77] width 524 height 43
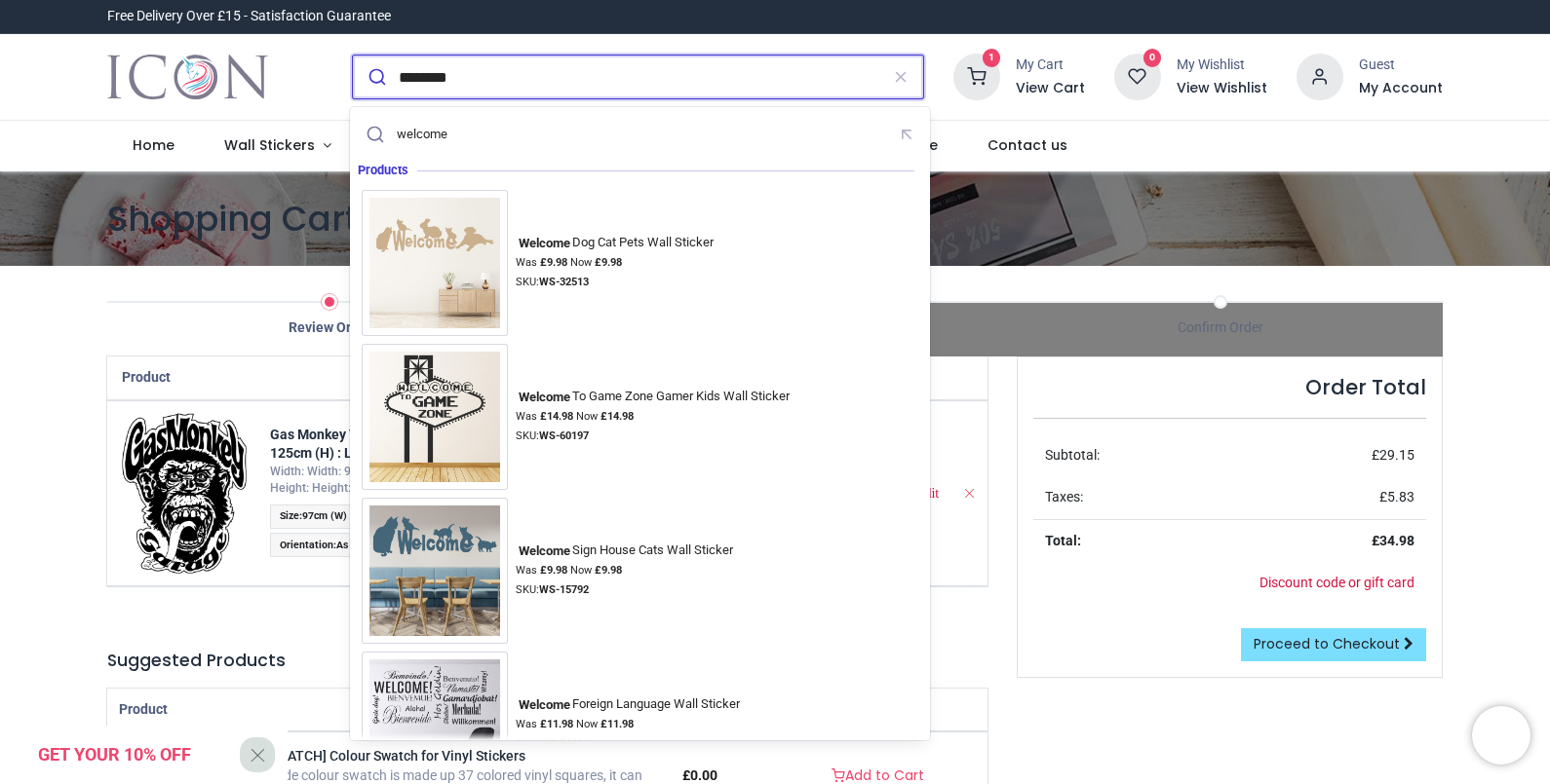
type input "********"
click at [353, 55] on button "submit" at bounding box center [375, 77] width 45 height 43
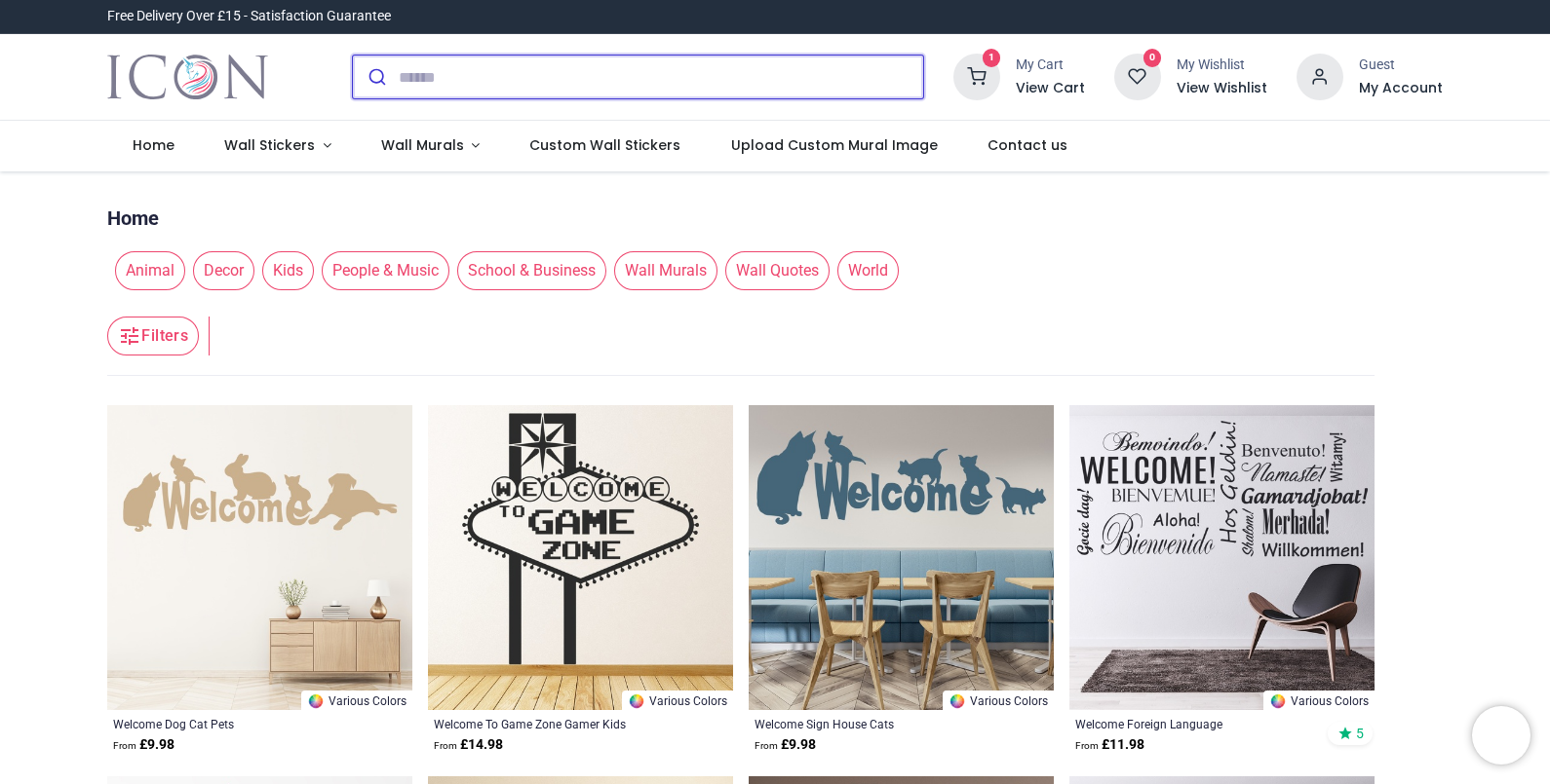
click at [467, 82] on input "search" at bounding box center [661, 77] width 524 height 43
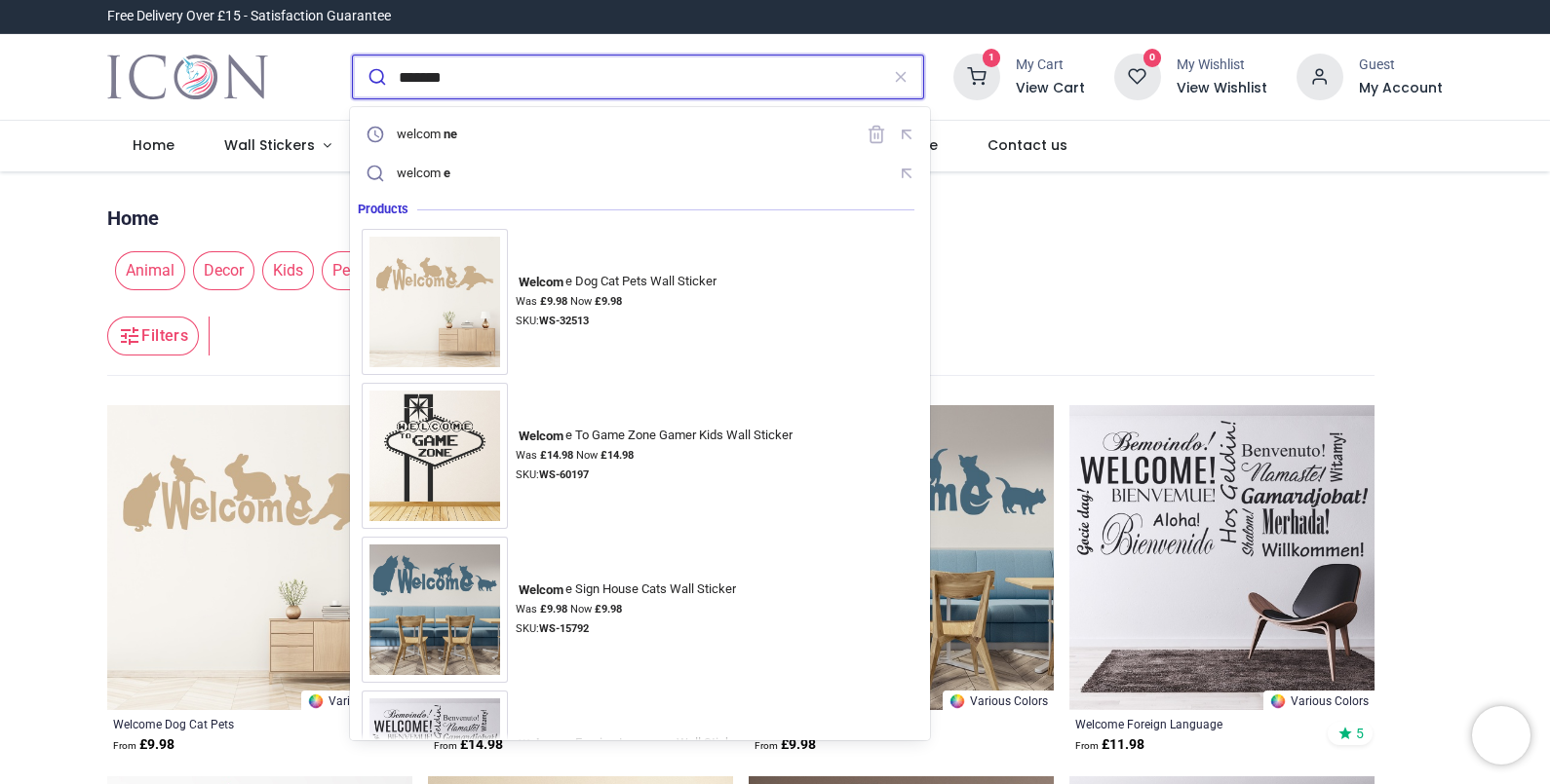
type input "*******"
click at [353, 55] on button "submit" at bounding box center [375, 77] width 45 height 43
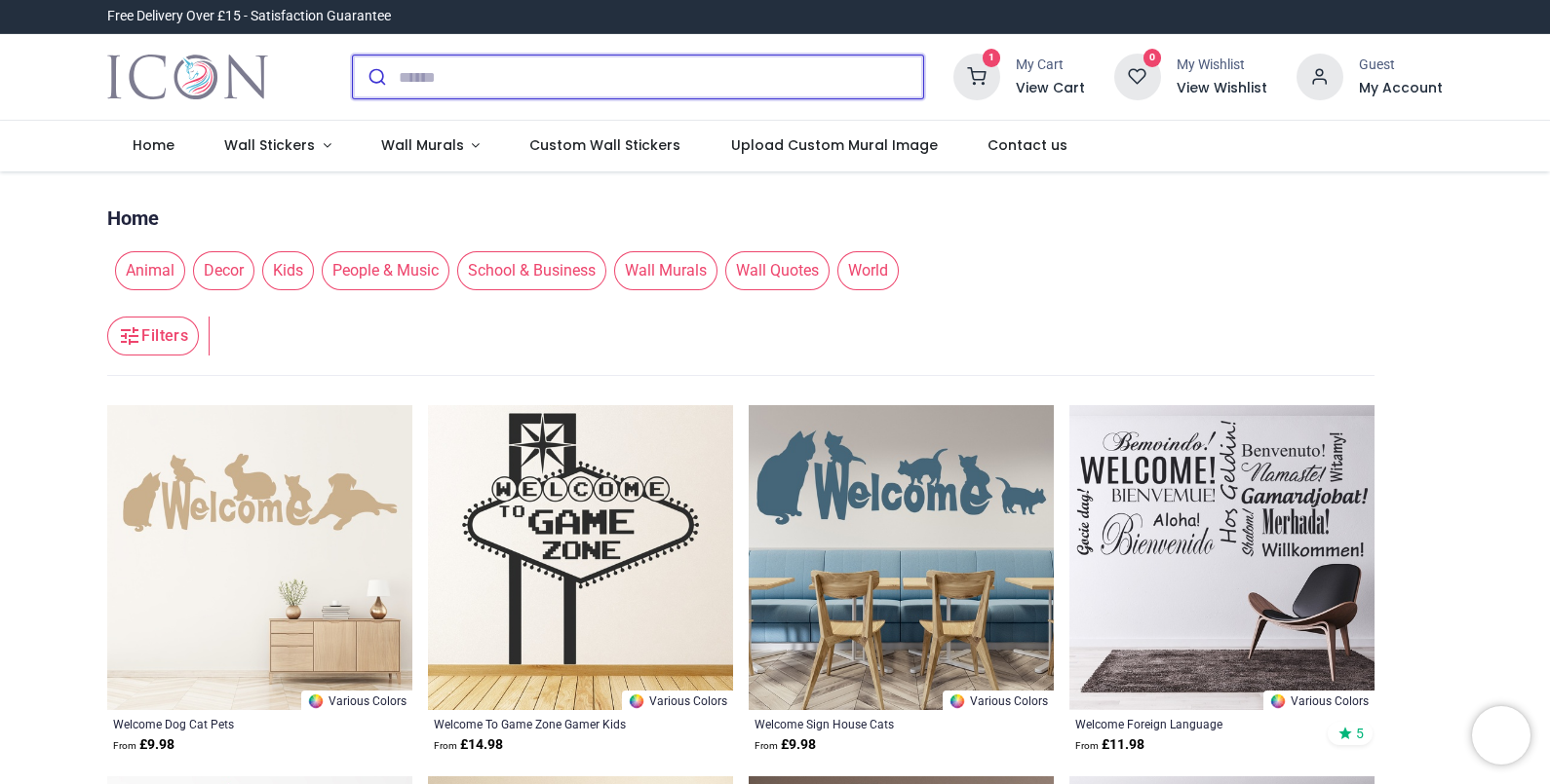
click at [492, 83] on input "search" at bounding box center [661, 77] width 524 height 43
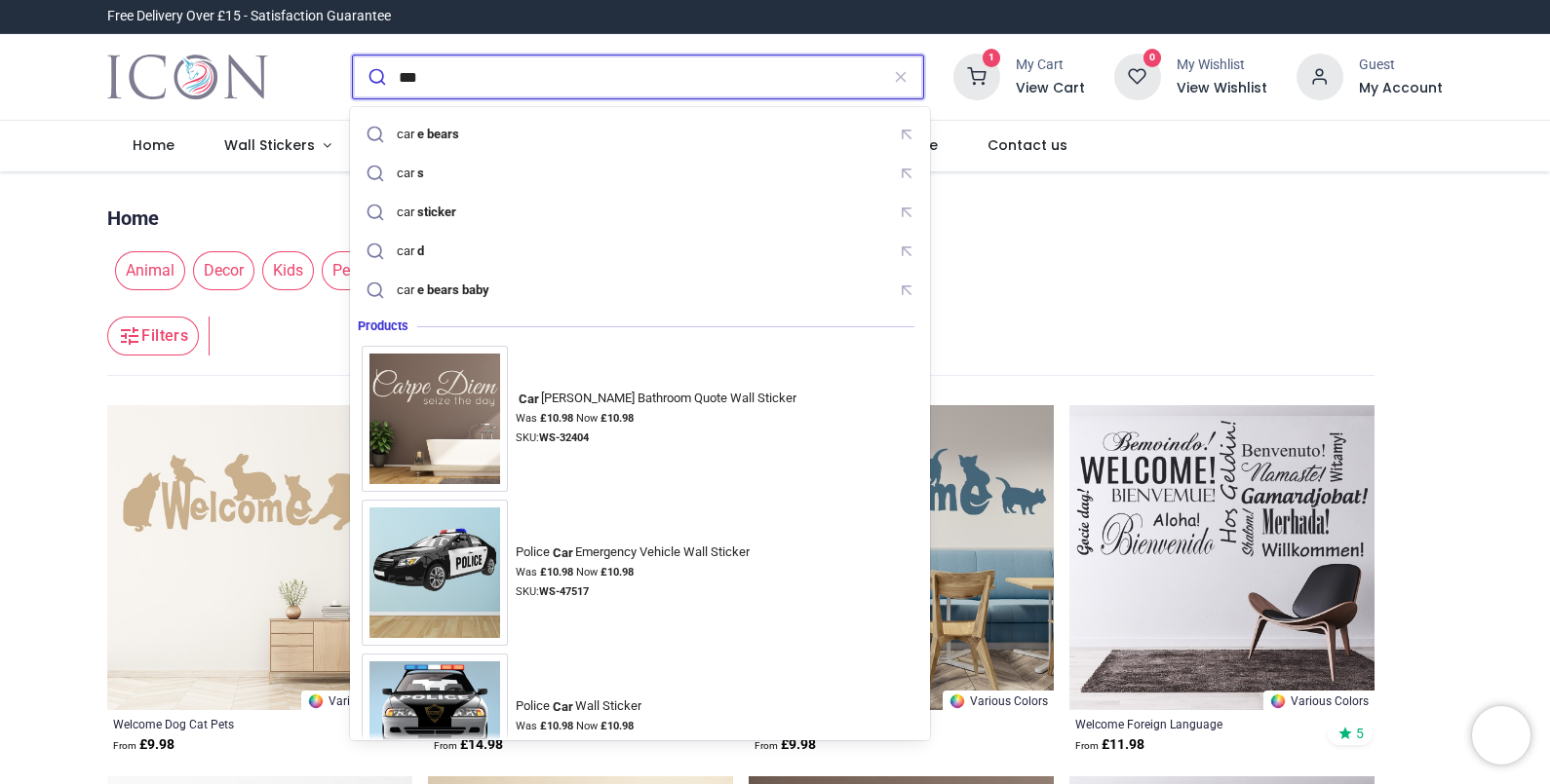
type input "***"
click at [353, 55] on button "submit" at bounding box center [375, 77] width 45 height 43
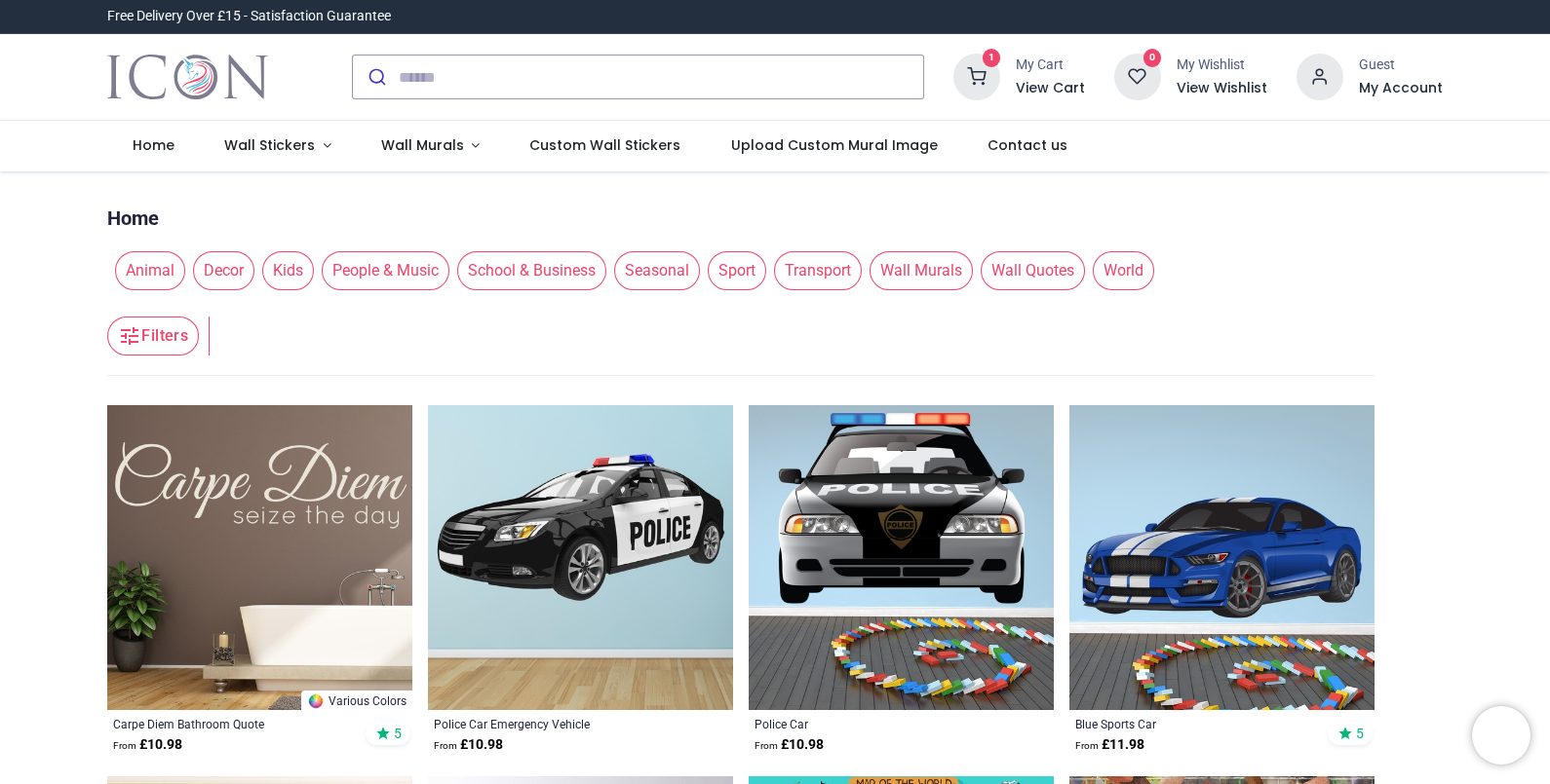
click at [457, 102] on div at bounding box center [638, 77] width 601 height 76
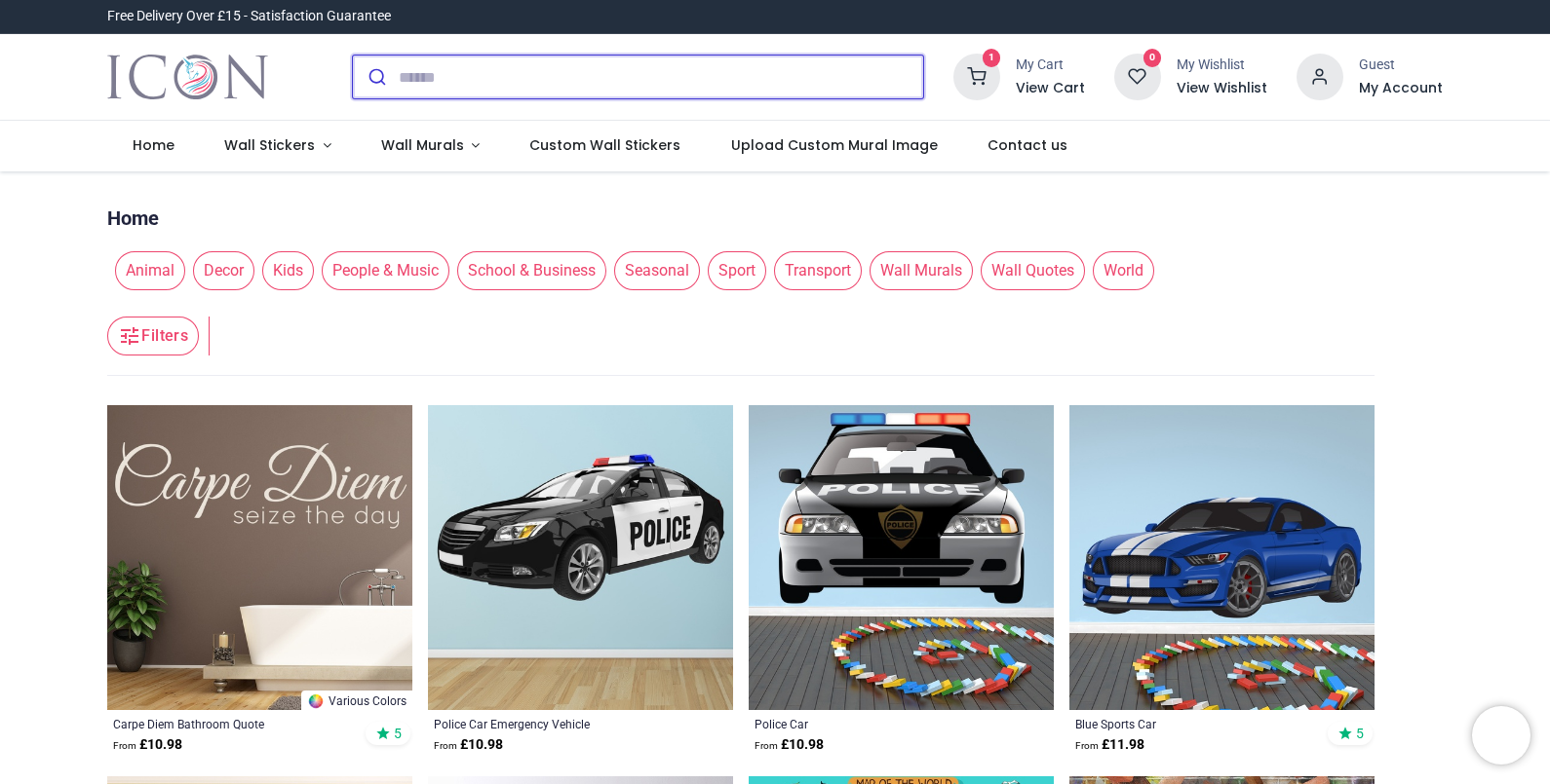
click at [434, 93] on input "search" at bounding box center [661, 77] width 524 height 43
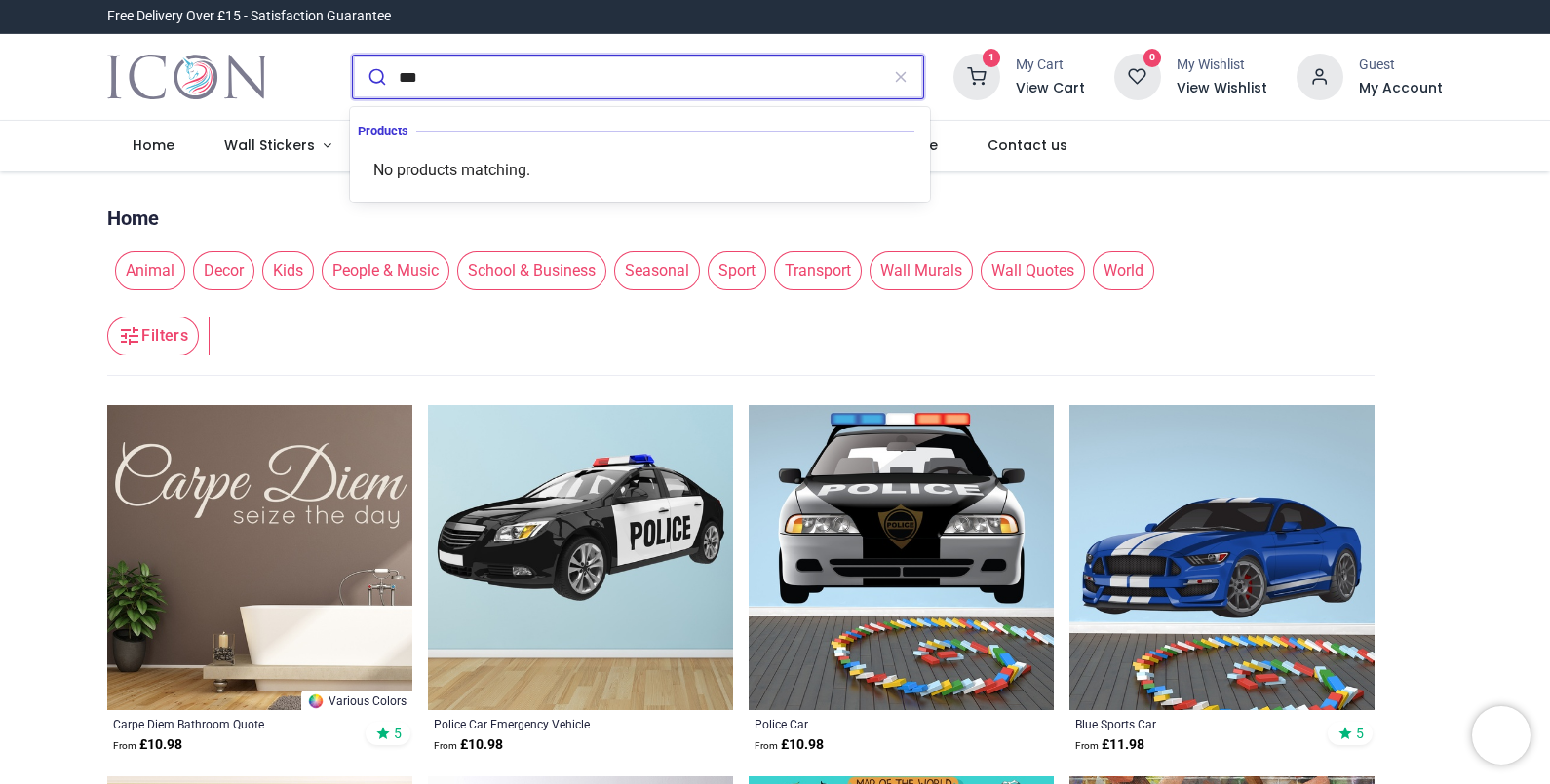
type input "***"
click at [353, 55] on button "submit" at bounding box center [375, 77] width 45 height 43
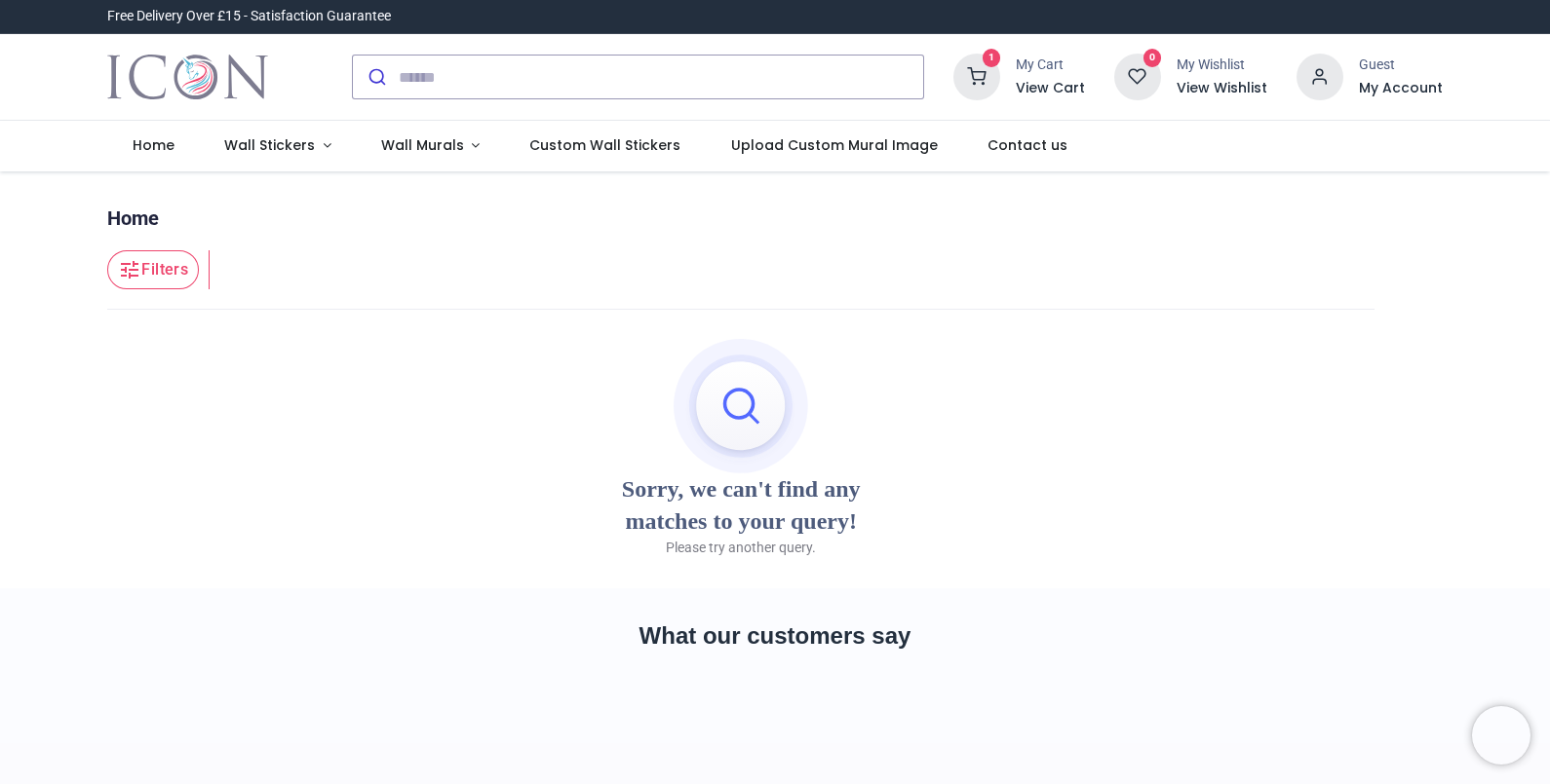
click at [1000, 83] on icon at bounding box center [977, 76] width 46 height 46
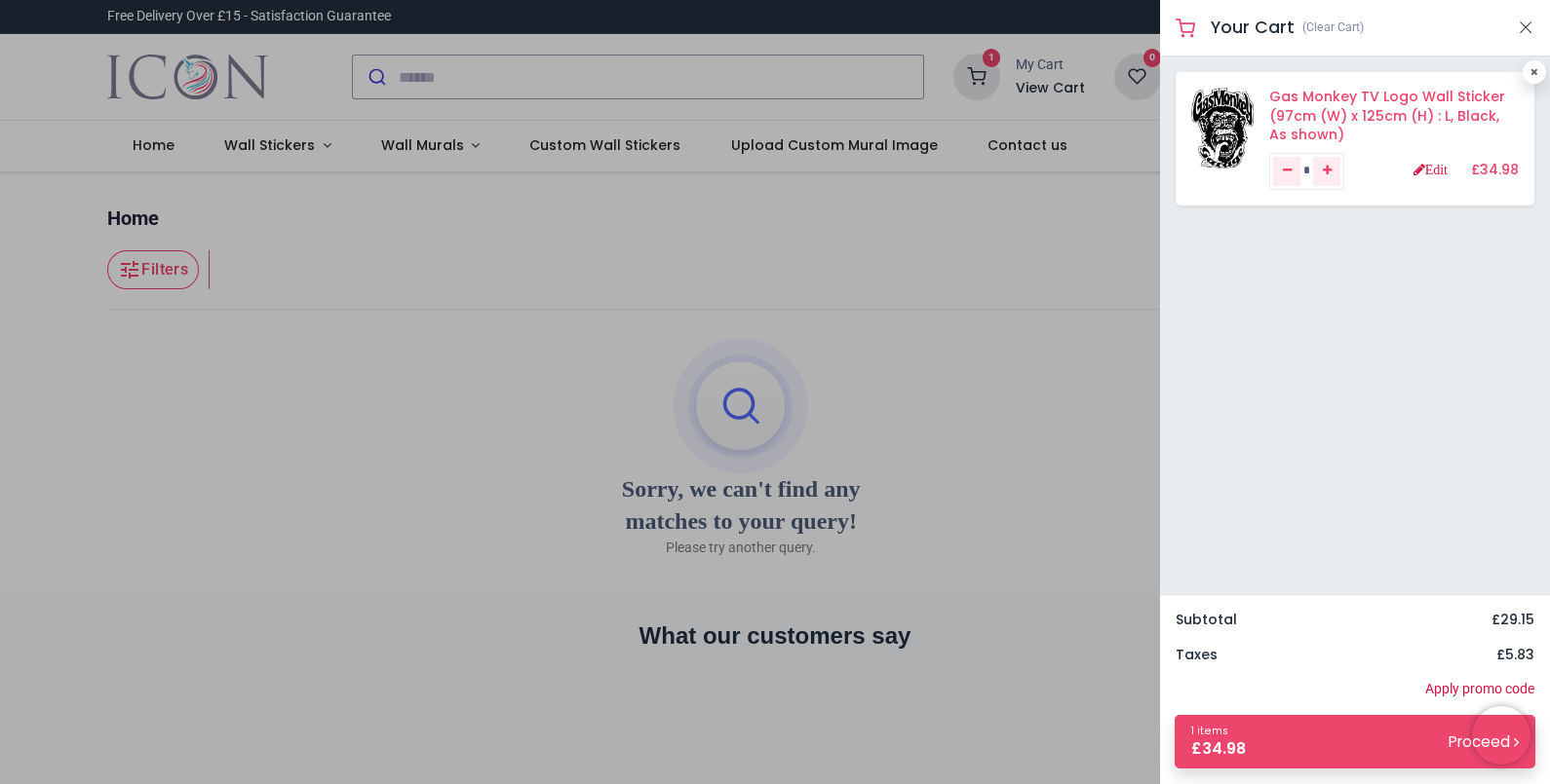
click at [1290, 96] on link "Gas Monkey TV Logo Wall Sticker (97cm (W) x 125cm (H) : L, Black, As shown)" at bounding box center [1386, 115] width 236 height 57
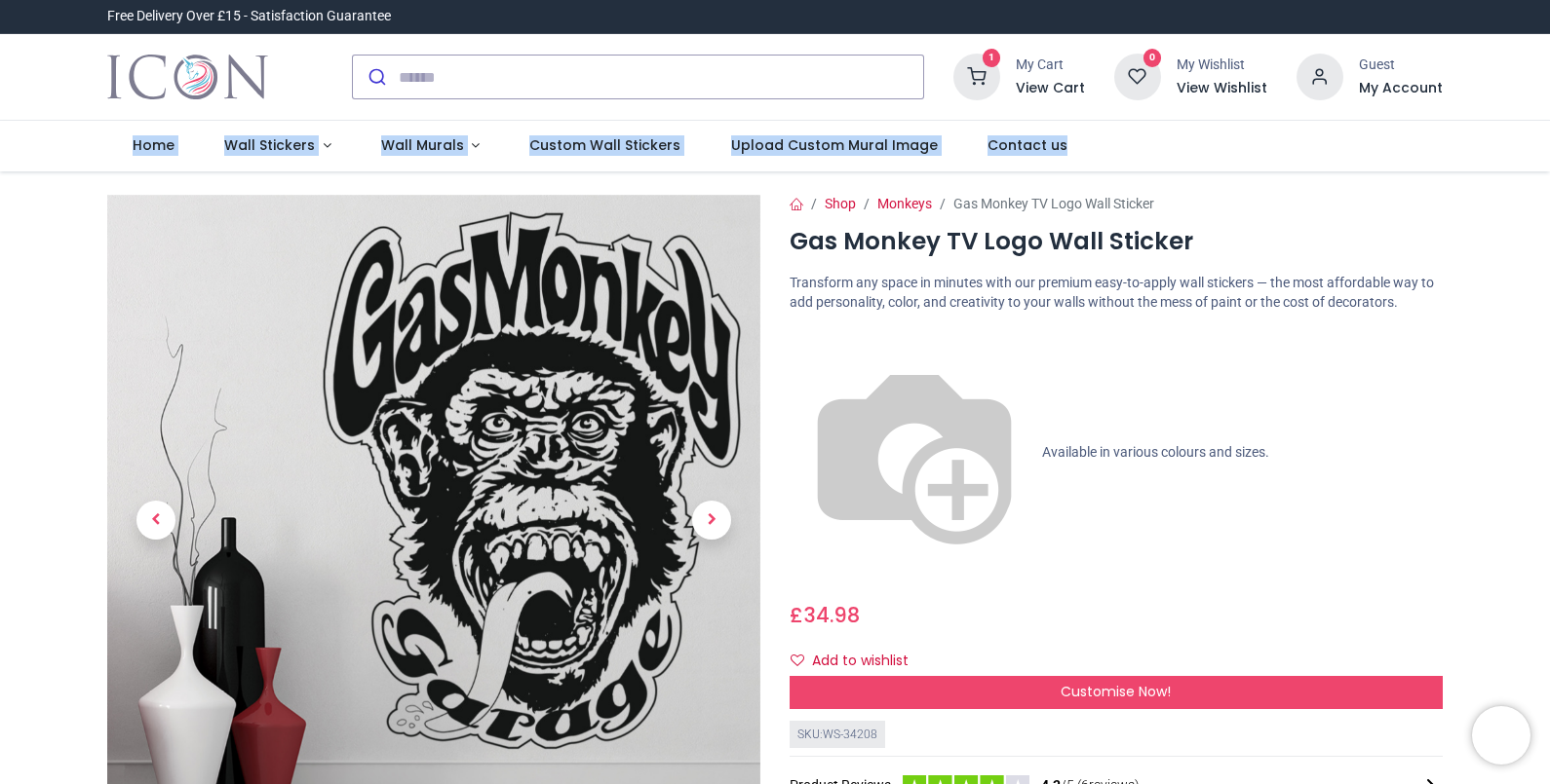
drag, startPoint x: 1546, startPoint y: 95, endPoint x: 1554, endPoint y: 143, distance: 48.7
click at [1549, 143] on html "Login • Register Home Wall Stickers" at bounding box center [775, 392] width 1550 height 784
click at [1048, 84] on h6 "View Cart" at bounding box center [1050, 89] width 69 height 20
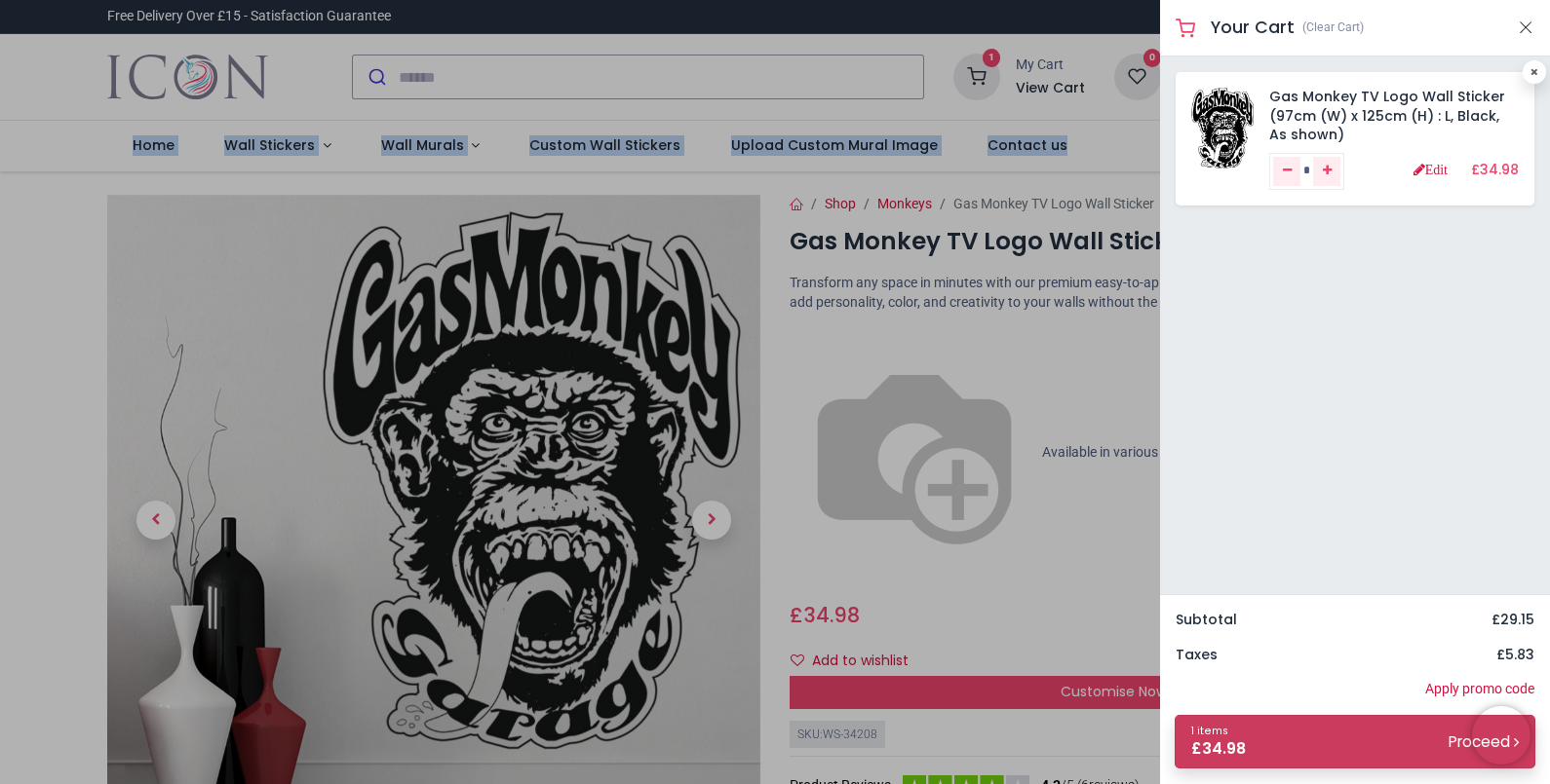
click at [1310, 736] on link "1 items £ 34.98 Proceed" at bounding box center [1355, 742] width 361 height 53
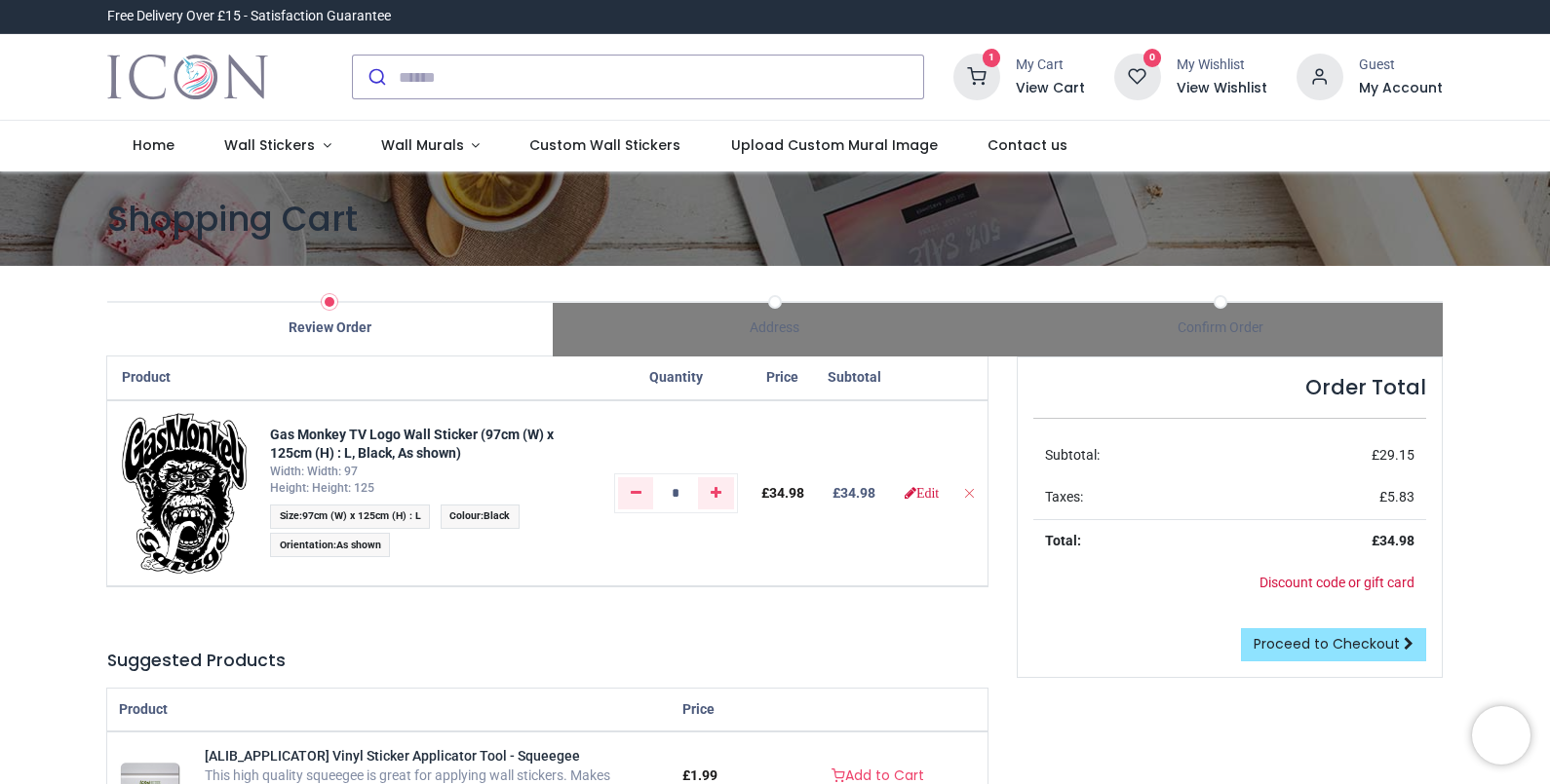
click at [1301, 783] on div at bounding box center [775, 784] width 1550 height 0
click at [1135, 783] on div at bounding box center [775, 784] width 1550 height 0
drag, startPoint x: 1545, startPoint y: 245, endPoint x: 1554, endPoint y: 312, distance: 67.6
click at [1549, 312] on html "Login • Register Home Wall Stickers" at bounding box center [775, 392] width 1550 height 784
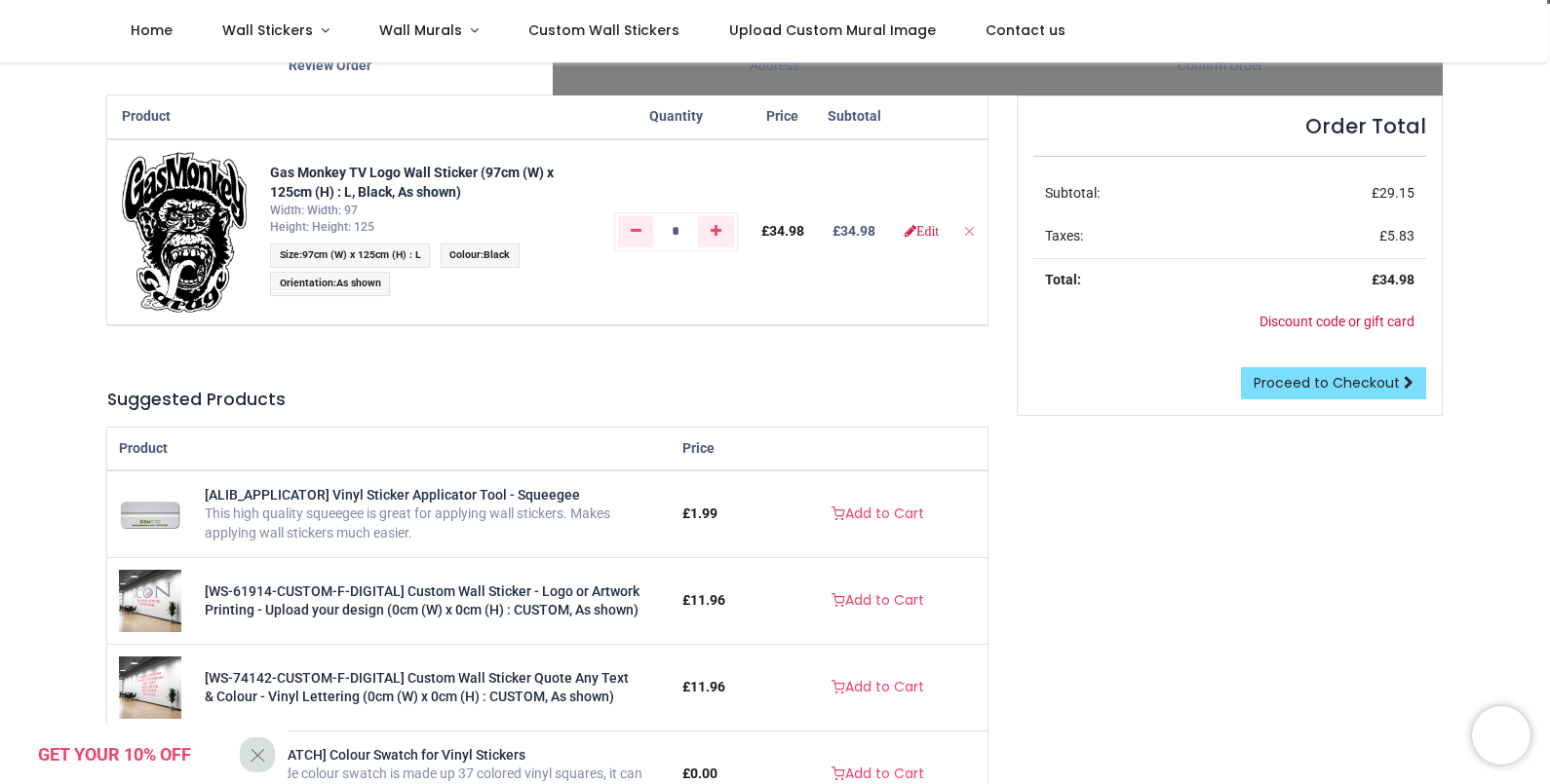
scroll to position [156, 0]
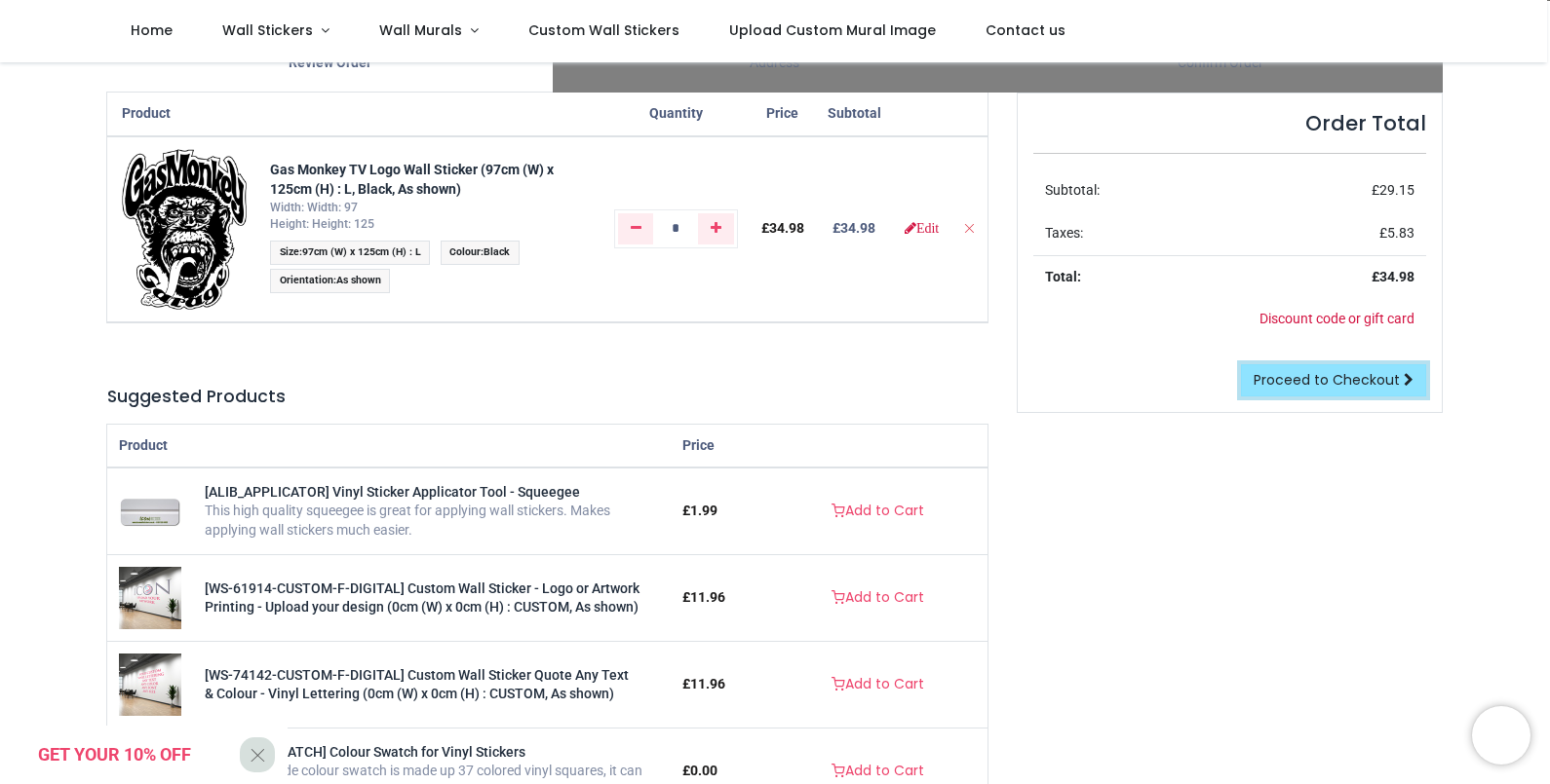
click at [1307, 376] on span "Proceed to Checkout" at bounding box center [1326, 380] width 146 height 20
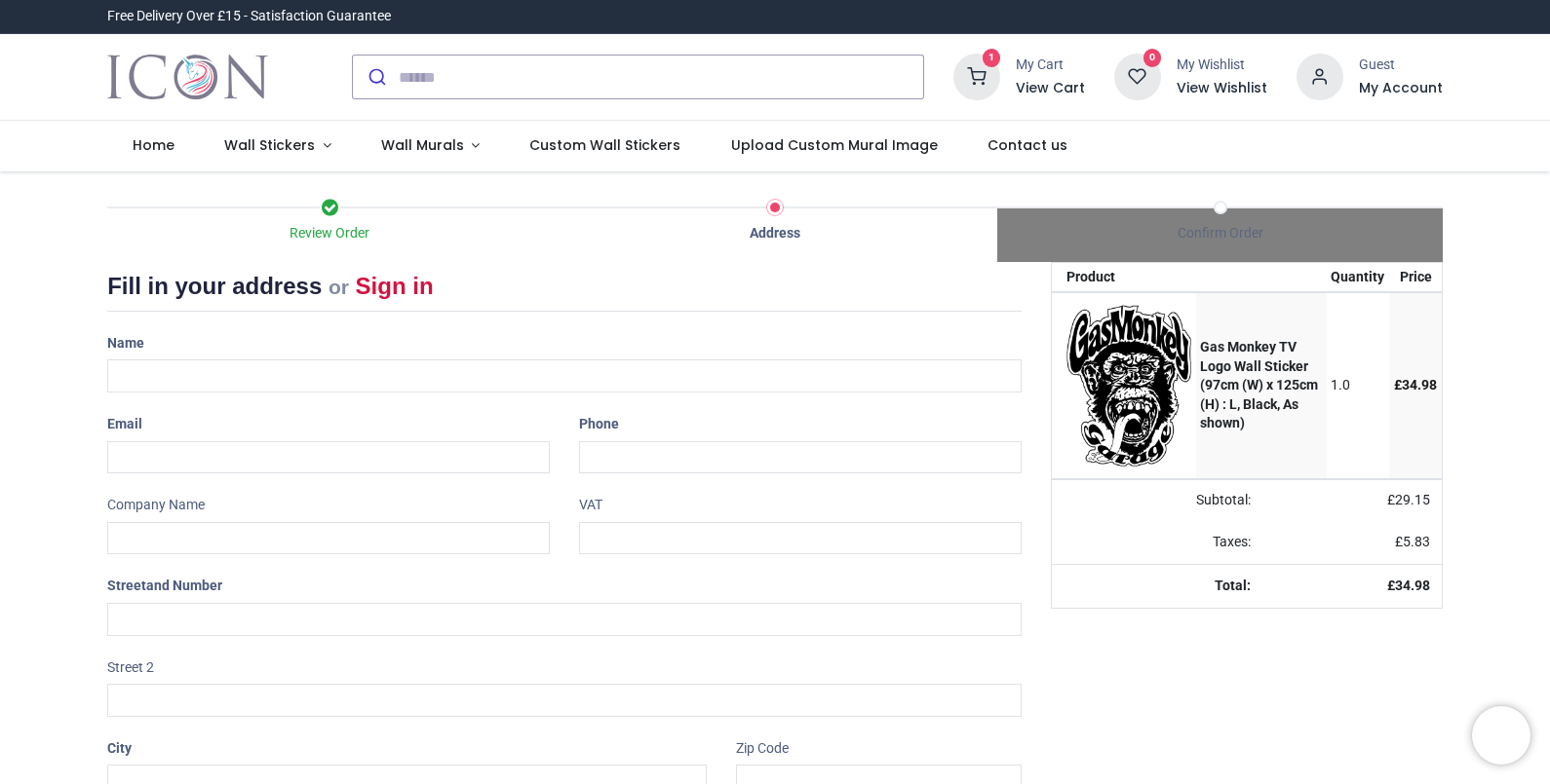
select select "***"
click at [223, 354] on div "Name" at bounding box center [565, 359] width 944 height 65
click at [204, 365] on input "text" at bounding box center [565, 376] width 914 height 33
drag, startPoint x: 207, startPoint y: 370, endPoint x: 68, endPoint y: 360, distance: 139.4
click at [68, 360] on div "Review Order Address Confirm Order Your order: £ 34.98 Product Price" at bounding box center [775, 580] width 1550 height 818
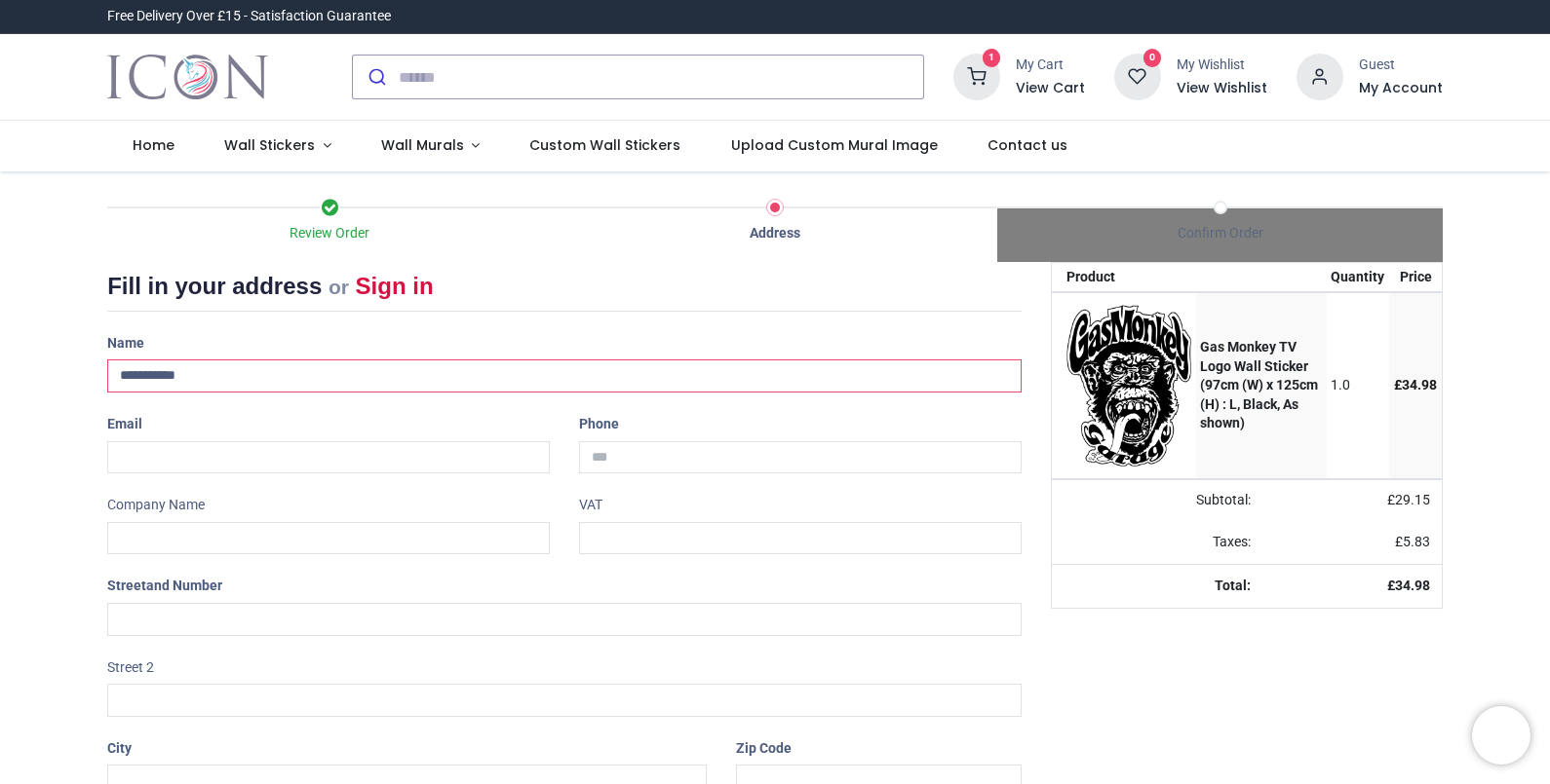
type input "**********"
click at [210, 556] on div "**********" at bounding box center [565, 622] width 944 height 591
click at [244, 623] on input "text" at bounding box center [565, 620] width 914 height 33
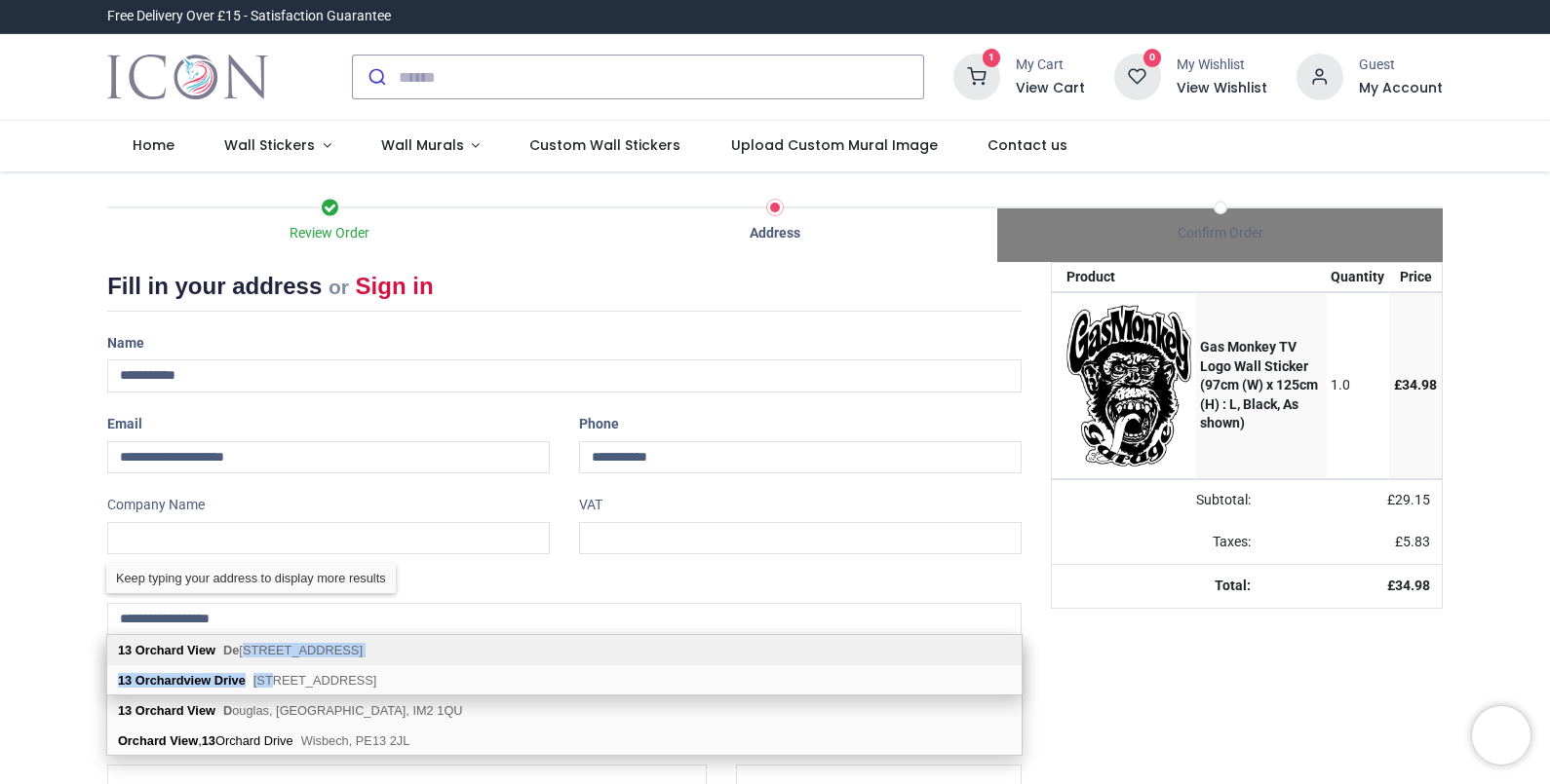
drag, startPoint x: 270, startPoint y: 682, endPoint x: 240, endPoint y: 648, distance: 45.3
click at [240, 648] on div "13 Orchard View De tling, Maidstone, ME14 3NR 13 Orchardview Drive Kirkfieldban…" at bounding box center [565, 695] width 914 height 121
click at [253, 648] on span "De tling, Maidstone, ME14 3NR" at bounding box center [315, 650] width 124 height 15
type input "**********"
type input "*******"
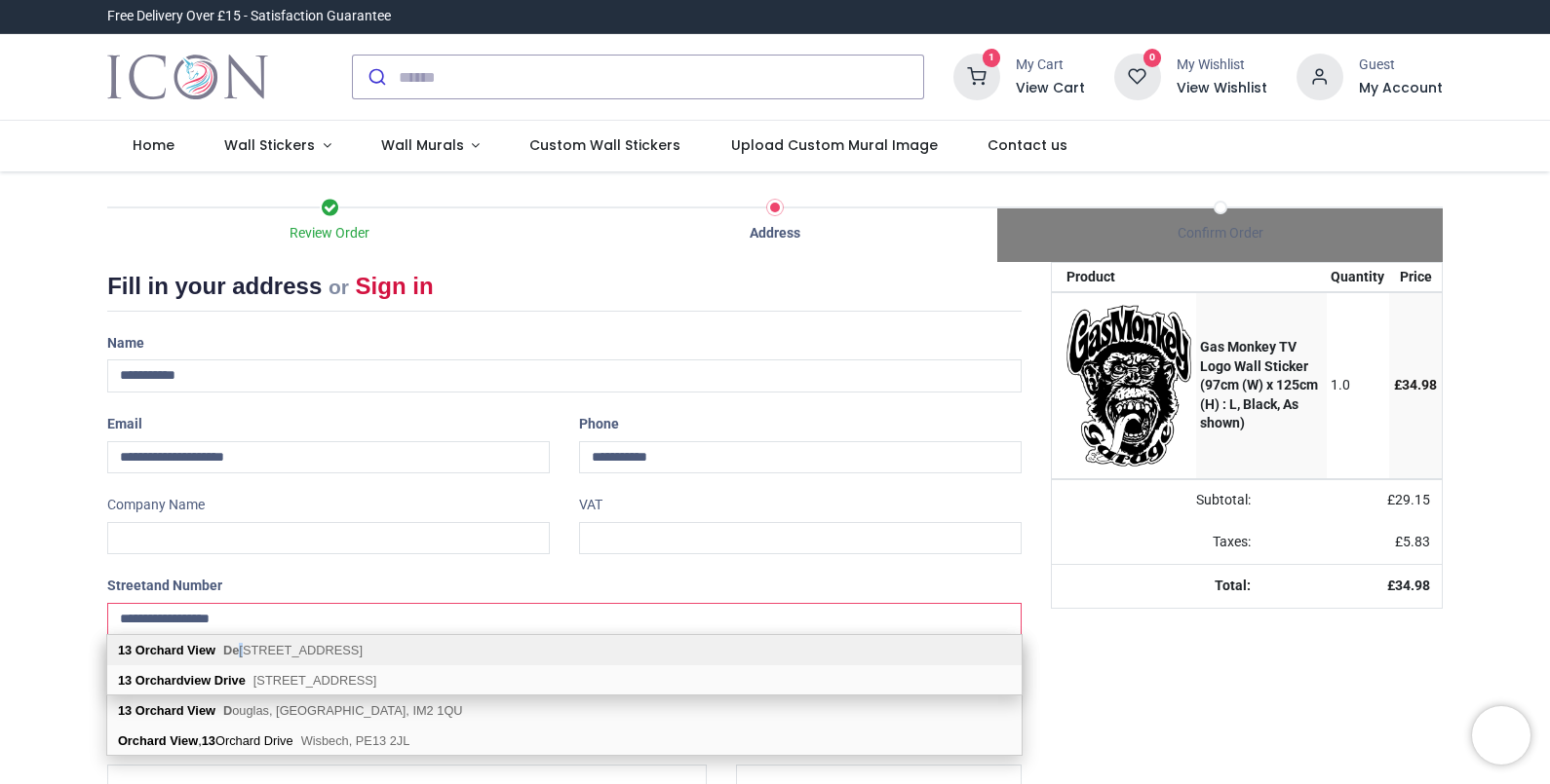
type input "********"
select select "***"
type input "*********"
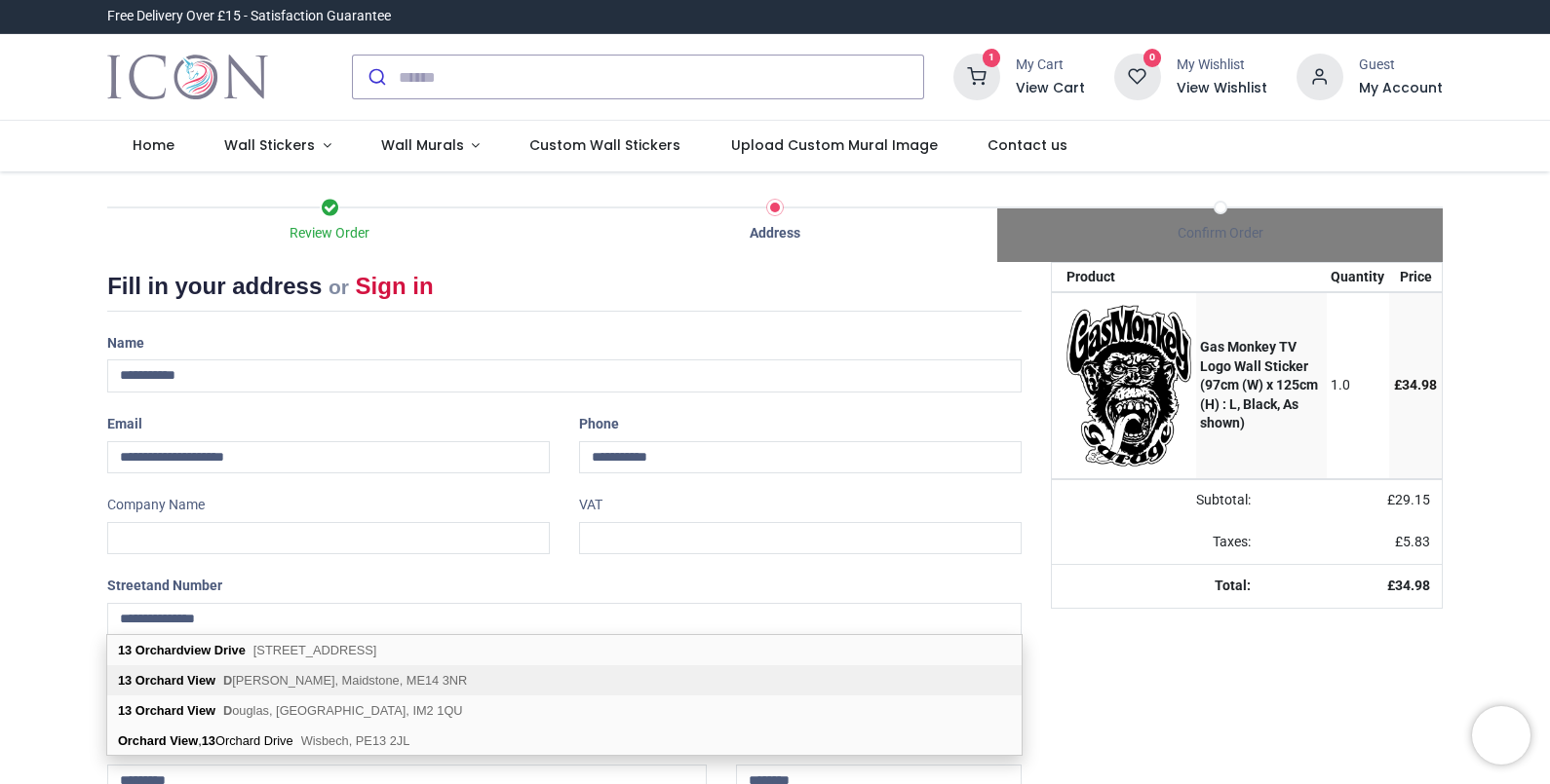
drag, startPoint x: 240, startPoint y: 648, endPoint x: 341, endPoint y: 678, distance: 105.4
click at [341, 678] on span "D etling, Maidstone, ME14 3NR" at bounding box center [345, 681] width 243 height 15
select select "***"
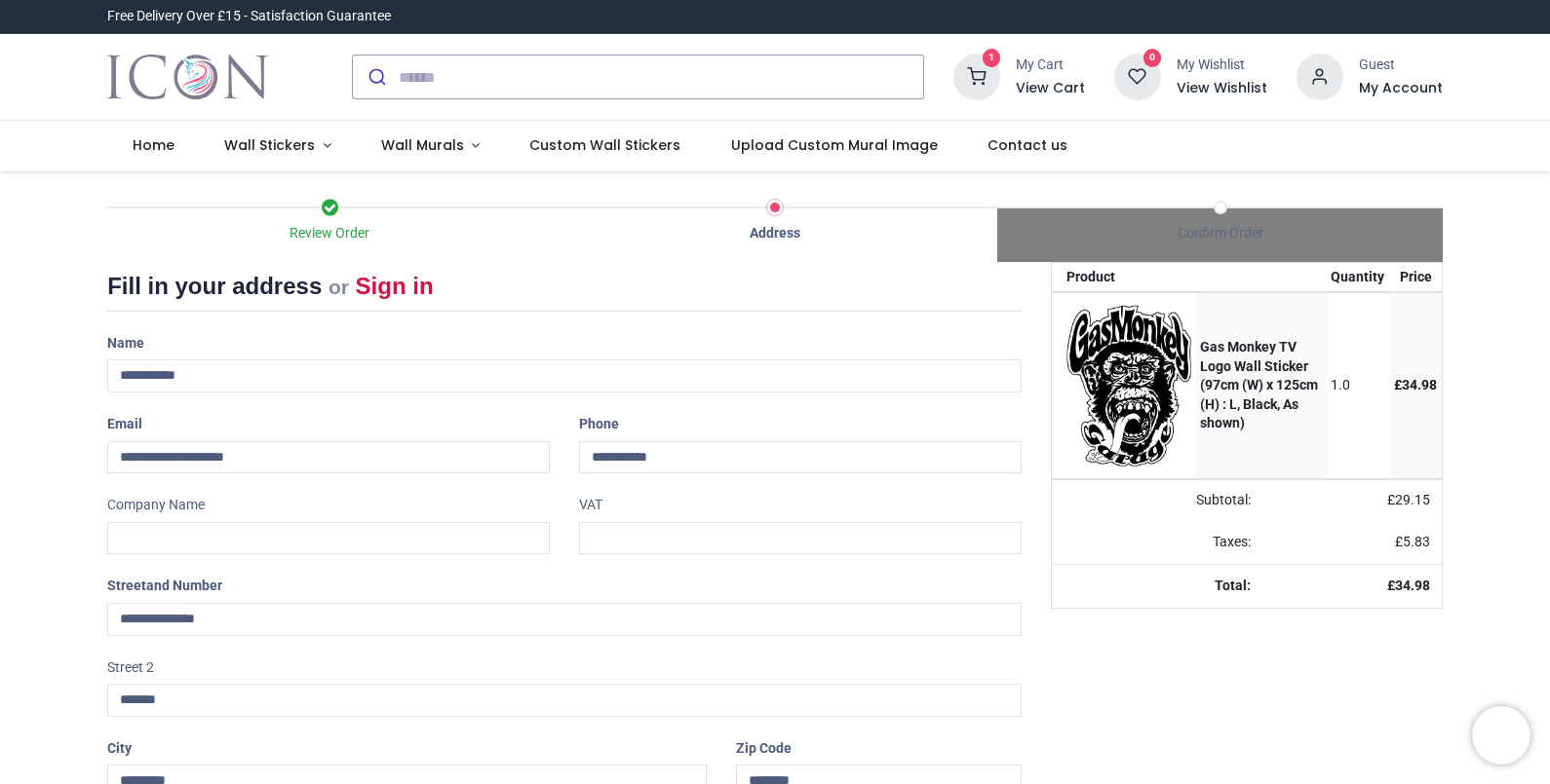
drag, startPoint x: 1543, startPoint y: 318, endPoint x: 1552, endPoint y: 444, distance: 126.3
click at [1549, 444] on html "Login • Register Home Wall Stickers" at bounding box center [775, 392] width 1550 height 784
click at [1543, 633] on div "Review Order Address Confirm Order Your order: £ 34.98 Product Price" at bounding box center [775, 580] width 1550 height 818
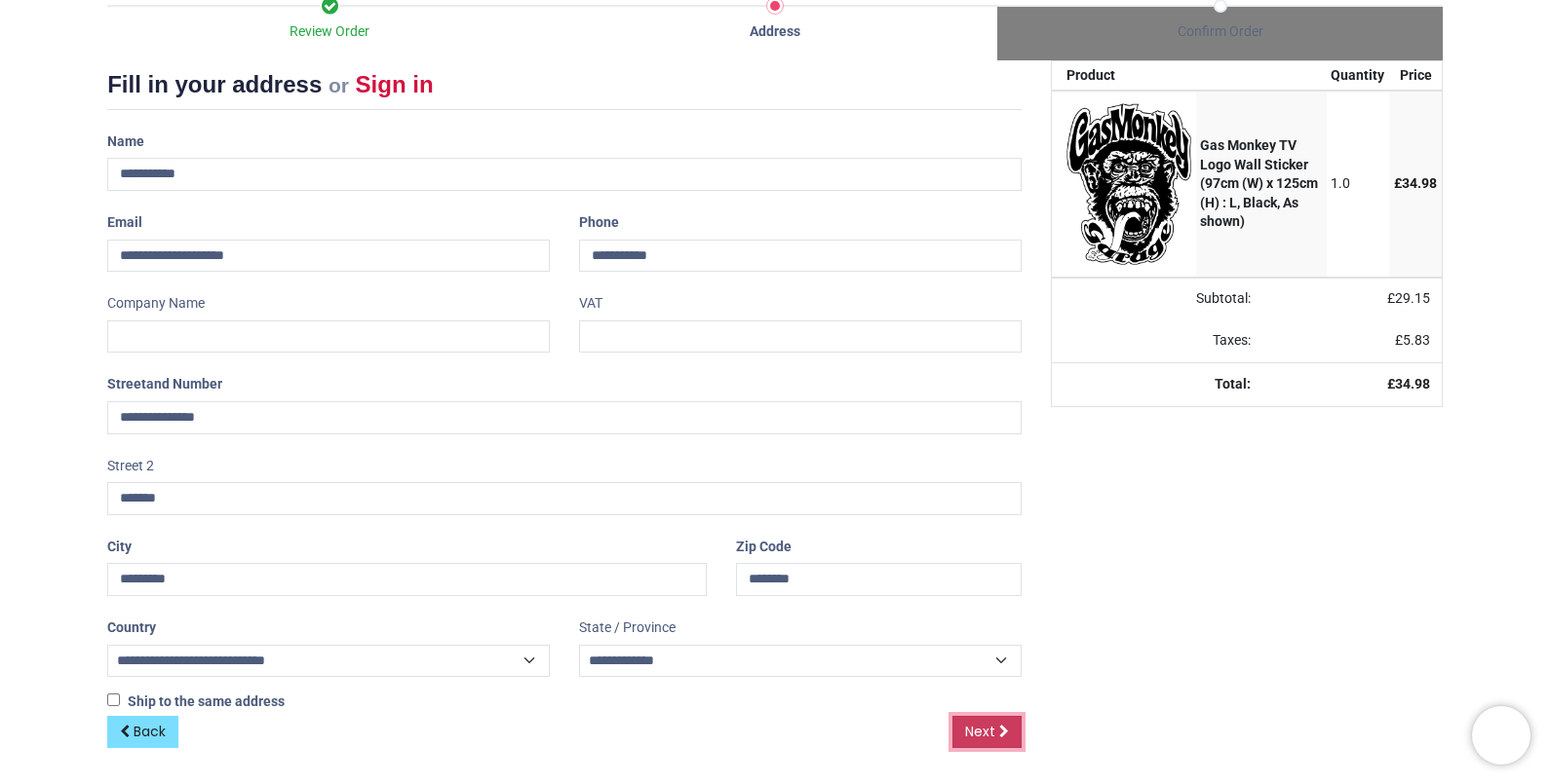
click at [973, 722] on span "Next" at bounding box center [979, 732] width 31 height 20
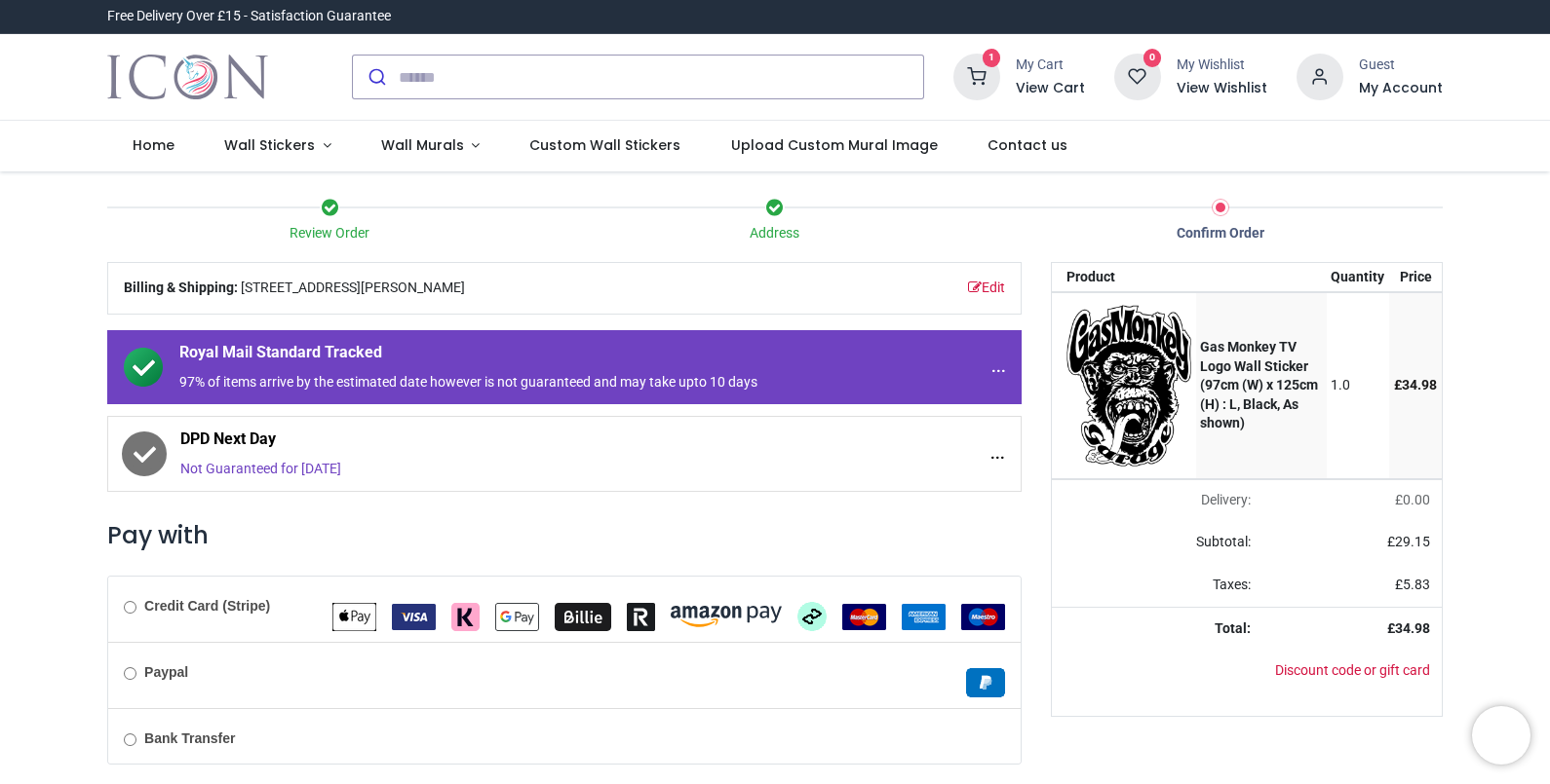
click at [116, 477] on div "DPD Next Day Not Guaranteed for Saturday ..." at bounding box center [565, 453] width 914 height 76
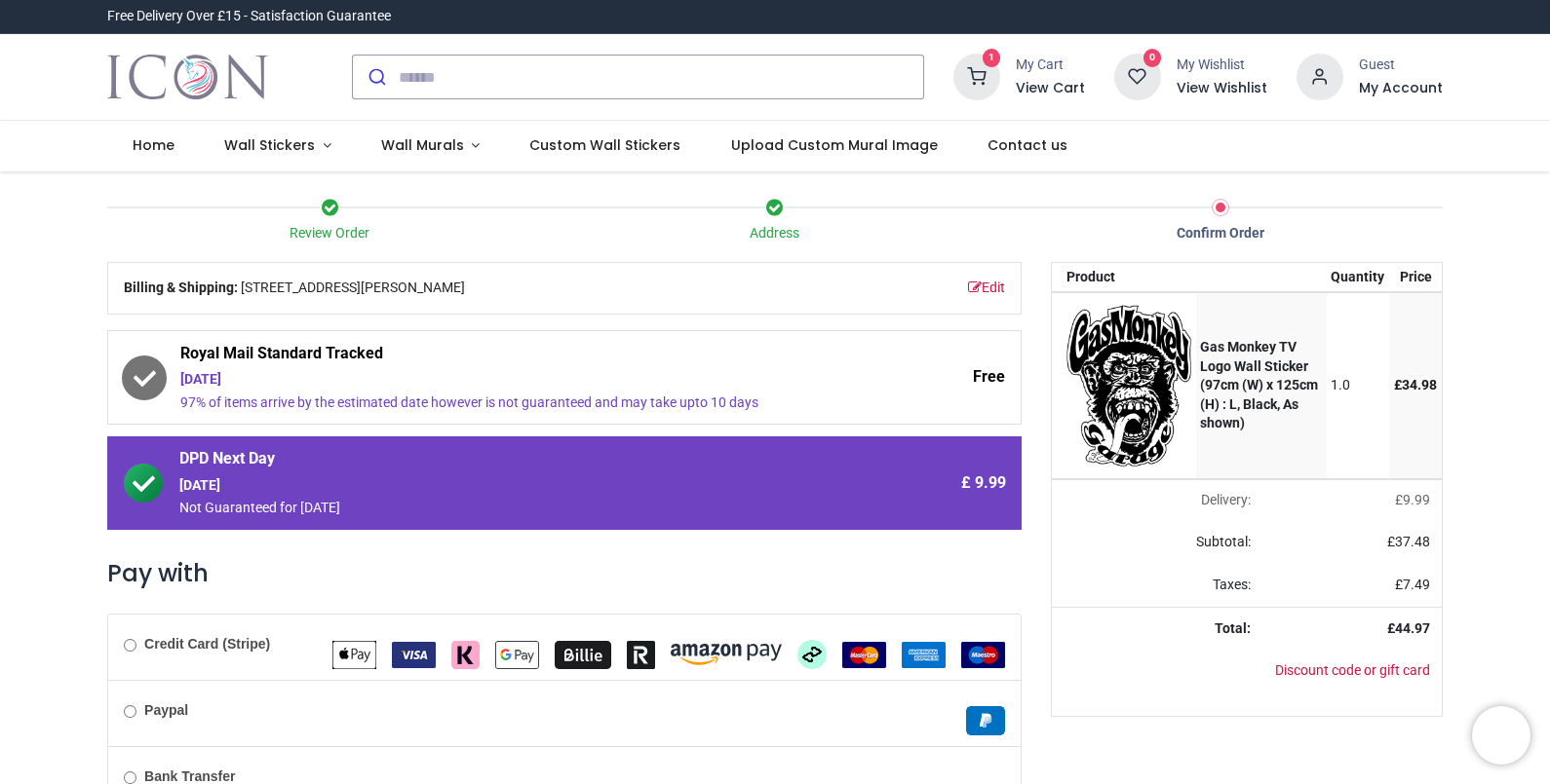
click at [132, 722] on div "Paypal" at bounding box center [565, 713] width 912 height 66
click at [310, 385] on div "Saturday 16th August" at bounding box center [510, 380] width 660 height 20
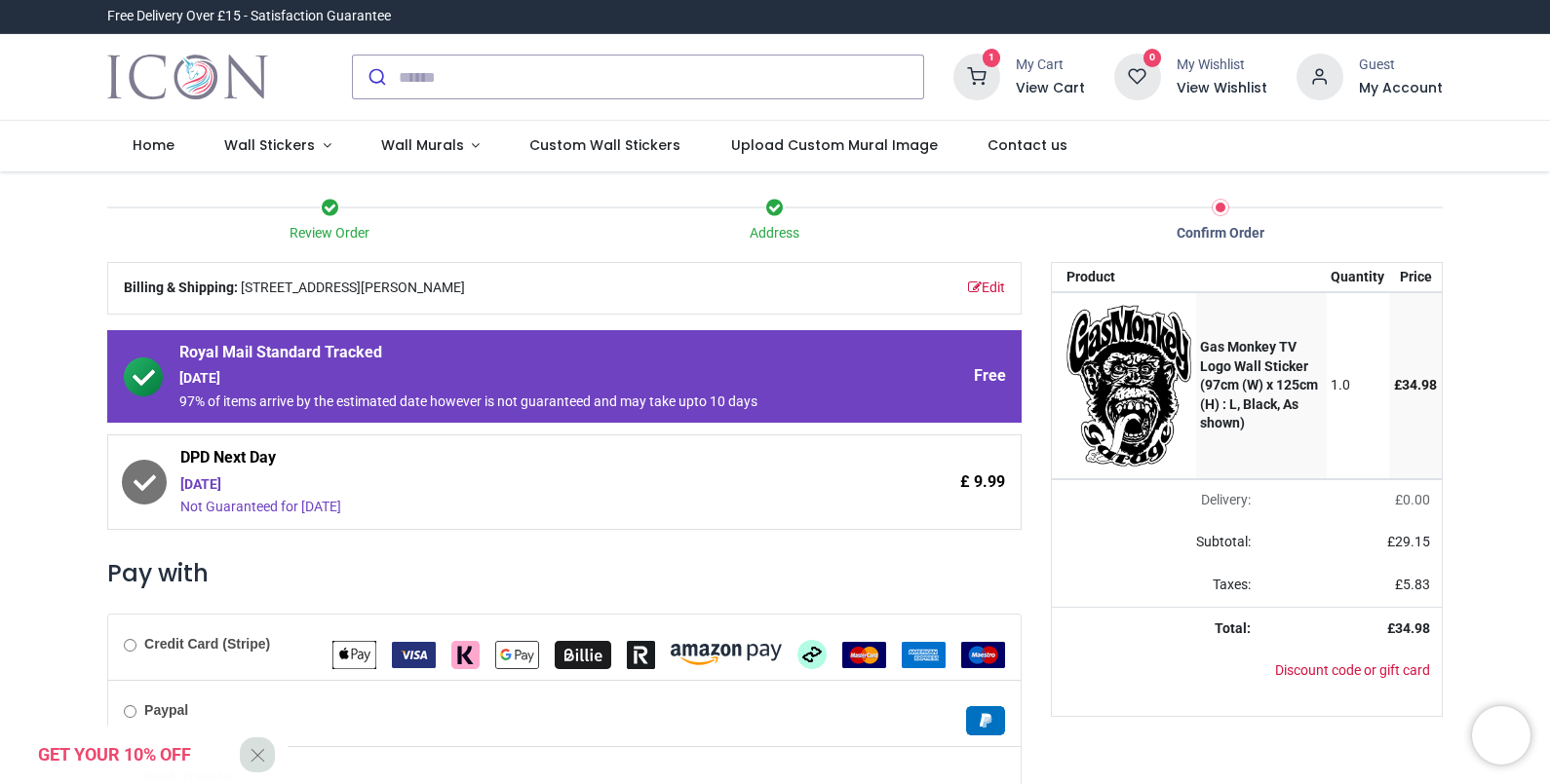
click at [349, 485] on div "Friday 15th August" at bounding box center [510, 486] width 660 height 20
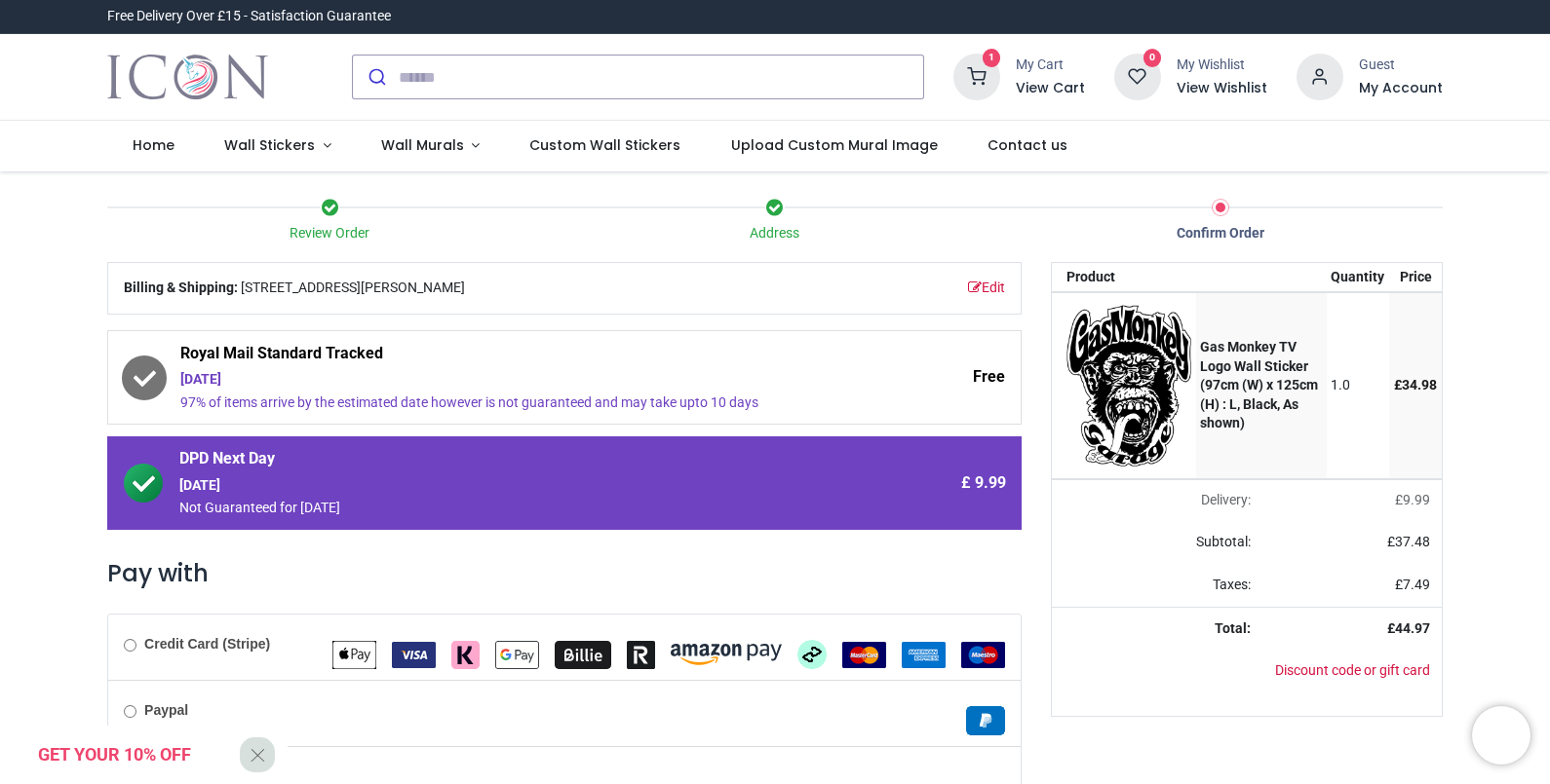
click at [424, 388] on div "Saturday 16th August" at bounding box center [510, 380] width 660 height 20
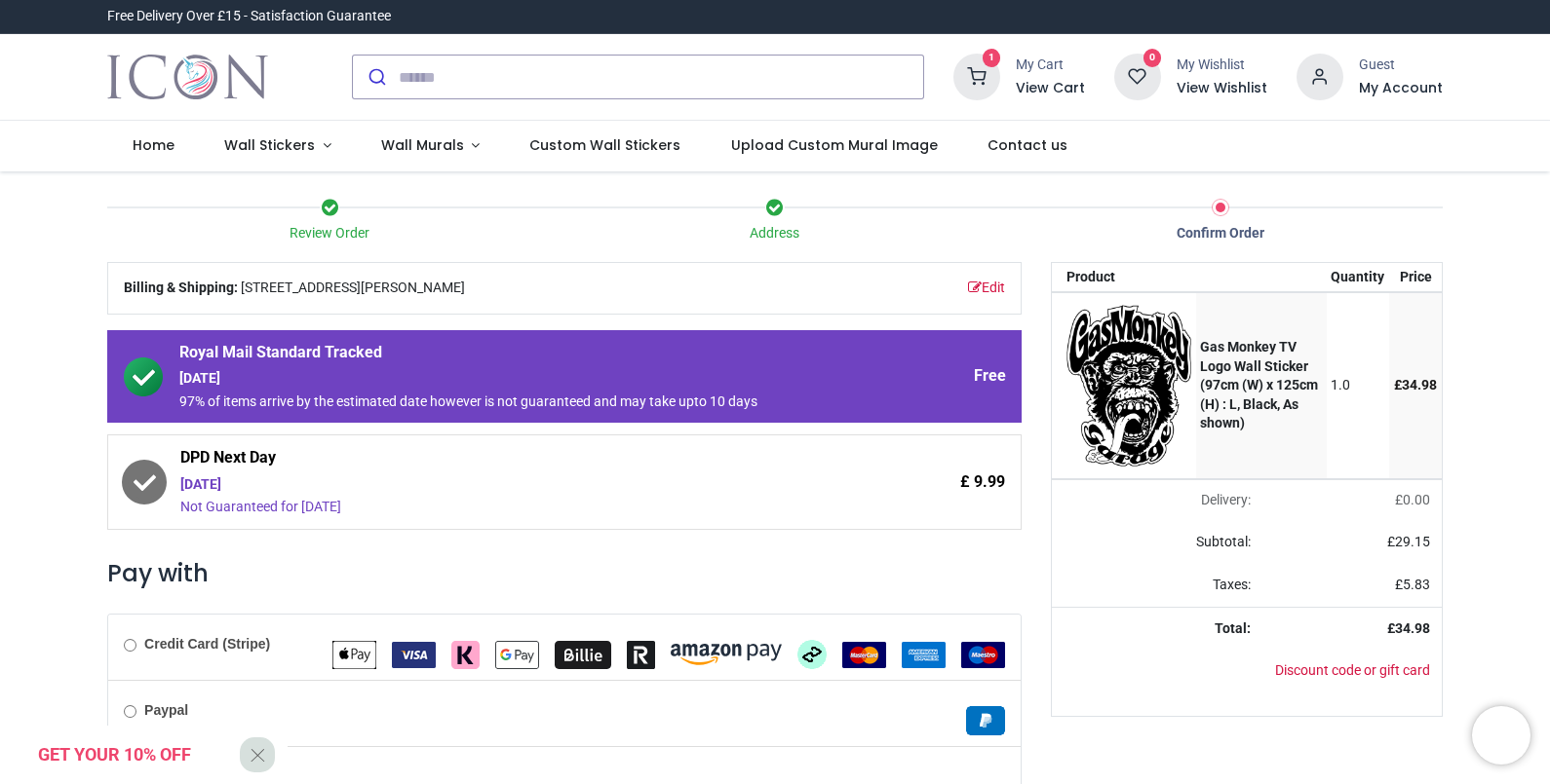
drag, startPoint x: 1545, startPoint y: 563, endPoint x: 1549, endPoint y: 607, distance: 44.2
click at [1549, 607] on div "Login • Register Home Wall Stickers" at bounding box center [775, 392] width 1550 height 784
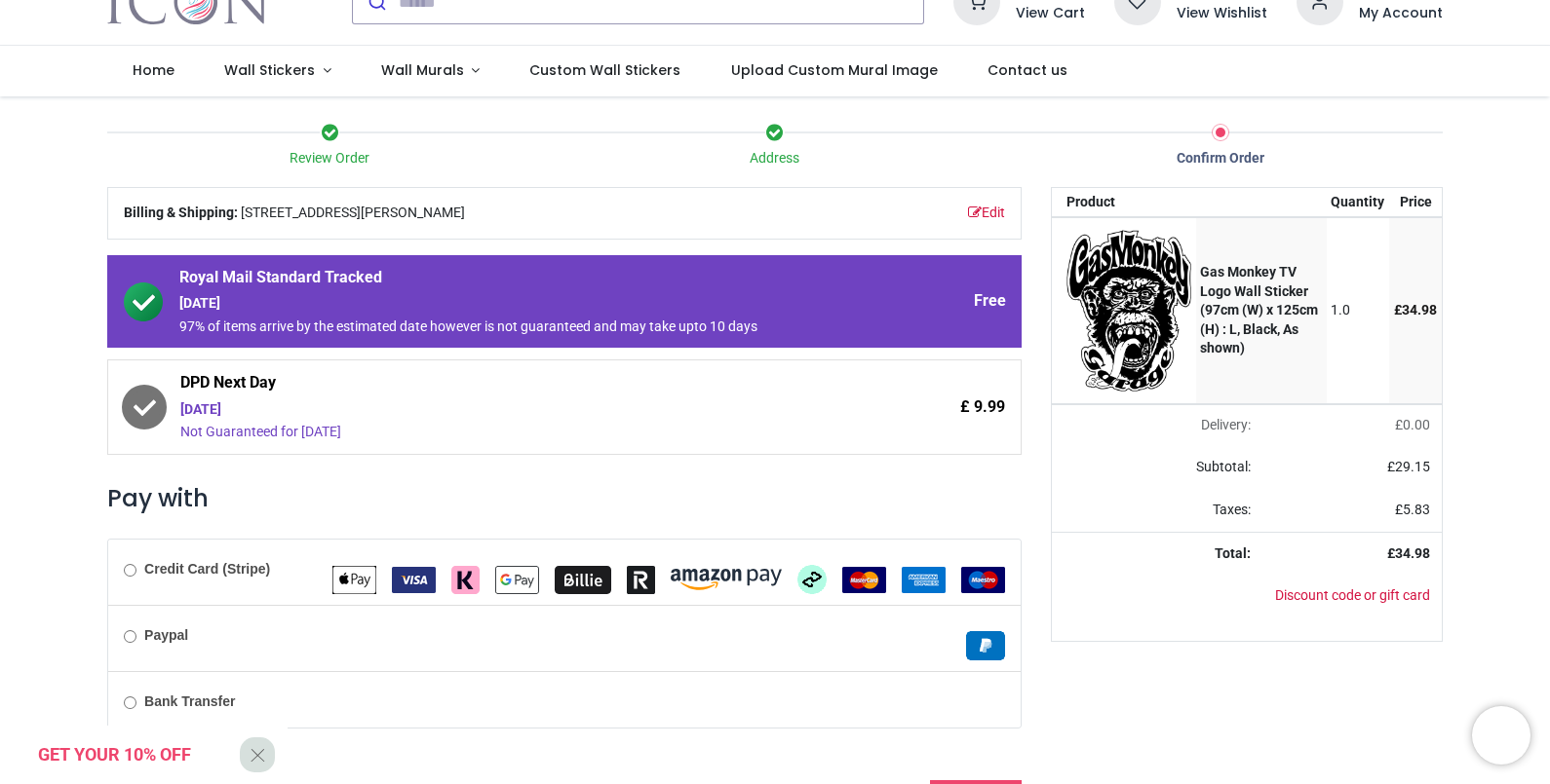
scroll to position [109, 0]
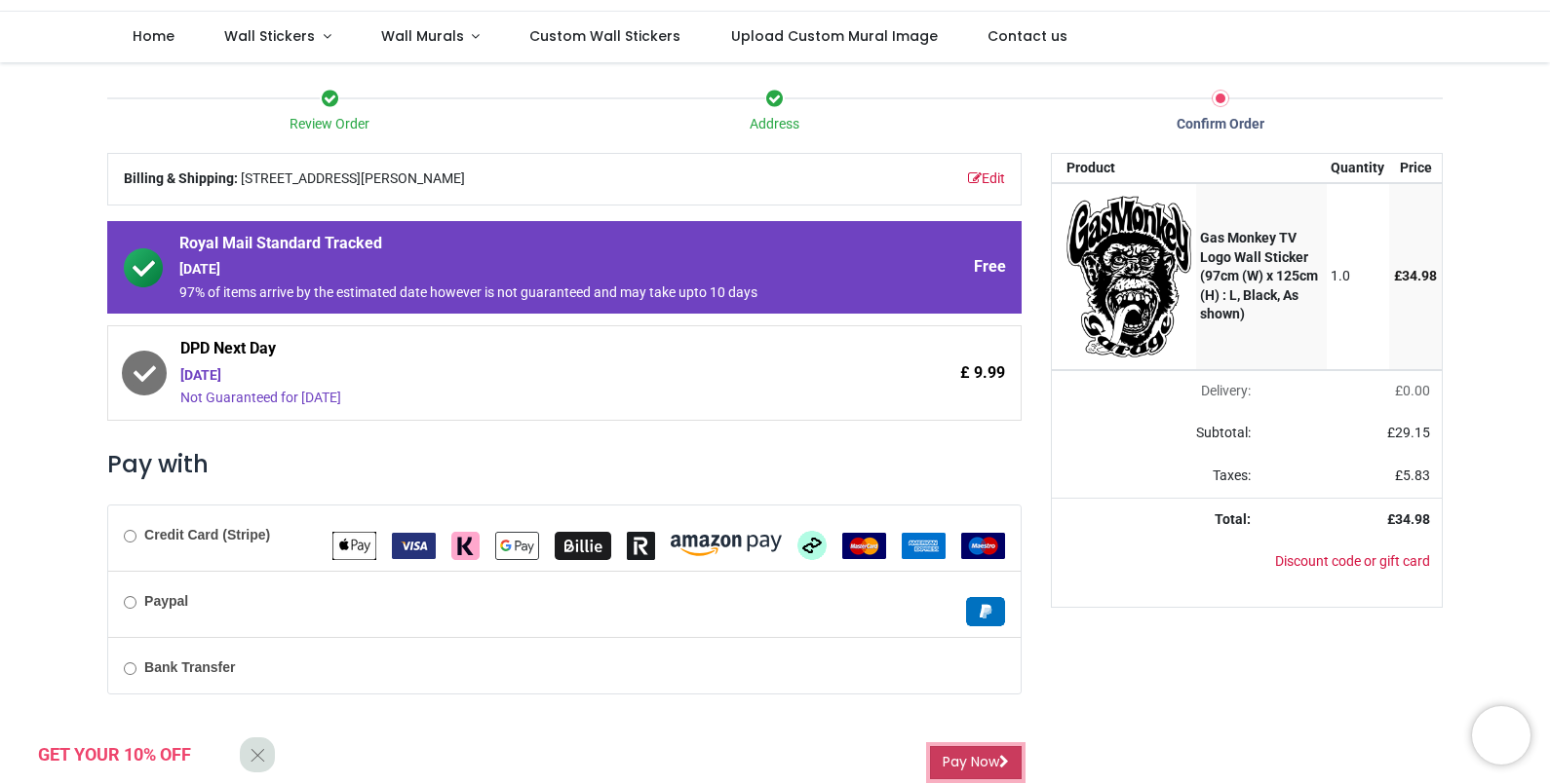
click at [967, 770] on button "Pay Now" at bounding box center [976, 763] width 92 height 33
